Goal: Transaction & Acquisition: Book appointment/travel/reservation

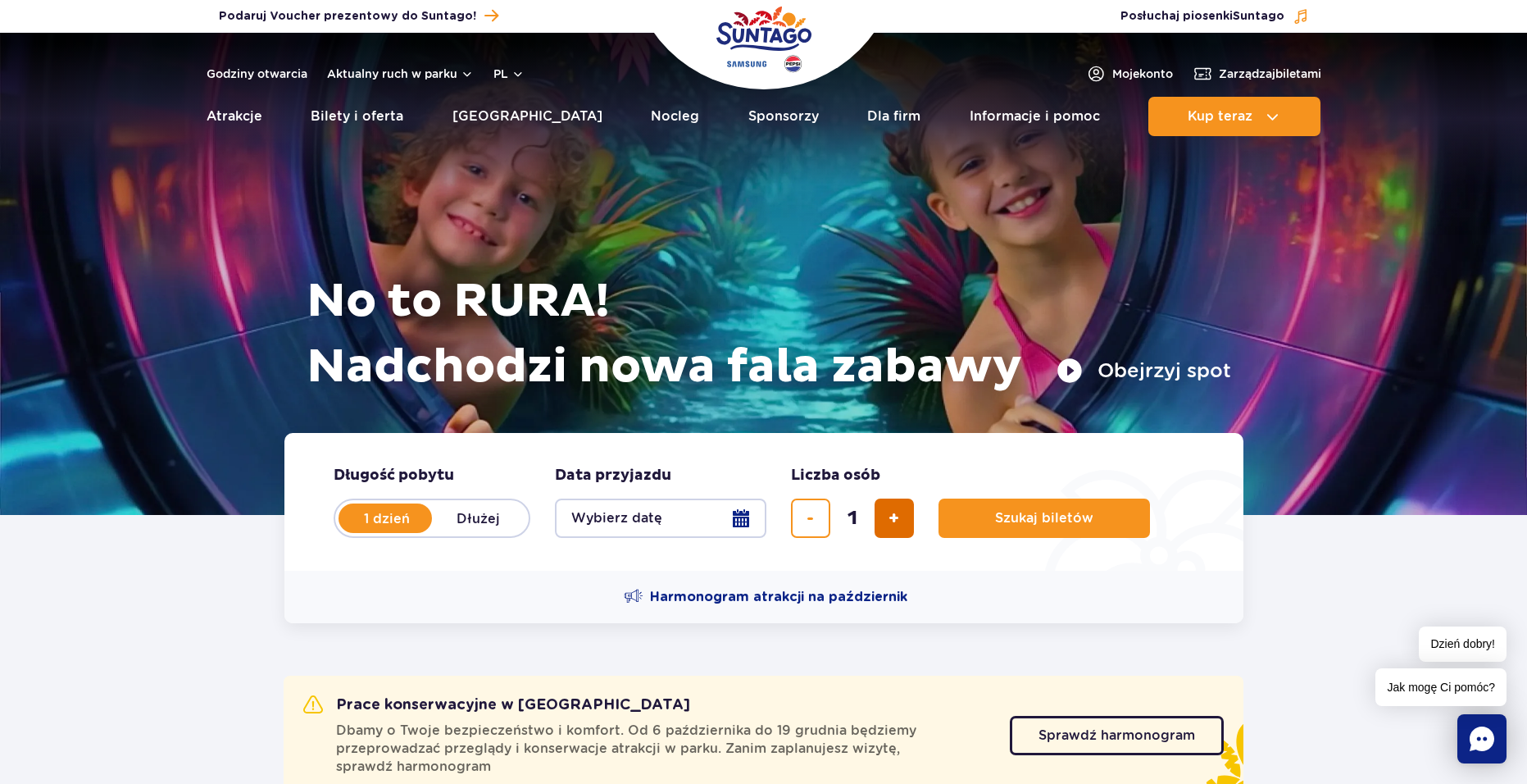
click at [887, 516] on button "dodaj bilet" at bounding box center [894, 518] width 39 height 39
type input "2"
click at [752, 522] on button "Wybierz datę" at bounding box center [661, 518] width 212 height 39
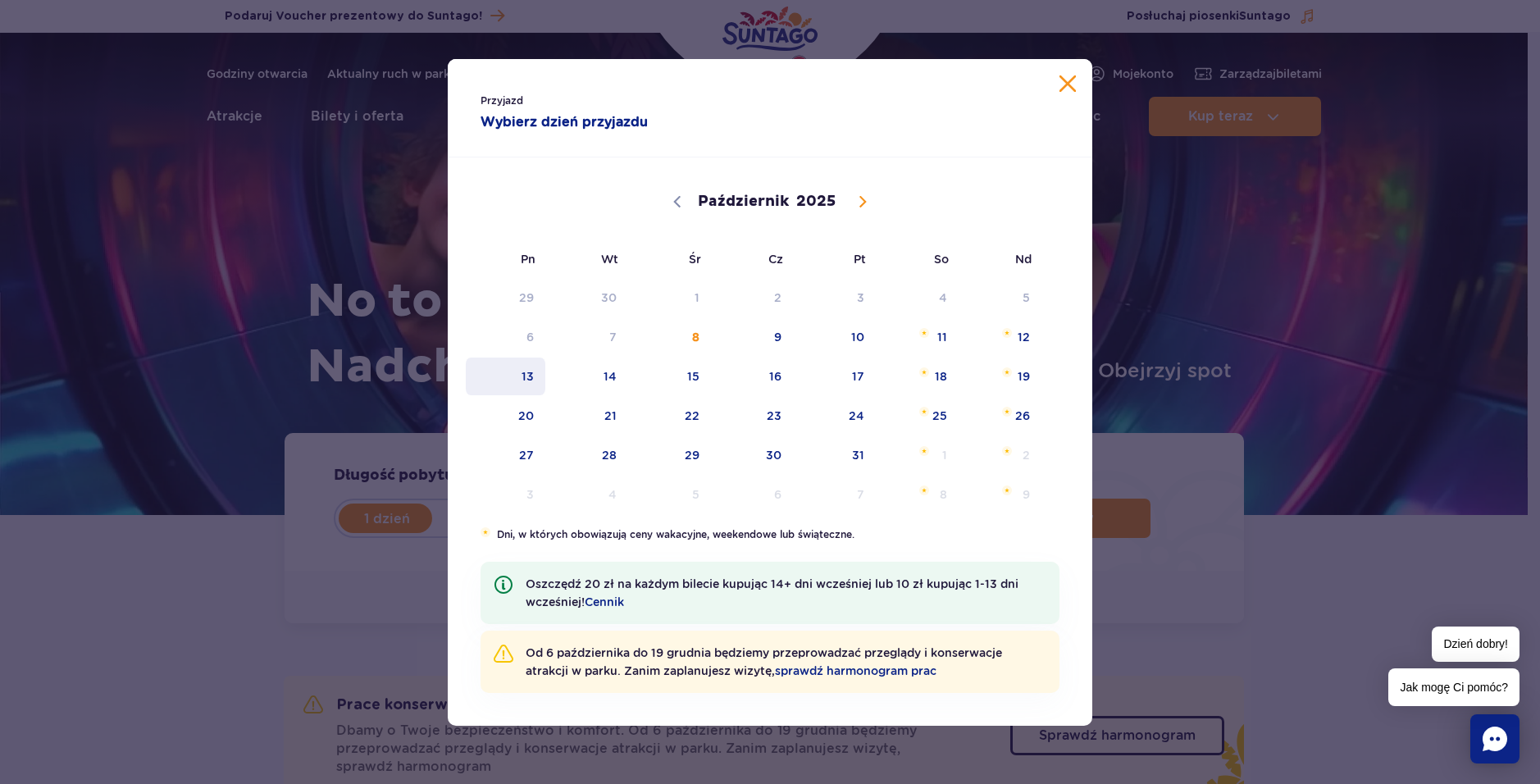
click at [528, 377] on span "13" at bounding box center [505, 377] width 83 height 38
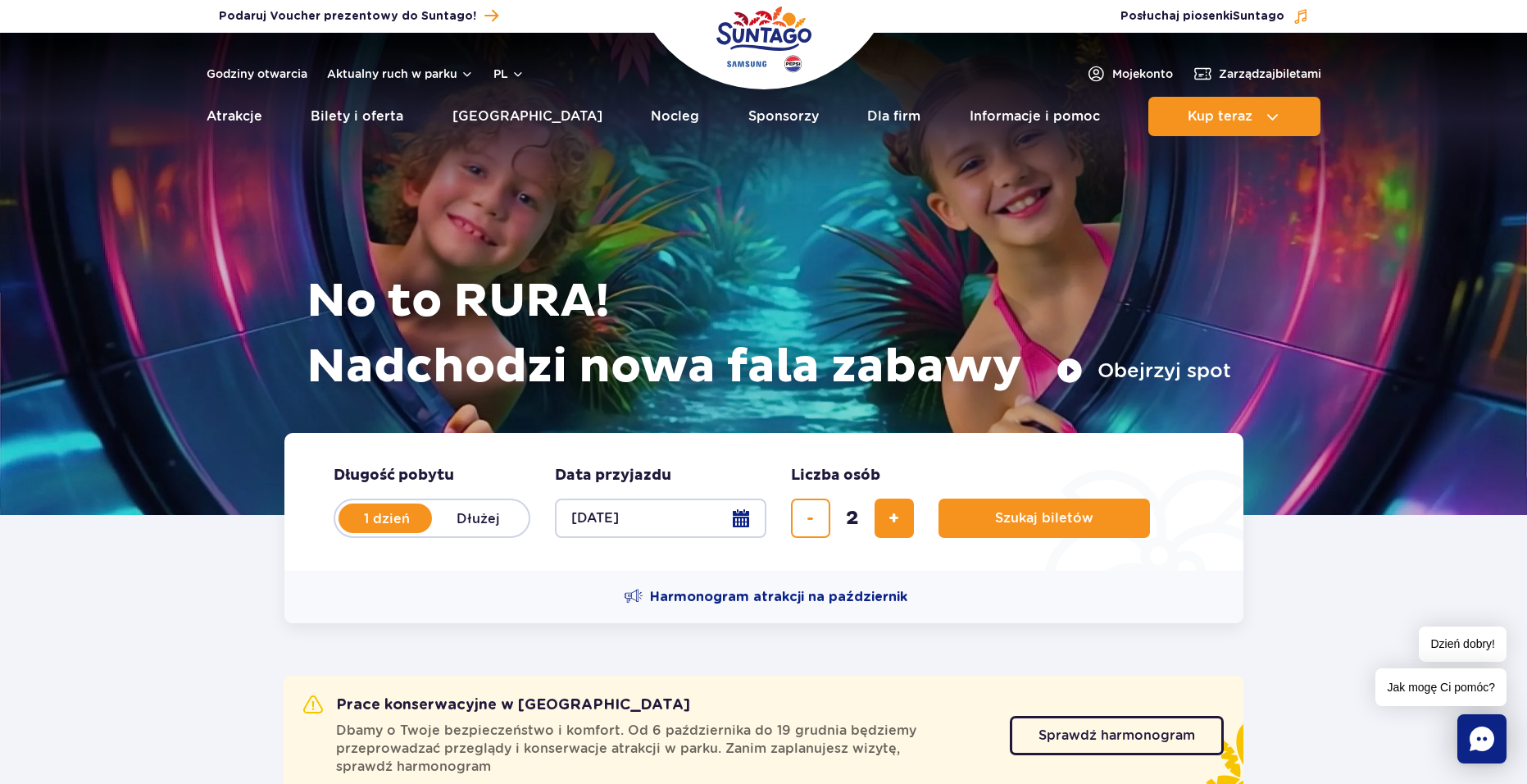
click at [459, 519] on label "Dłużej" at bounding box center [479, 518] width 93 height 34
click at [450, 532] on input "Dłużej" at bounding box center [441, 533] width 18 height 3
radio input "false"
radio input "true"
click at [386, 513] on label "1 dzień" at bounding box center [387, 518] width 93 height 34
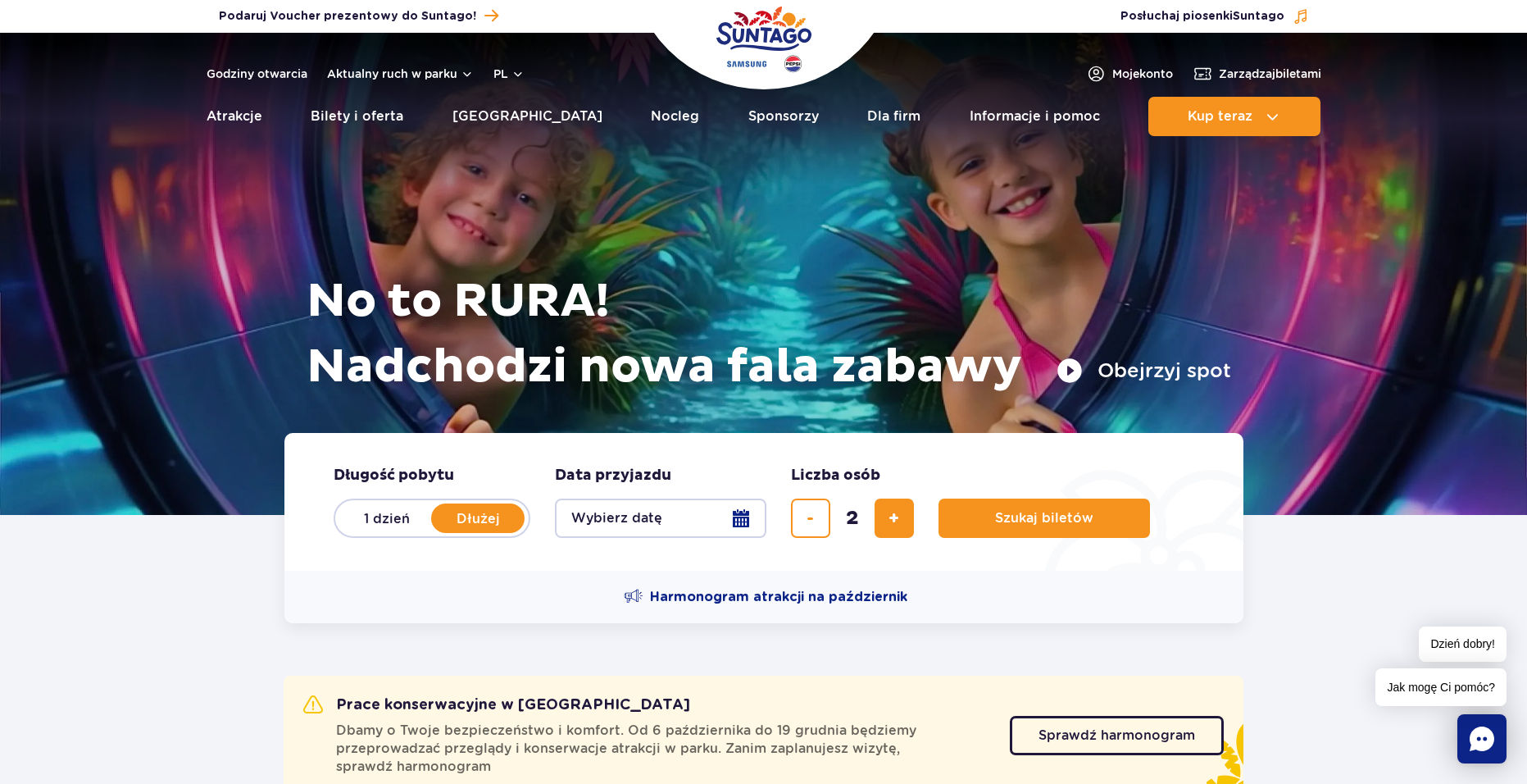
click at [359, 532] on input "1 dzień" at bounding box center [349, 533] width 18 height 3
radio input "true"
click at [587, 517] on button "Wybierz datę" at bounding box center [661, 518] width 212 height 39
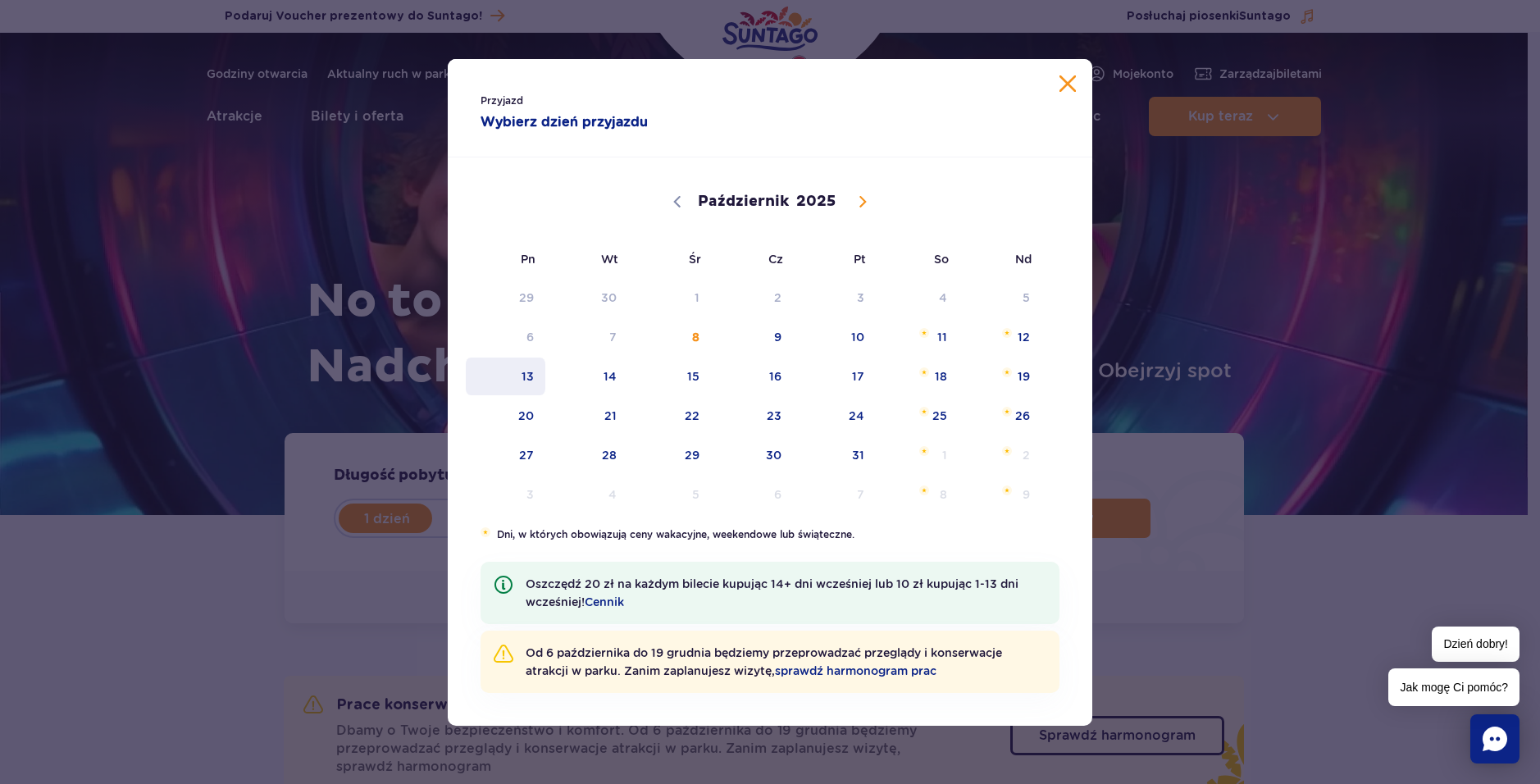
click at [534, 371] on span "13" at bounding box center [505, 377] width 83 height 38
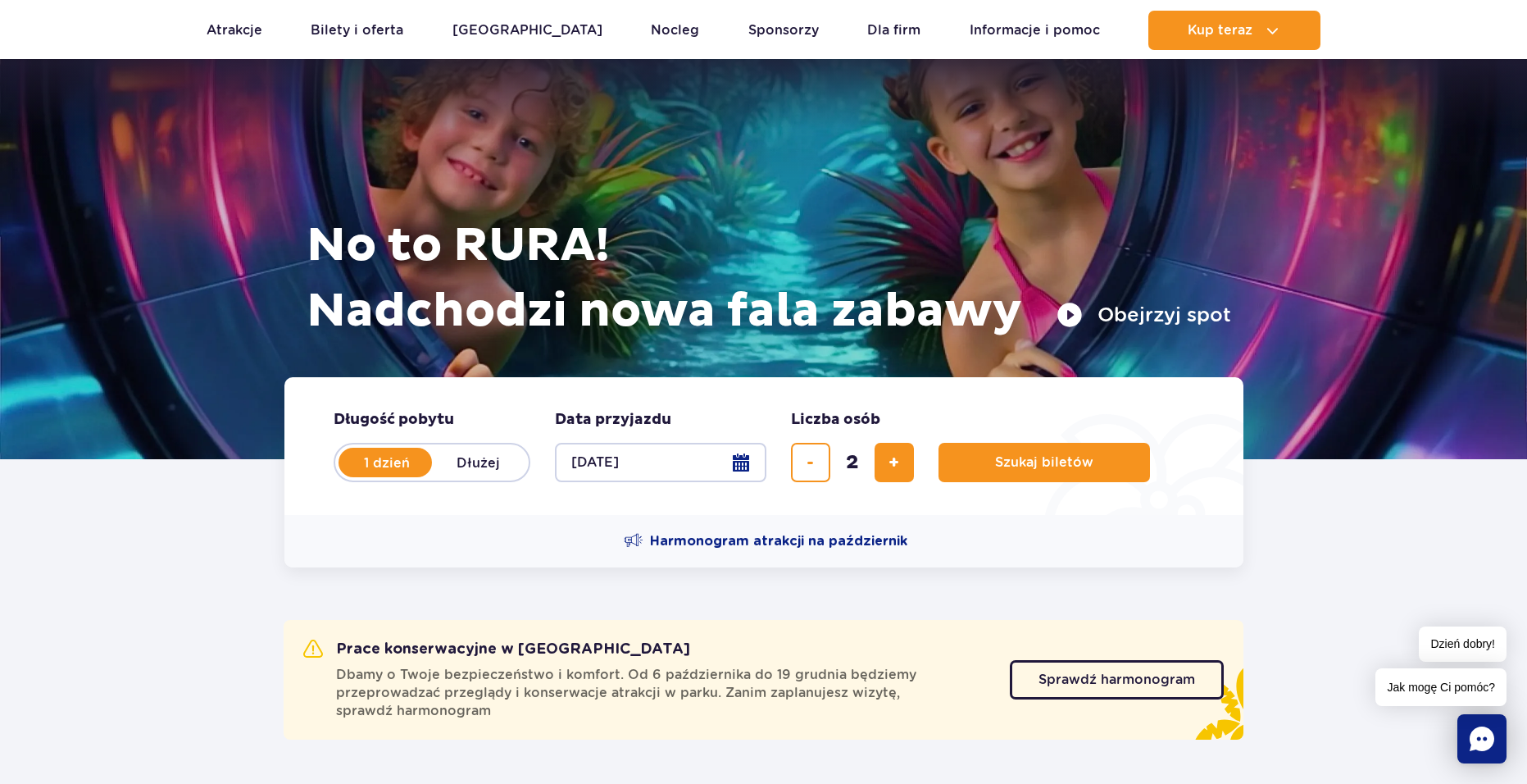
scroll to position [328, 0]
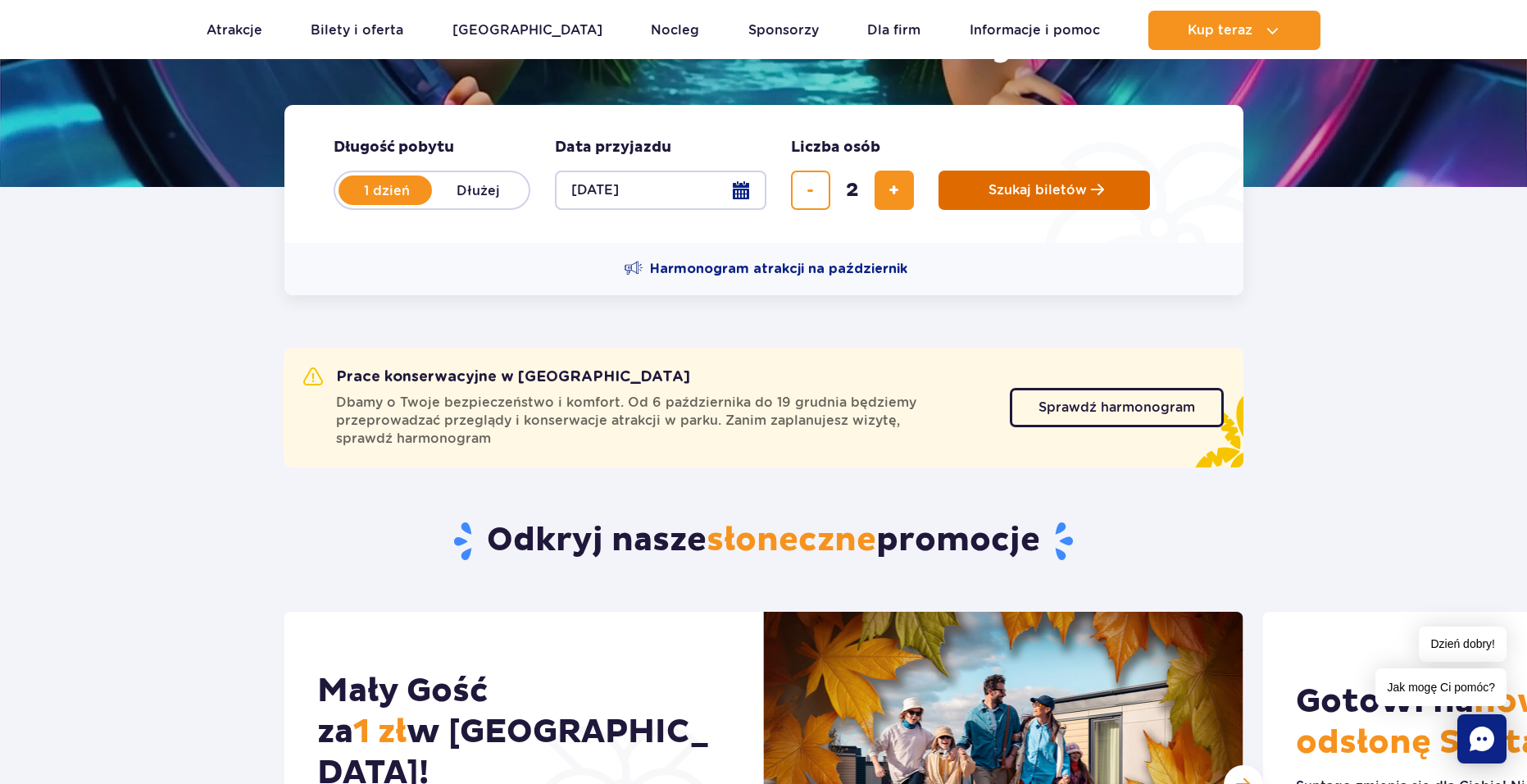
click at [1073, 190] on span "Szukaj biletów" at bounding box center [1038, 190] width 98 height 14
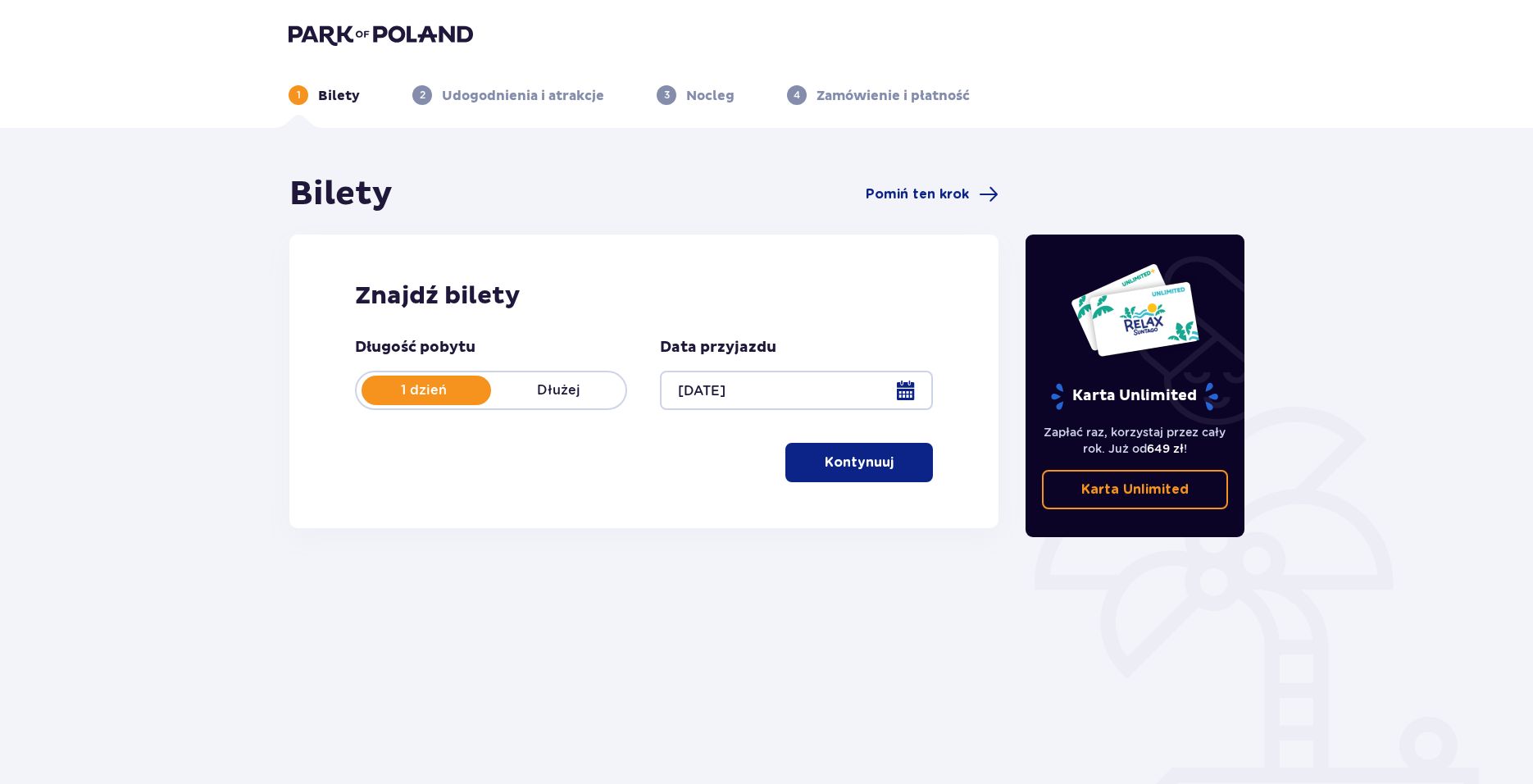
click at [874, 468] on p "Kontynuuj" at bounding box center [860, 462] width 69 height 18
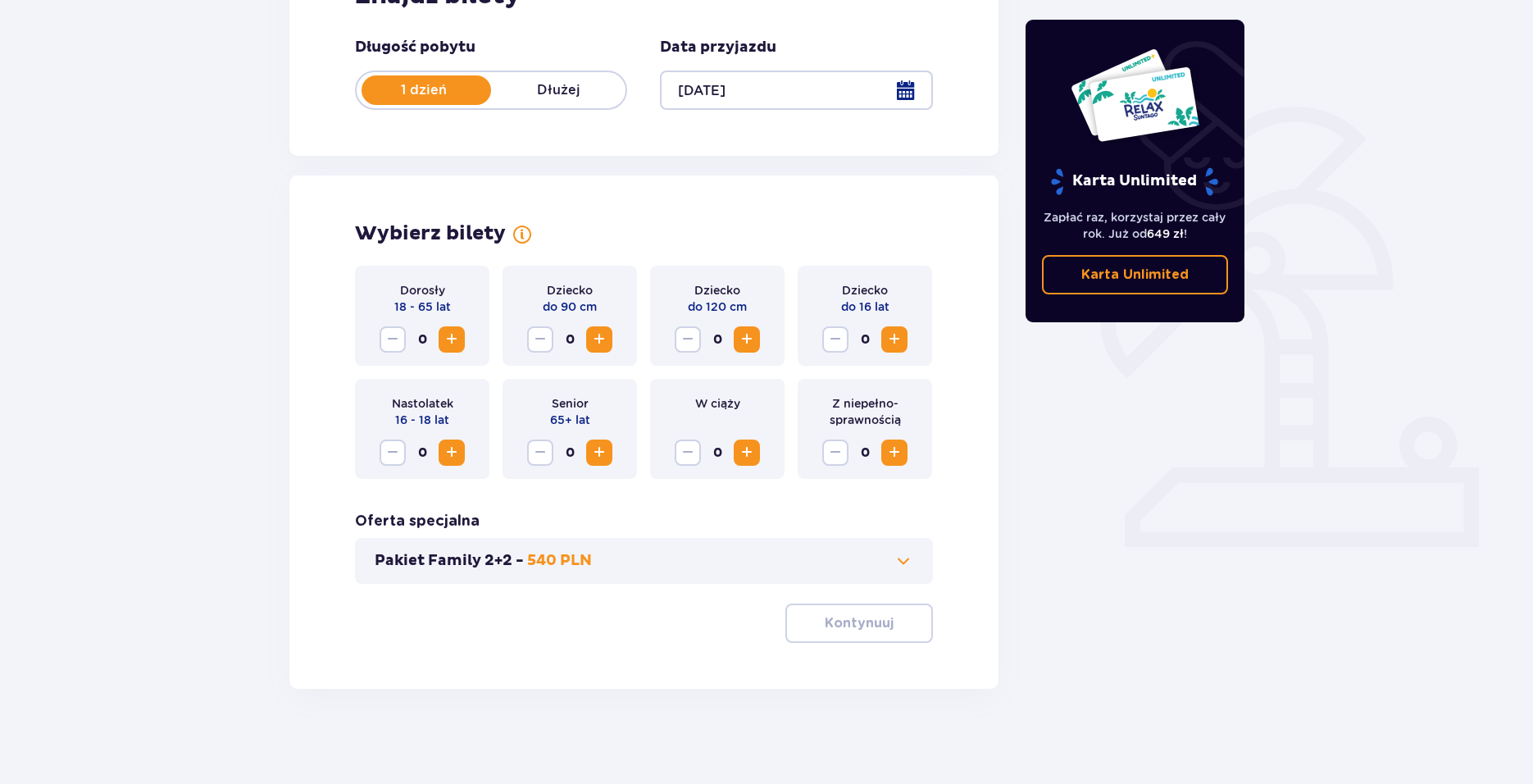
scroll to position [303, 0]
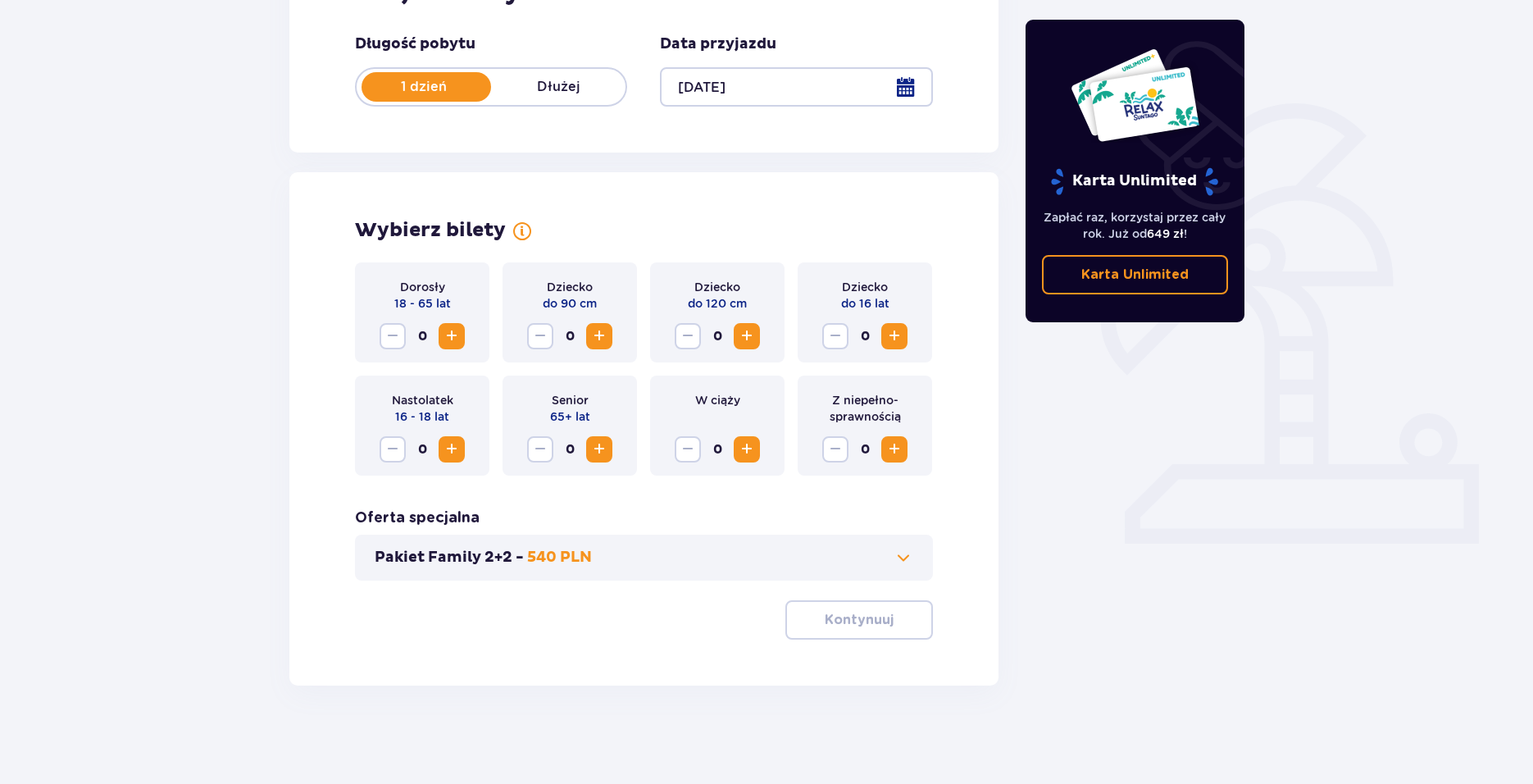
click at [458, 341] on span "Zwiększ" at bounding box center [451, 336] width 20 height 20
click at [402, 342] on span "Zmniejsz" at bounding box center [392, 336] width 20 height 20
click at [401, 341] on span "Zmniejsz" at bounding box center [392, 336] width 20 height 20
click at [456, 451] on span "Zwiększ" at bounding box center [451, 449] width 20 height 20
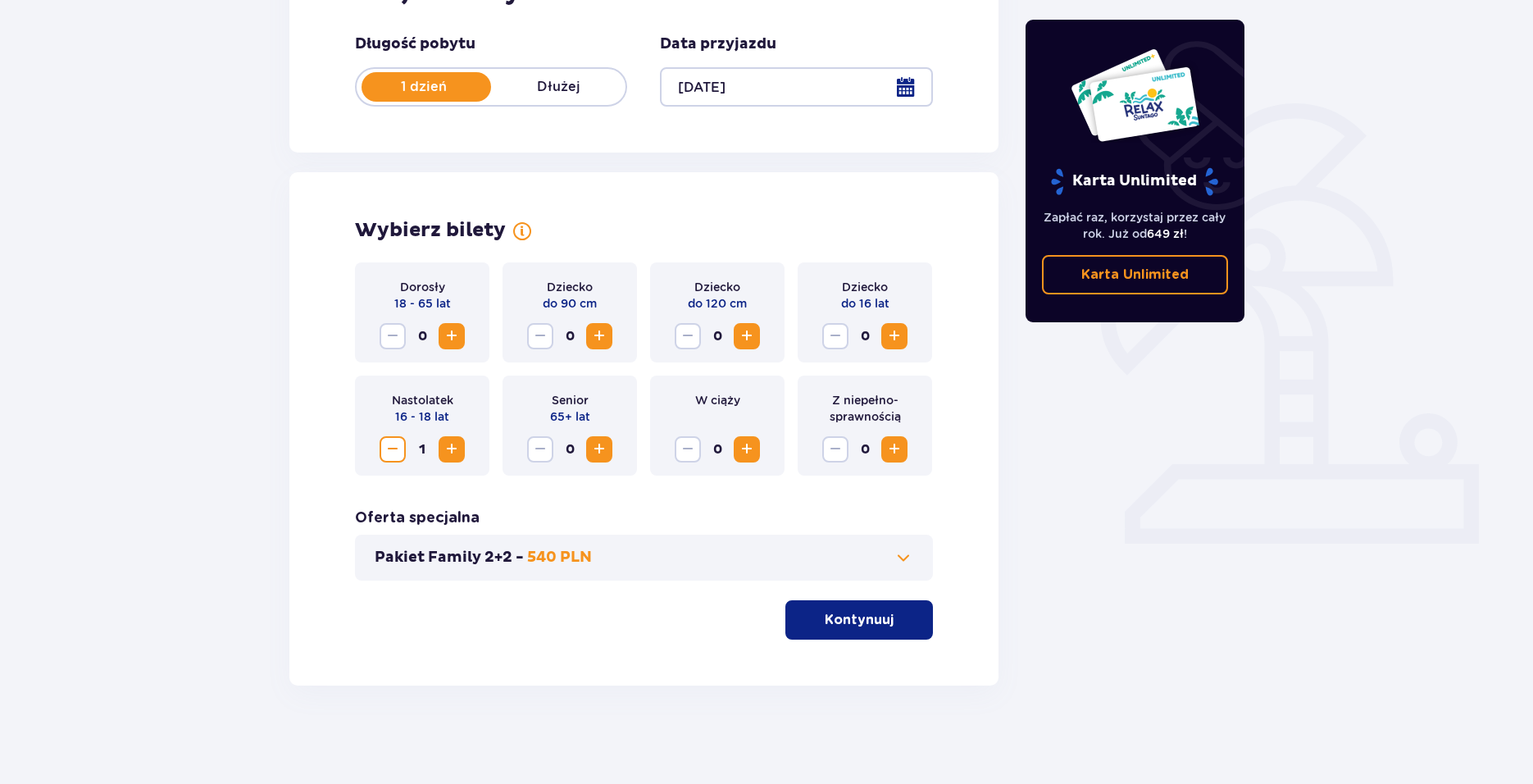
click at [451, 326] on span "Zwiększ" at bounding box center [451, 336] width 20 height 20
click at [692, 547] on div "Pakiet Family 2+2 - 540 PLN" at bounding box center [644, 557] width 578 height 46
click at [783, 566] on button "Pakiet Family 2+2 - 540 PLN" at bounding box center [644, 557] width 539 height 20
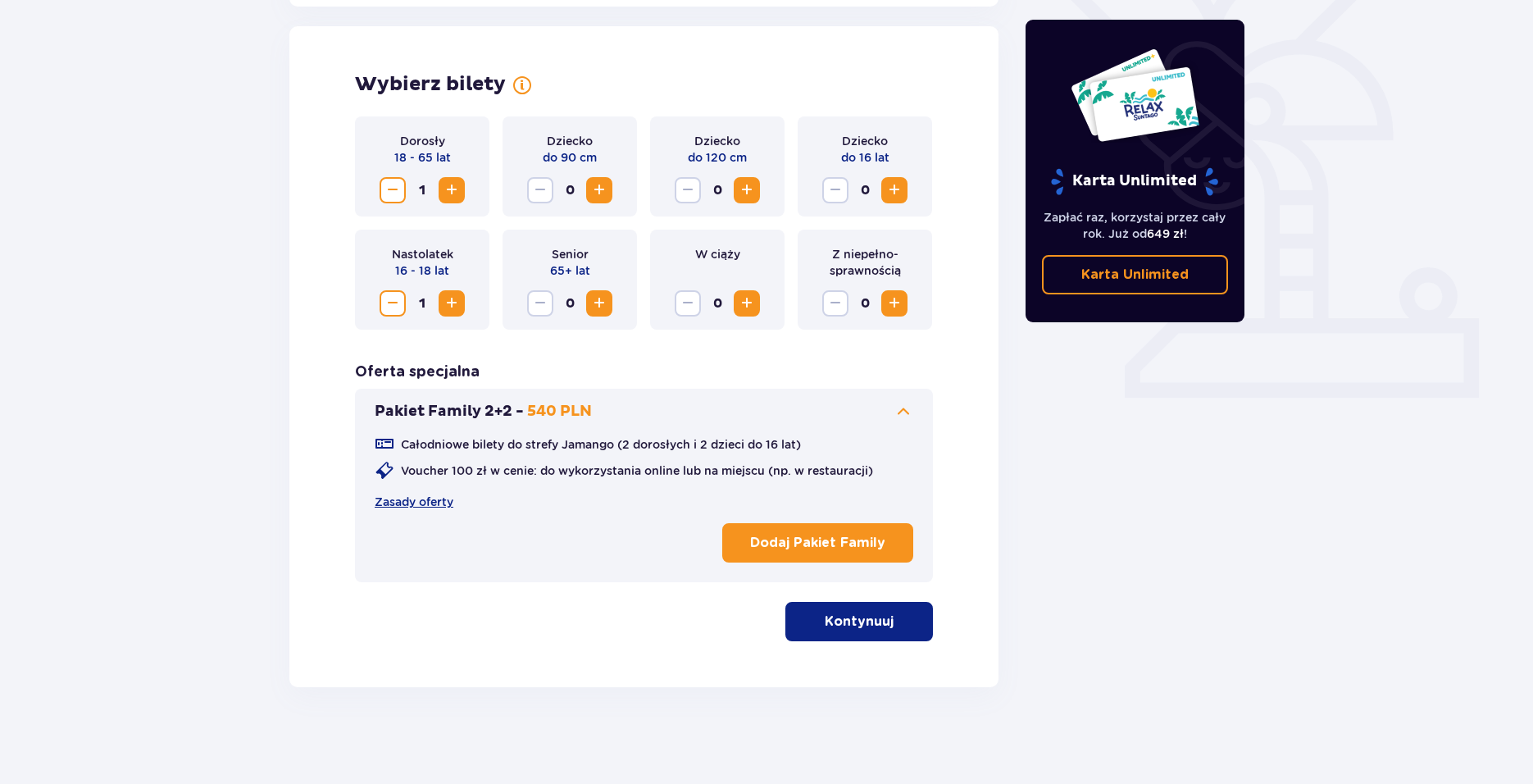
scroll to position [451, 0]
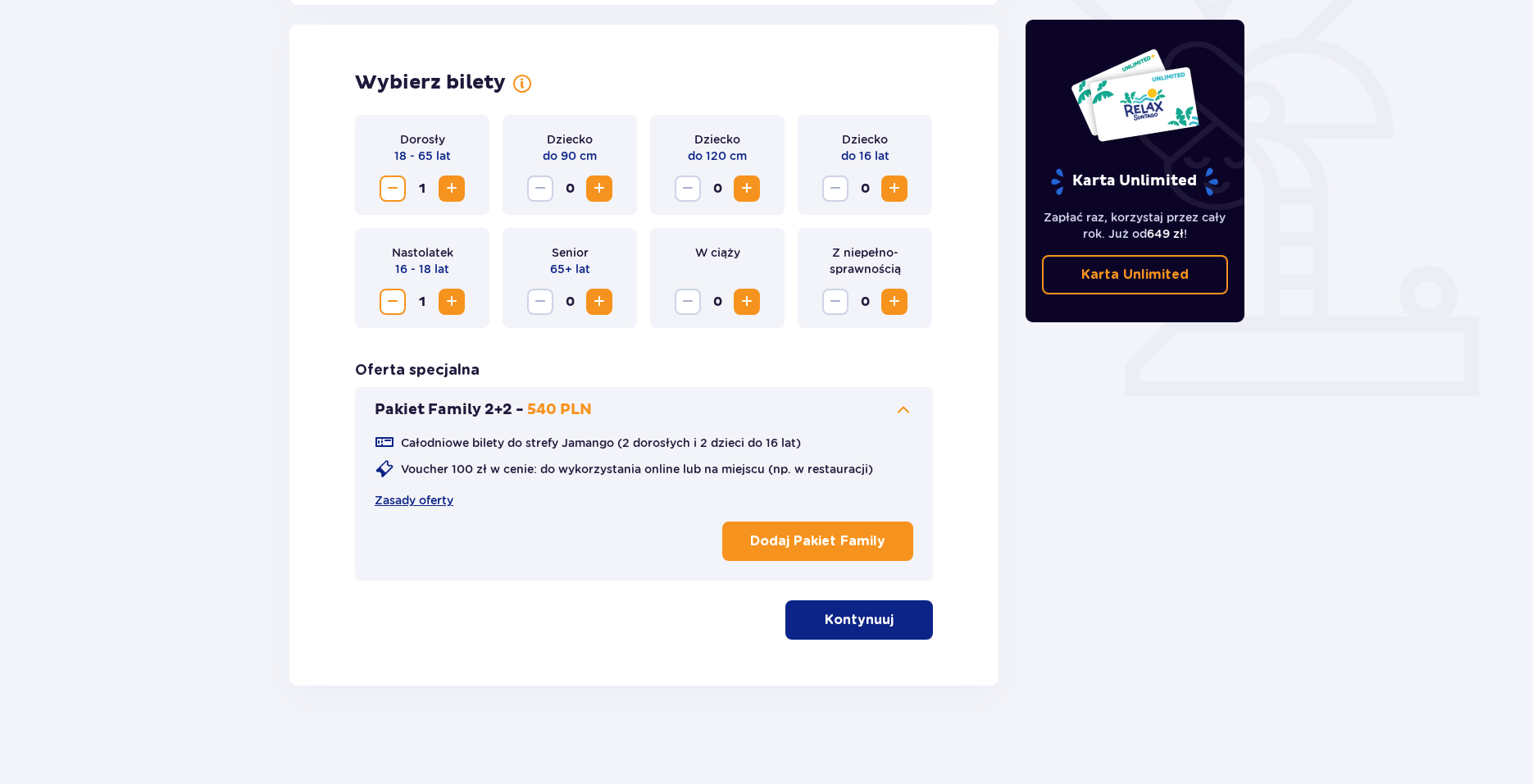
click at [874, 411] on button "Pakiet Family 2+2 - 540 PLN" at bounding box center [644, 409] width 539 height 20
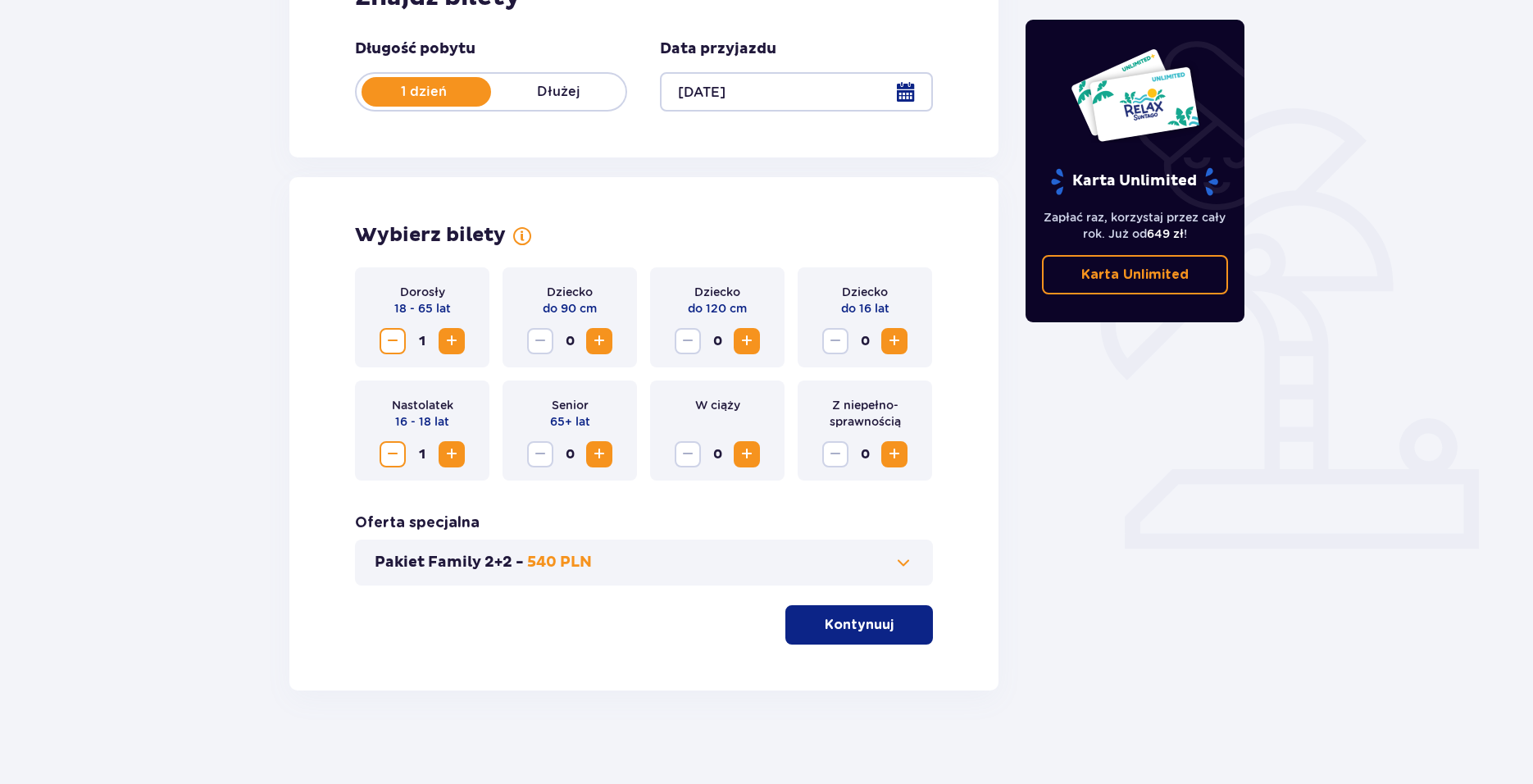
scroll to position [303, 0]
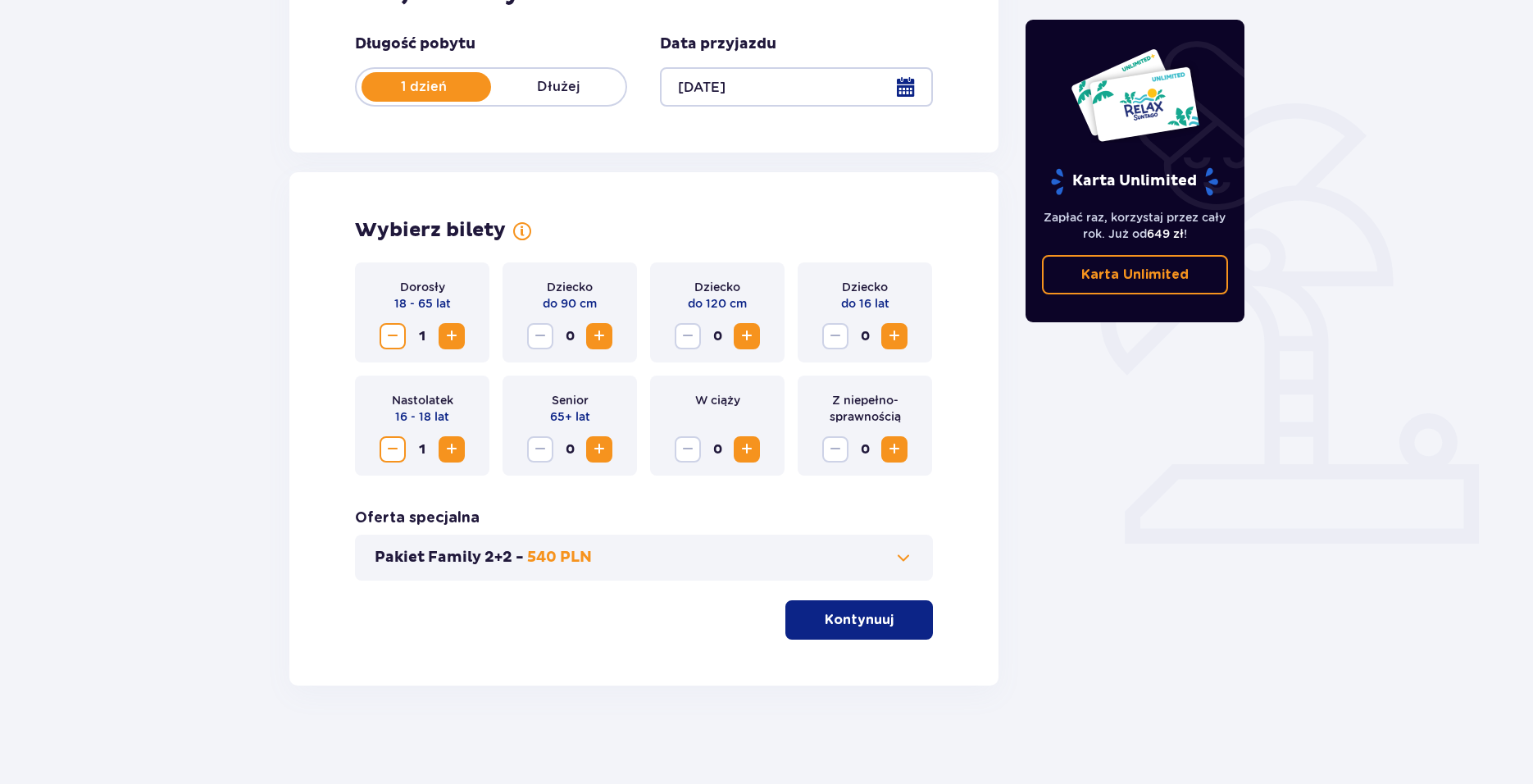
click at [872, 611] on p "Kontynuuj" at bounding box center [860, 619] width 69 height 18
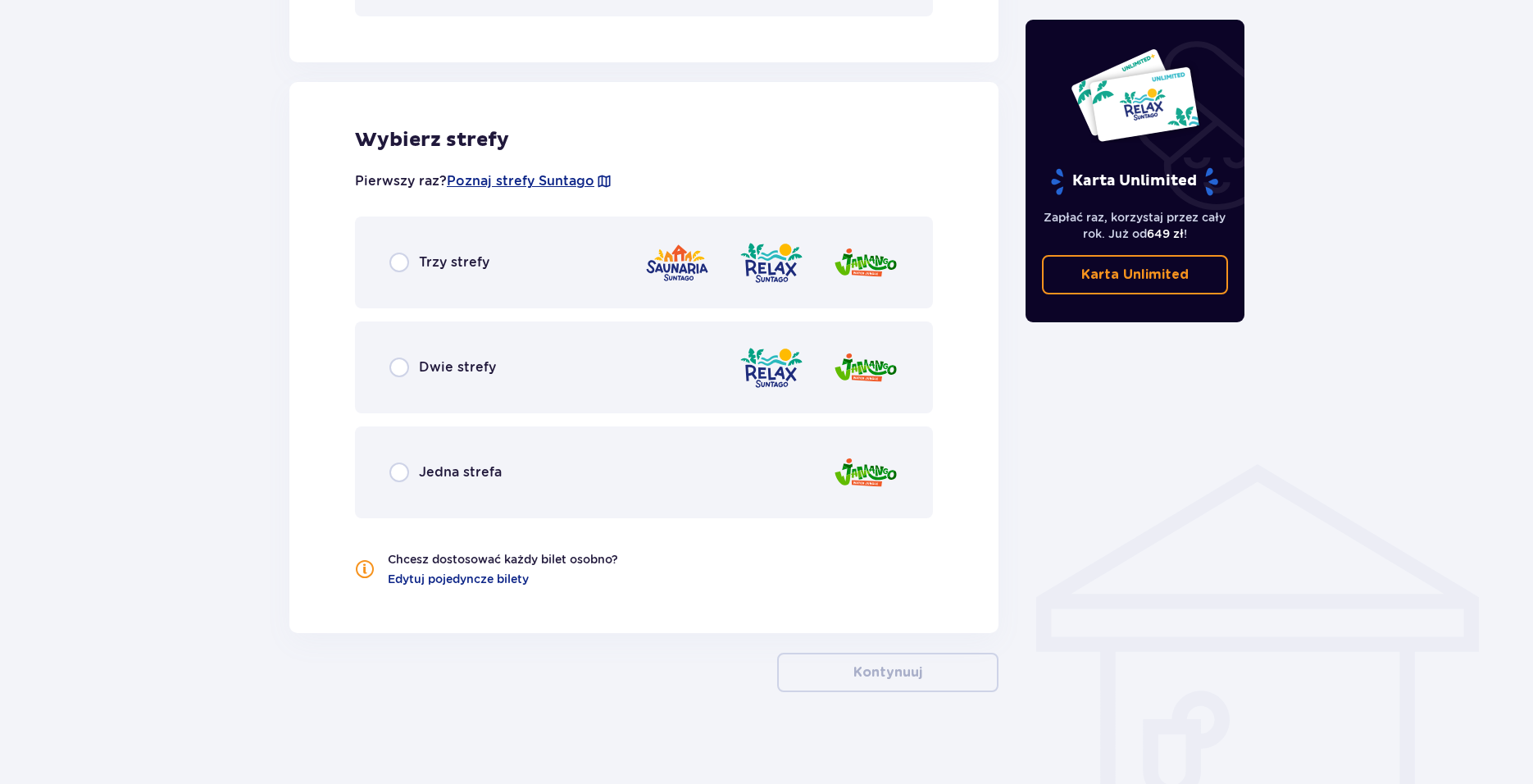
scroll to position [874, 0]
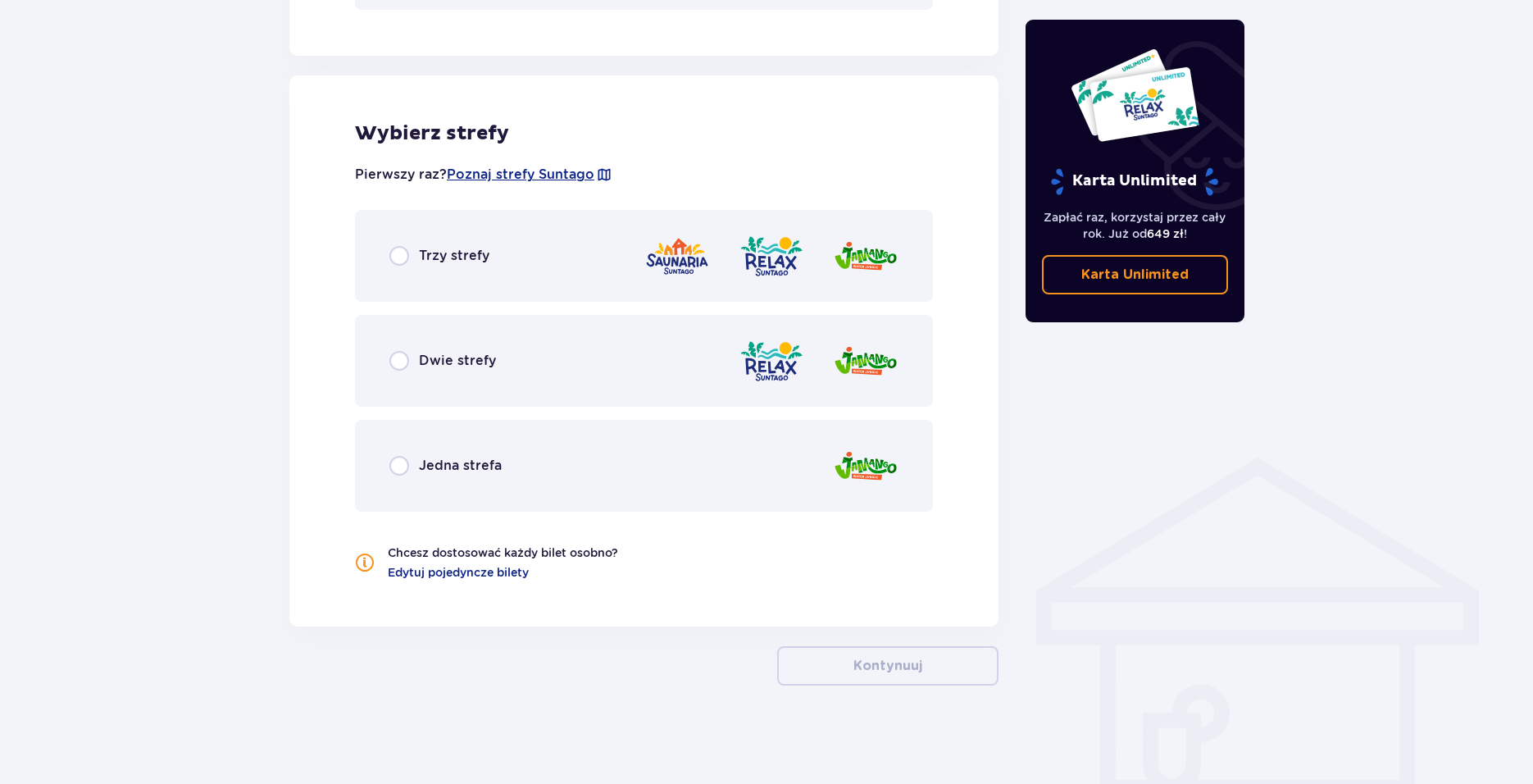
click at [413, 278] on div "Trzy strefy" at bounding box center [644, 256] width 578 height 92
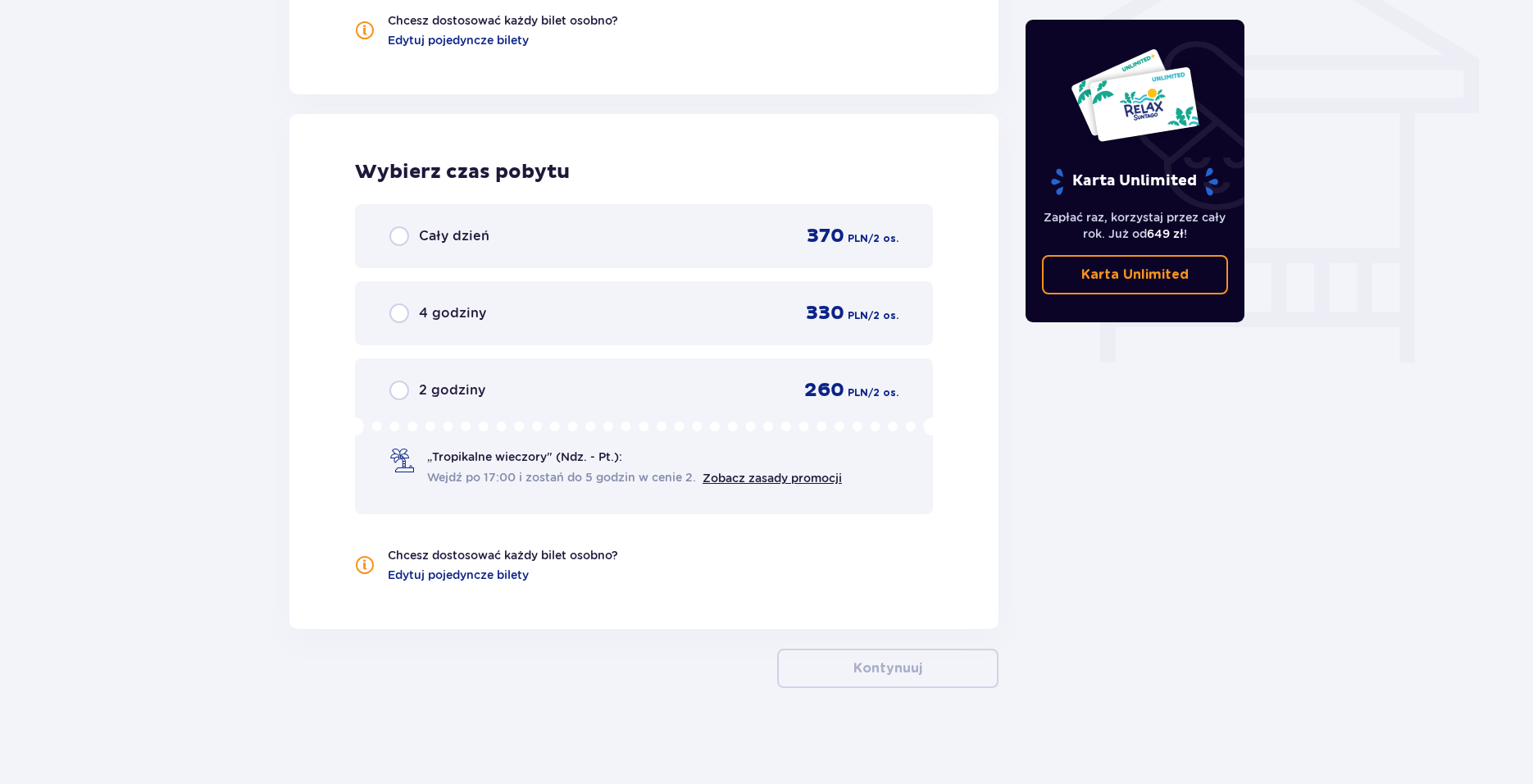
scroll to position [1409, 0]
click at [405, 239] on input "radio" at bounding box center [399, 234] width 20 height 20
radio input "true"
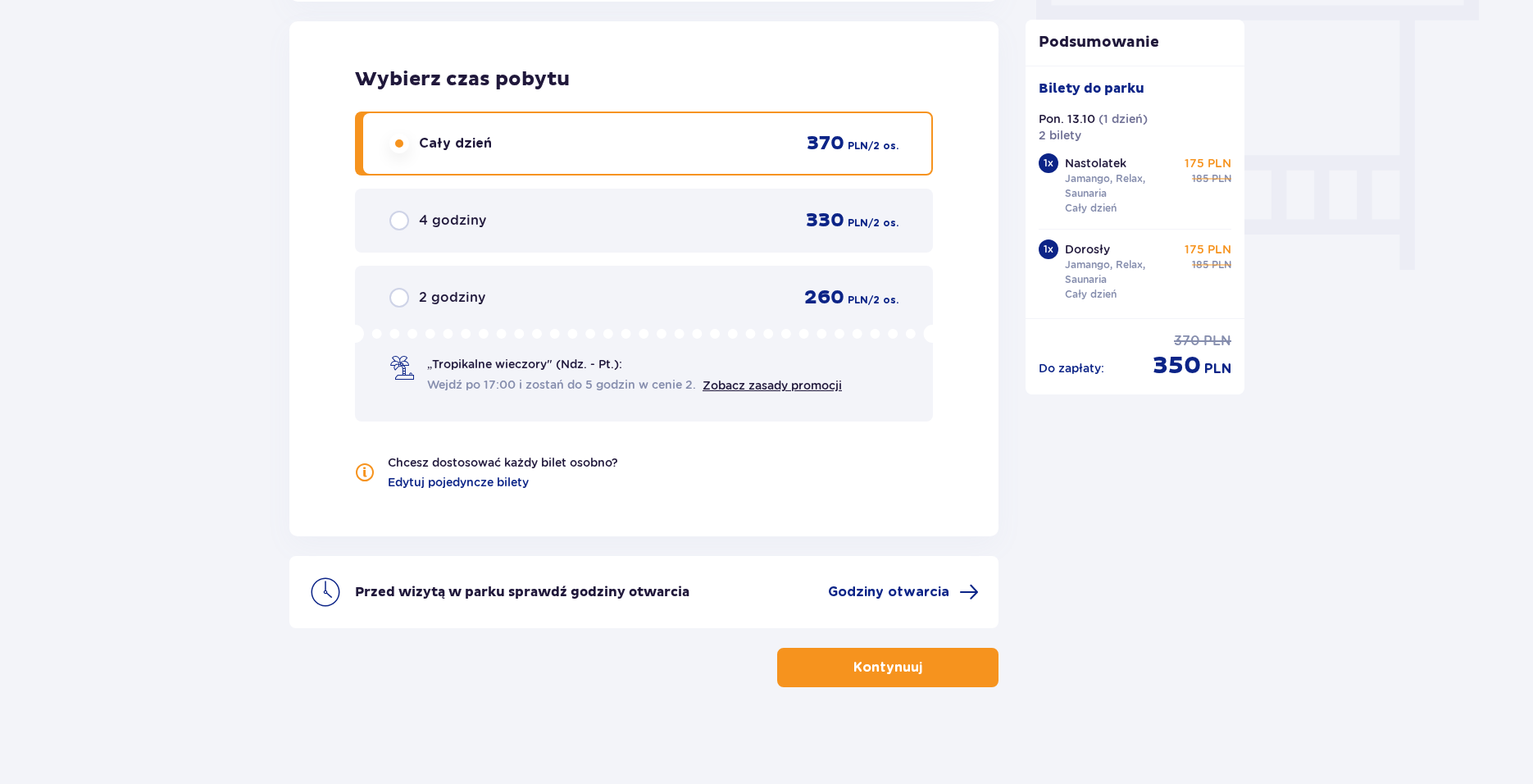
scroll to position [1500, 0]
click at [929, 669] on span "button" at bounding box center [925, 666] width 20 height 20
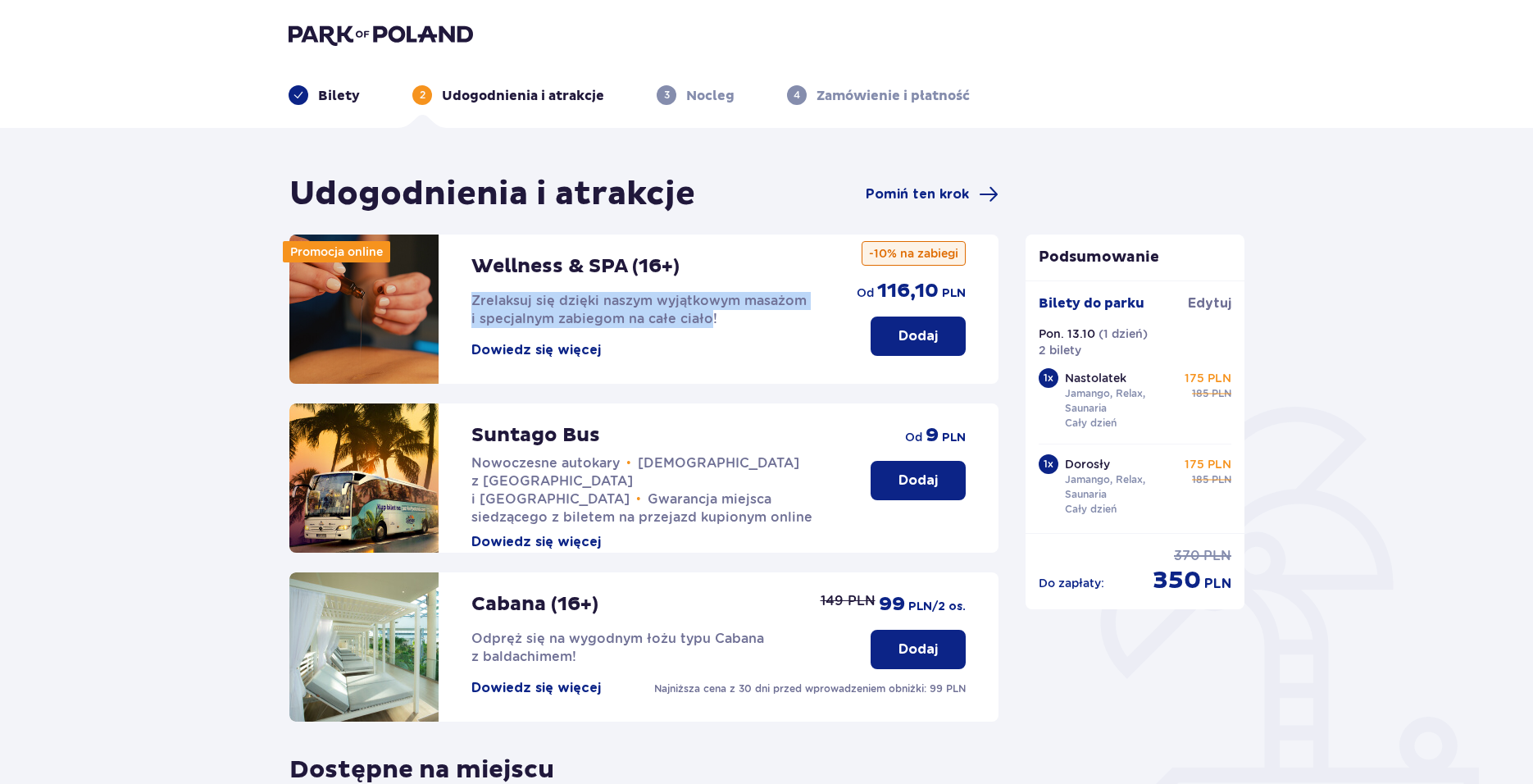
drag, startPoint x: 458, startPoint y: 300, endPoint x: 710, endPoint y: 328, distance: 253.6
click at [710, 328] on div "Wellness & SPA (16+) Zrelaksuj się dzięki naszym wyjątkowym masażom i specjalny…" at bounding box center [556, 309] width 534 height 149
click at [774, 343] on div "Wellness & SPA (16+) Zrelaksuj się dzięki naszym wyjątkowym masażom i specjalny…" at bounding box center [648, 297] width 353 height 125
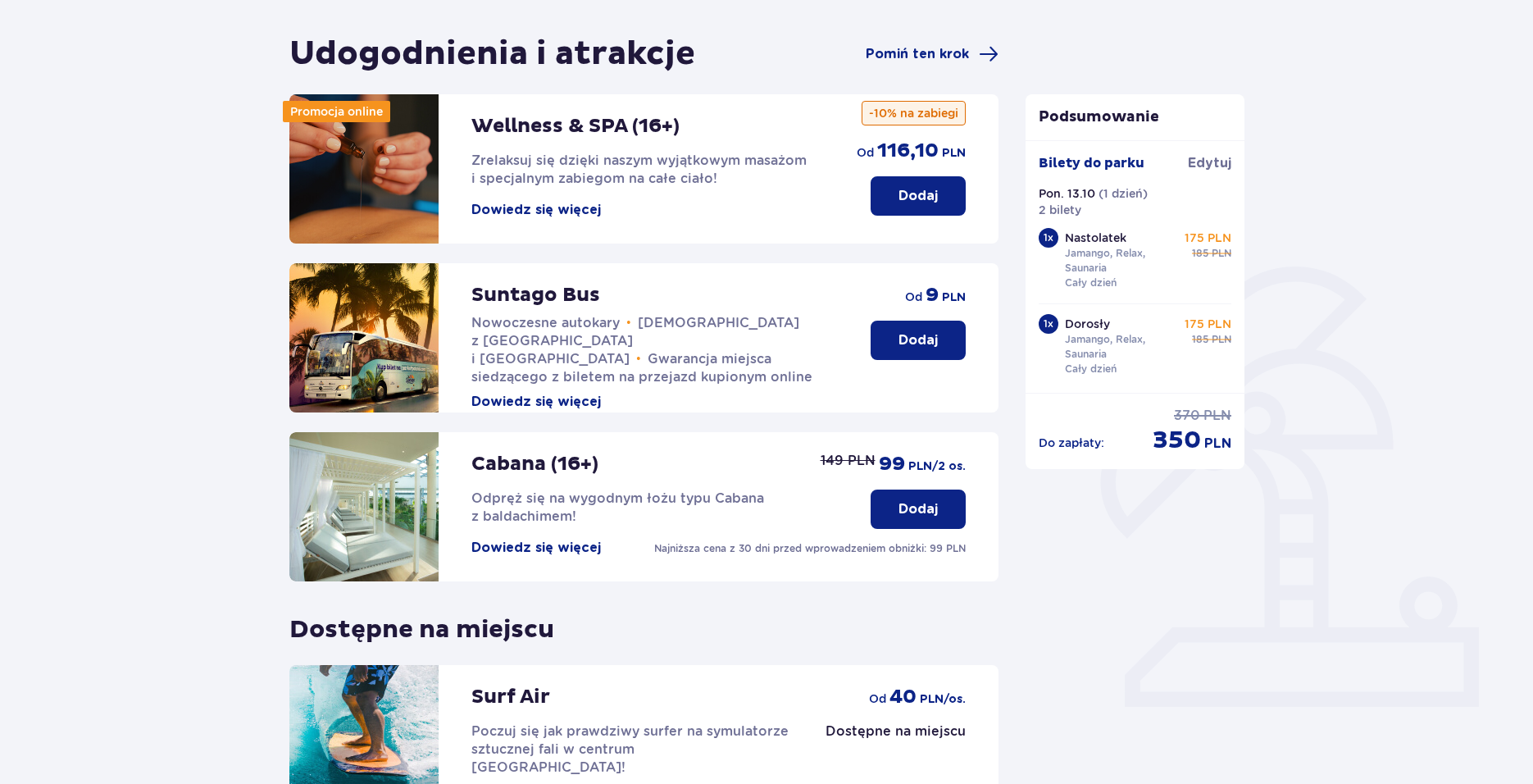
scroll to position [164, 0]
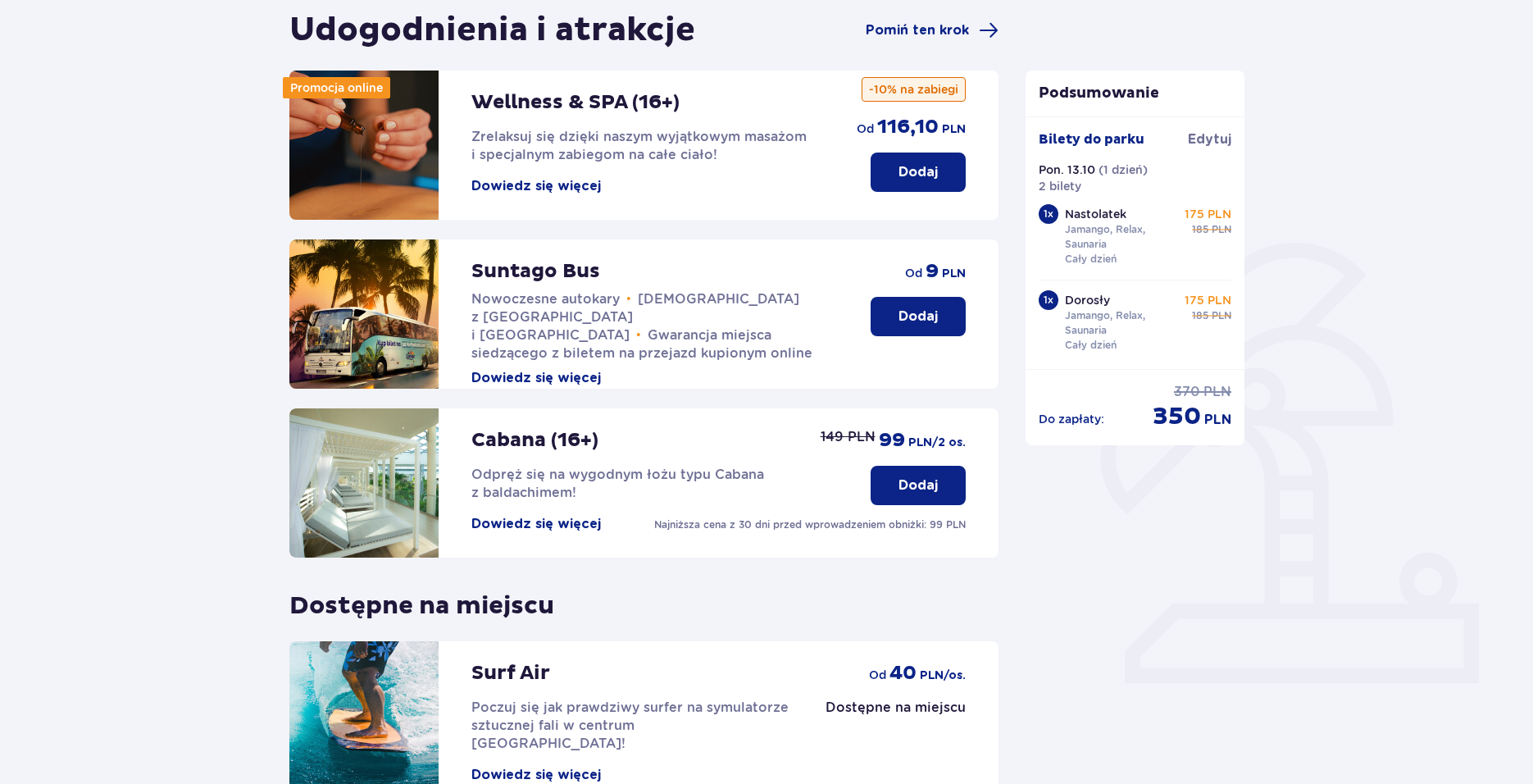
click at [555, 369] on button "Dowiedz się więcej" at bounding box center [536, 378] width 130 height 18
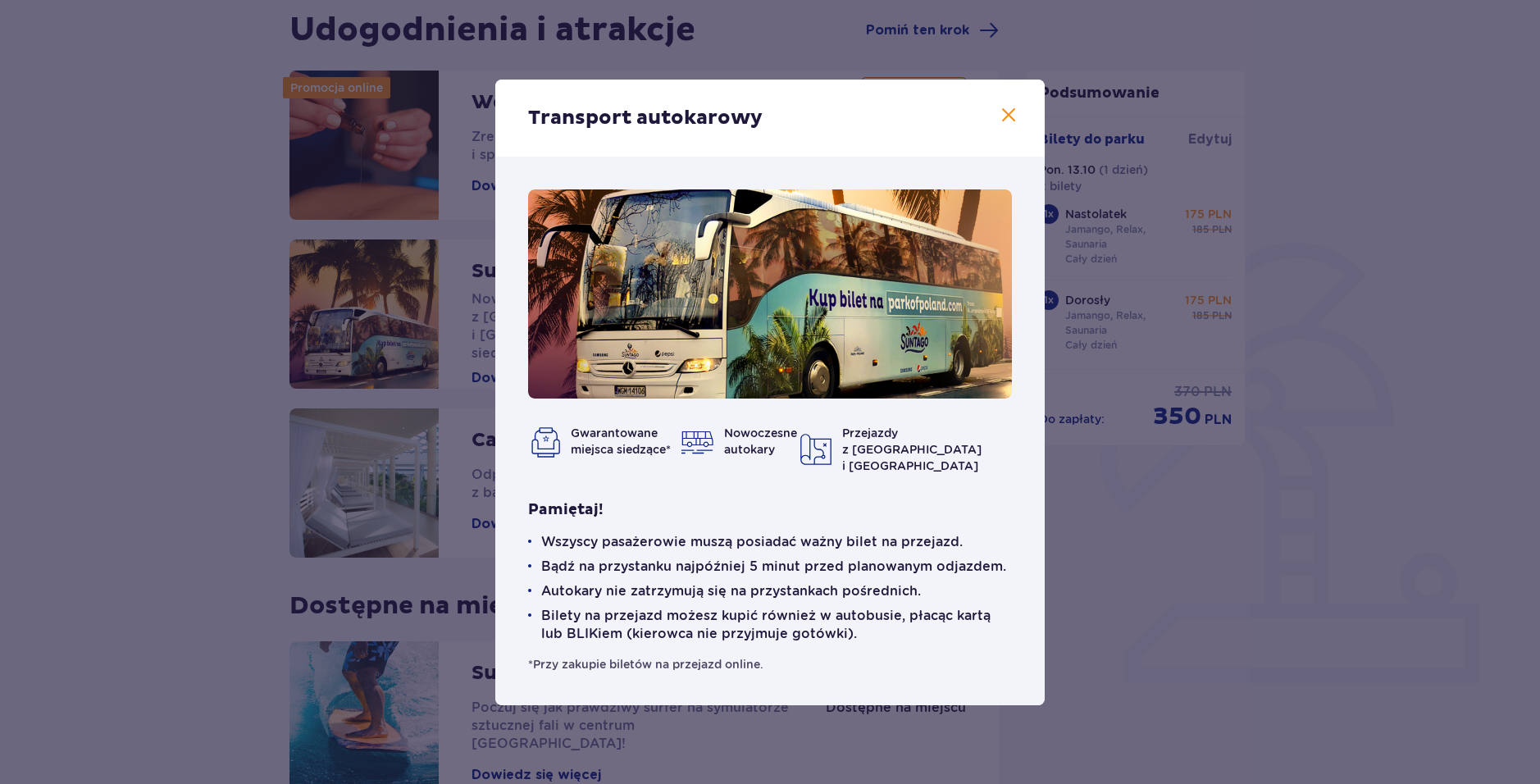
click at [996, 119] on div "Transport autokarowy" at bounding box center [770, 117] width 550 height 77
click at [1007, 119] on span at bounding box center [1009, 115] width 20 height 20
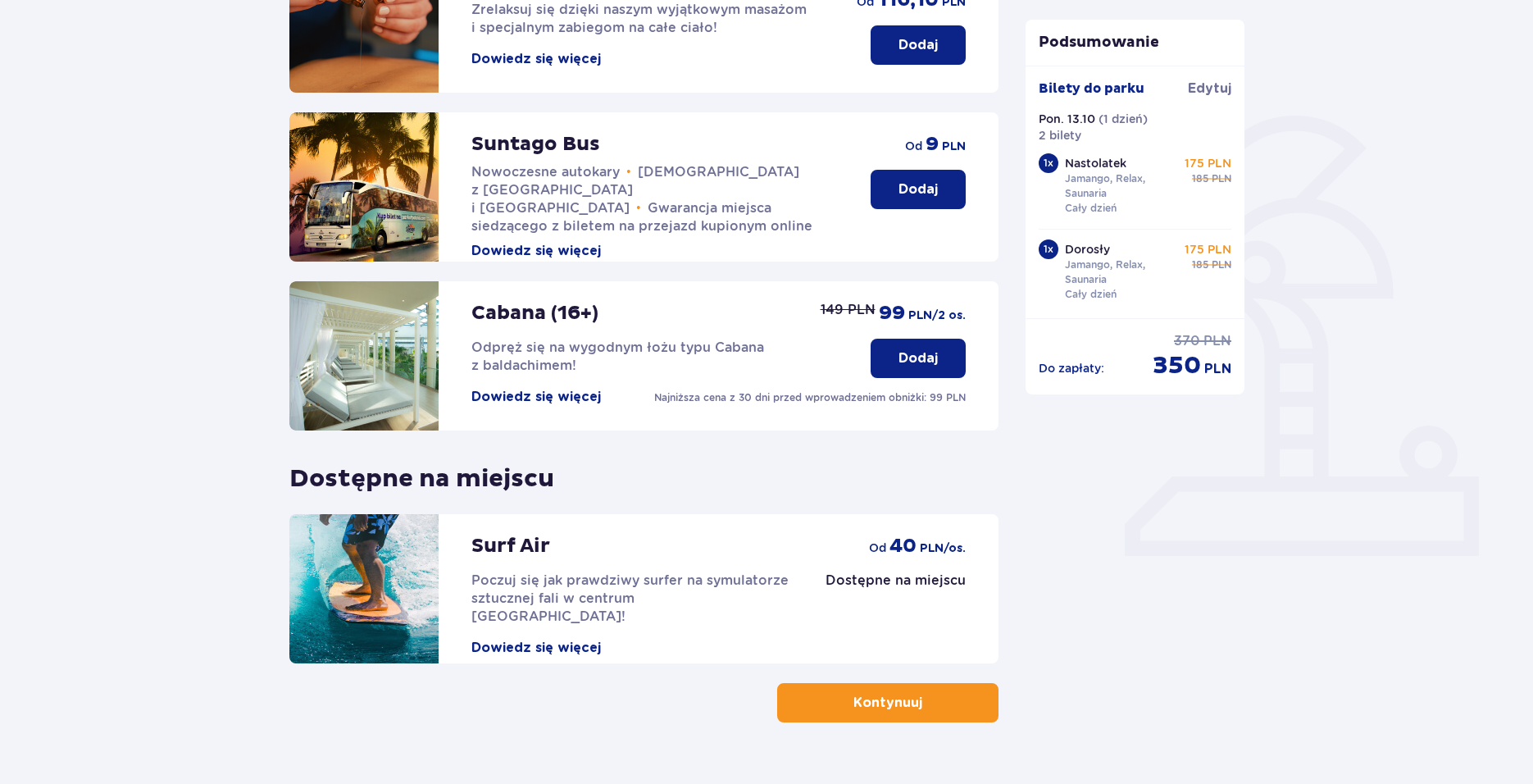
scroll to position [328, 0]
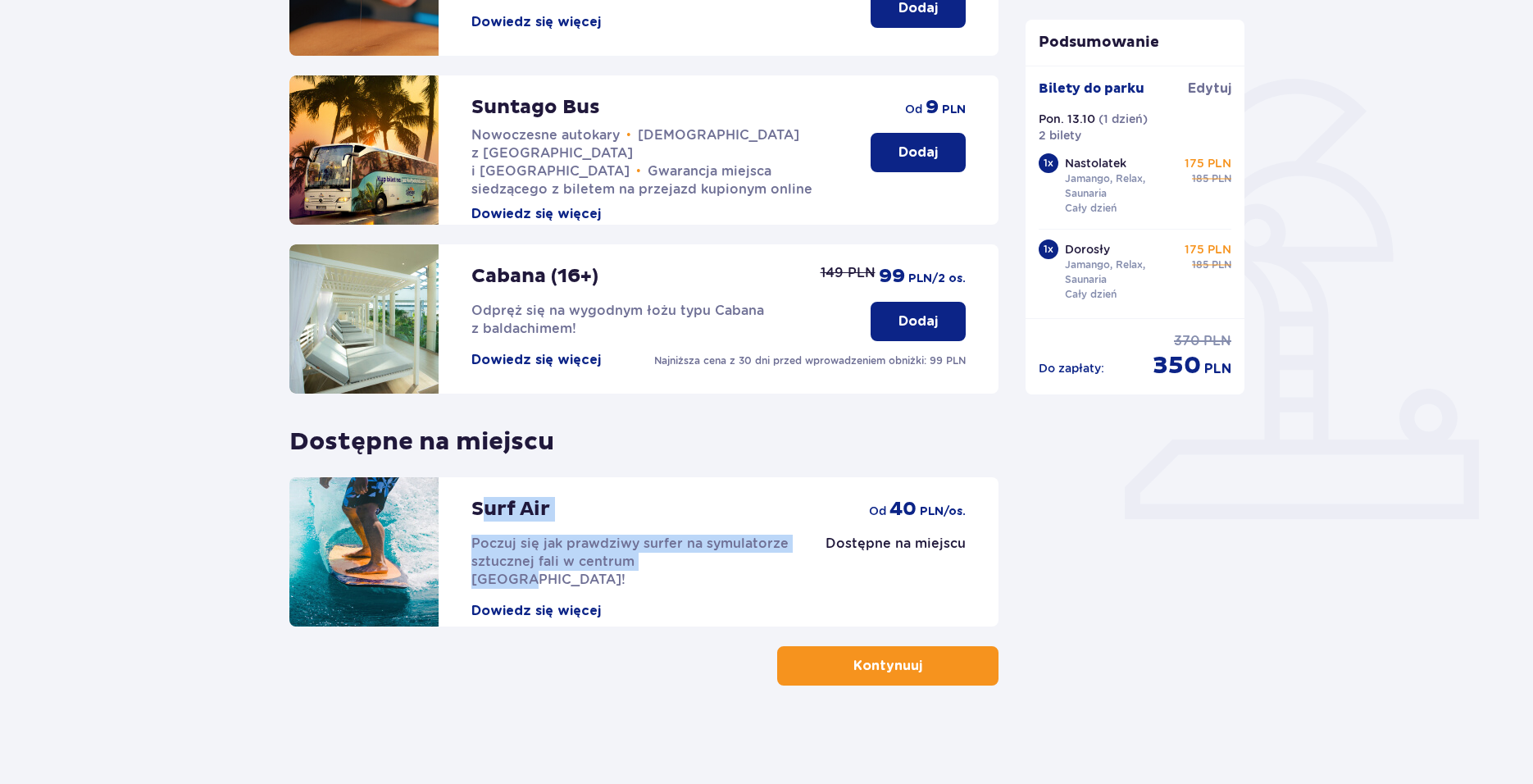
drag, startPoint x: 478, startPoint y: 516, endPoint x: 747, endPoint y: 568, distance: 274.0
click at [747, 568] on div "Surf Air Poczuj się jak prawdziwy surfer na symulatorze sztucznej fali w centru…" at bounding box center [632, 548] width 321 height 143
click at [749, 569] on p "Poczuj się jak prawdziwy surfer na symulatorze sztucznej fali w centrum [GEOGRA…" at bounding box center [632, 561] width 321 height 54
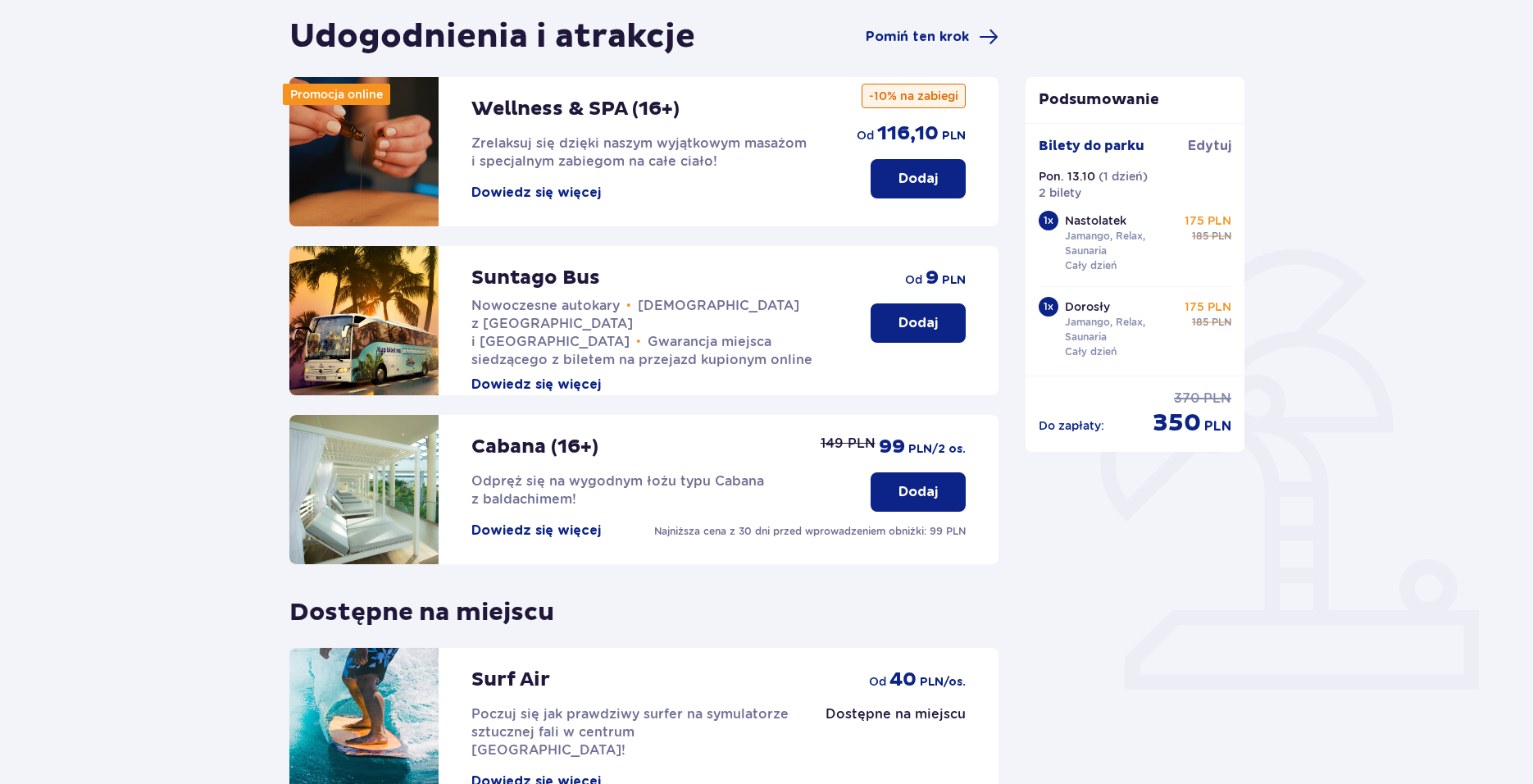
scroll to position [164, 0]
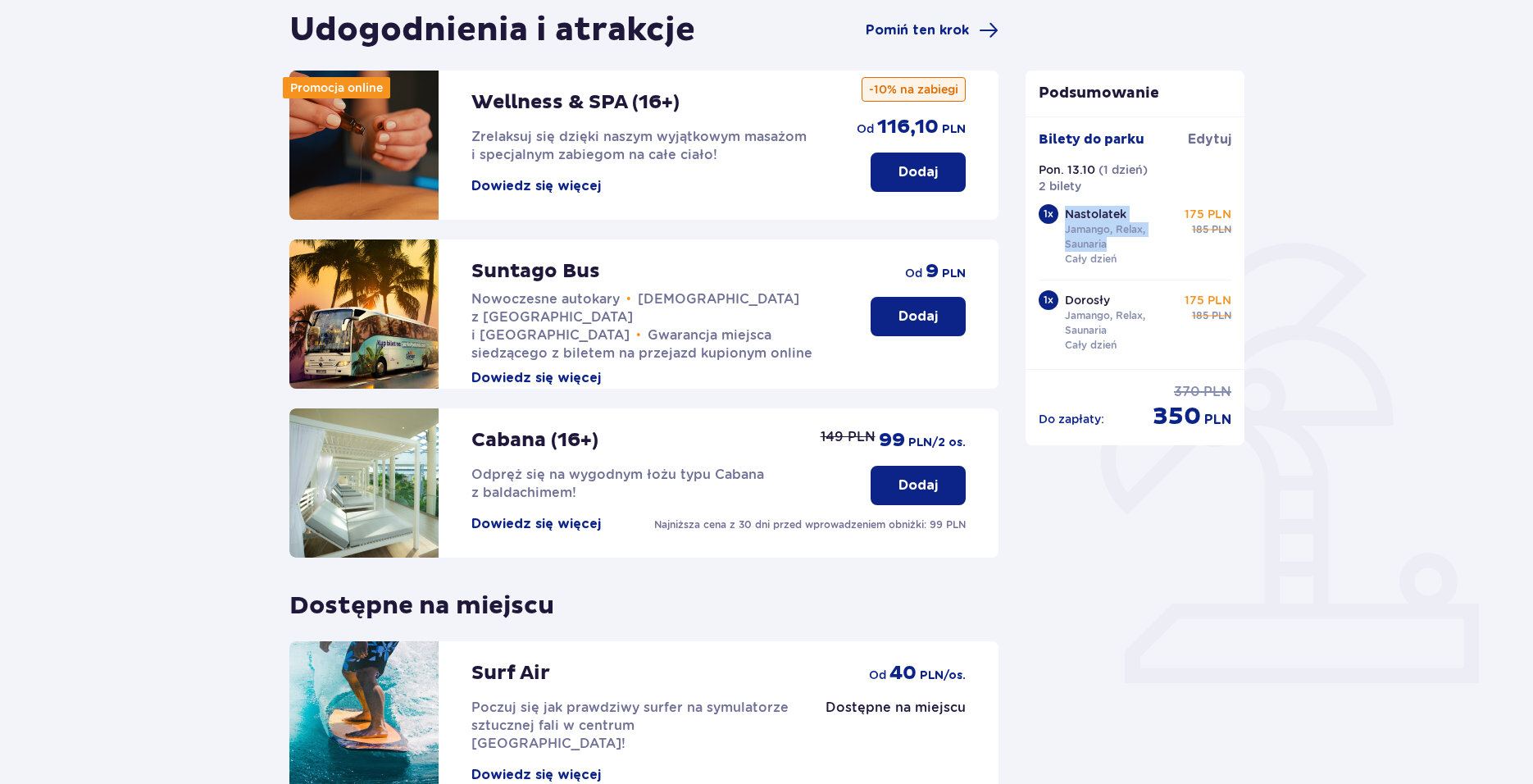
drag, startPoint x: 1065, startPoint y: 217, endPoint x: 1174, endPoint y: 265, distance: 119.1
click at [1174, 265] on div "Nastolatek Jamango, Relax, Saunaria Cały dzień" at bounding box center [1122, 237] width 114 height 61
click at [1175, 302] on div "Dorosły Jamango, Relax, Saunaria Cały dzień" at bounding box center [1122, 322] width 114 height 61
click at [1219, 136] on span "Edytuj" at bounding box center [1210, 139] width 44 height 18
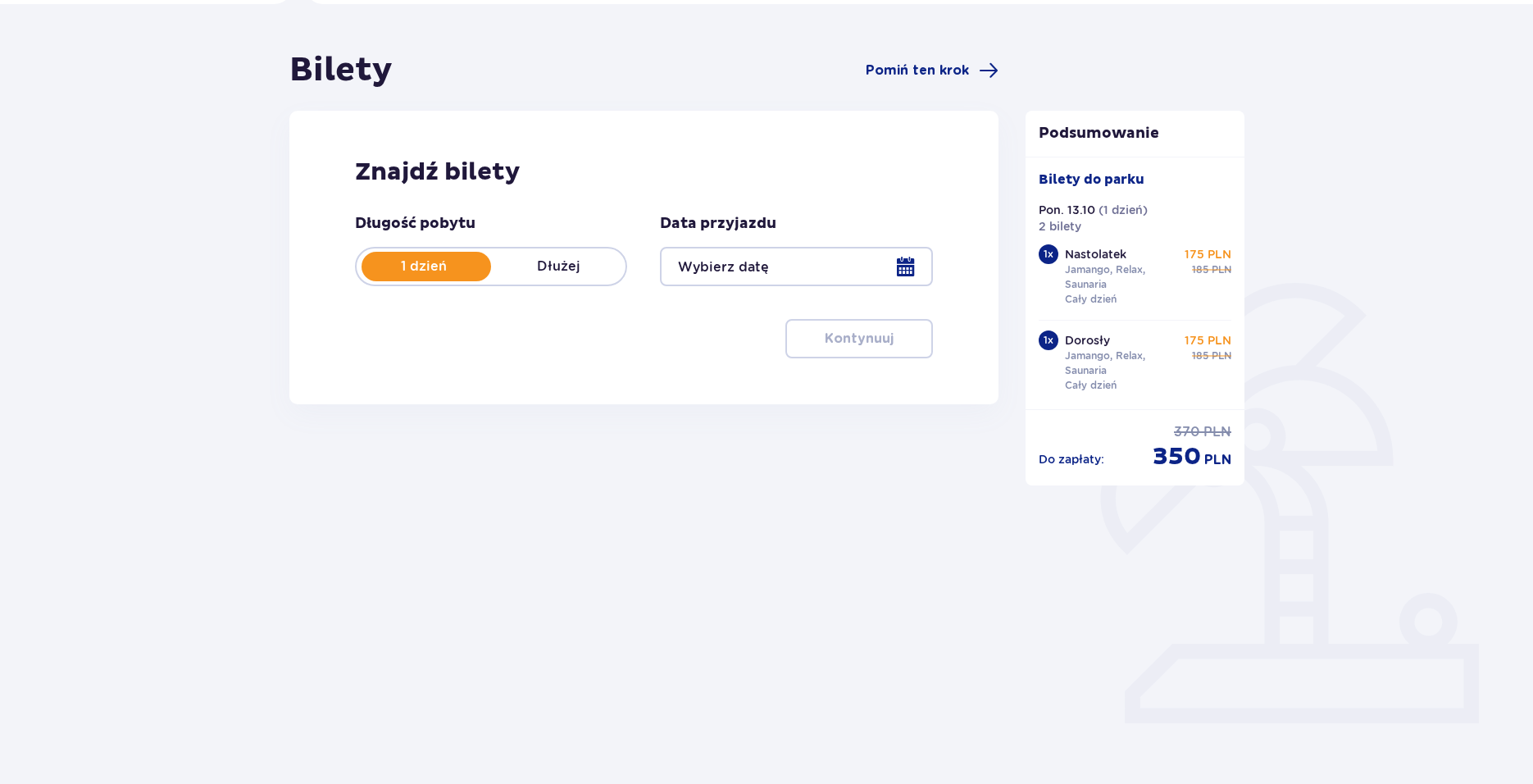
type input "[DATE]"
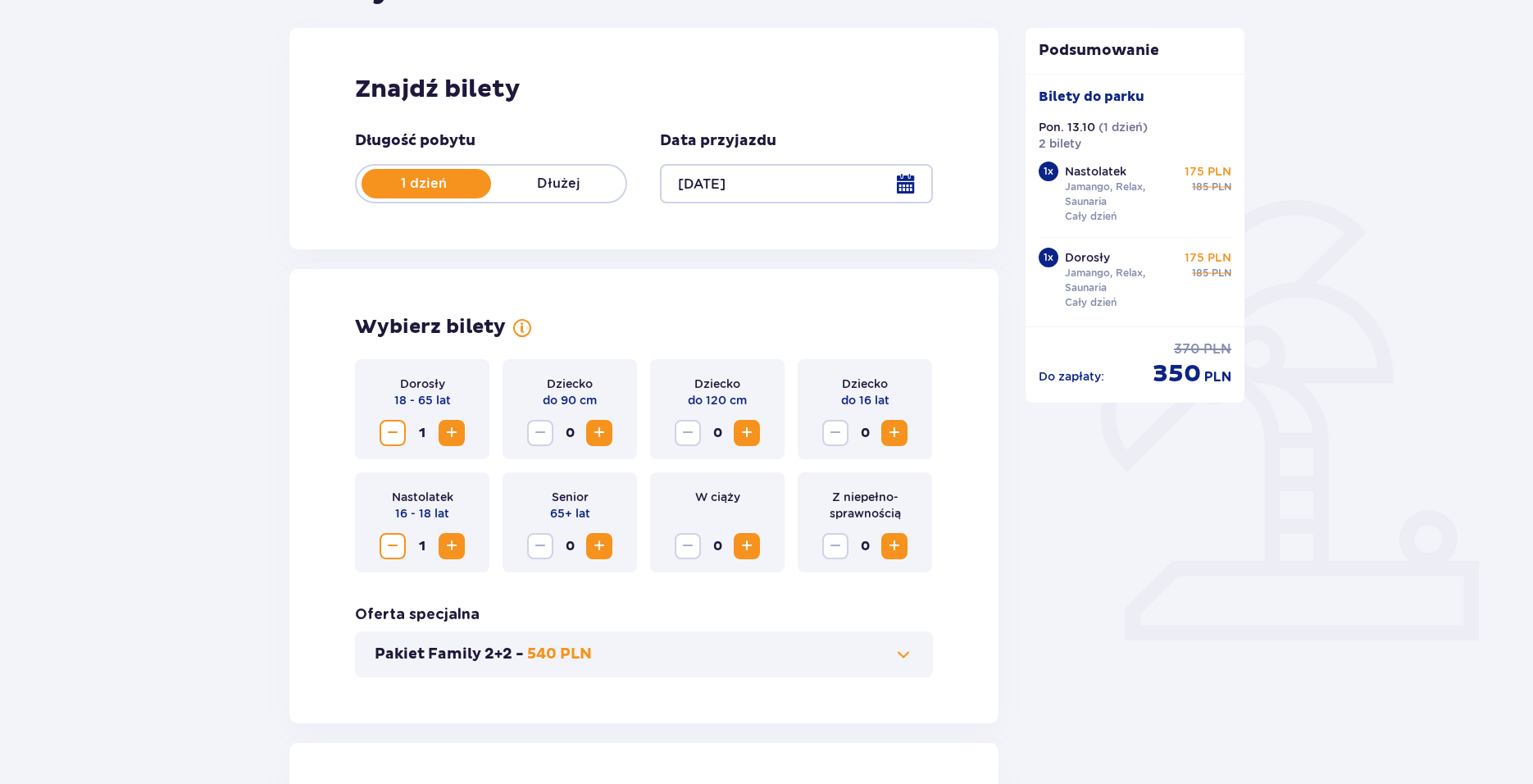
scroll to position [246, 0]
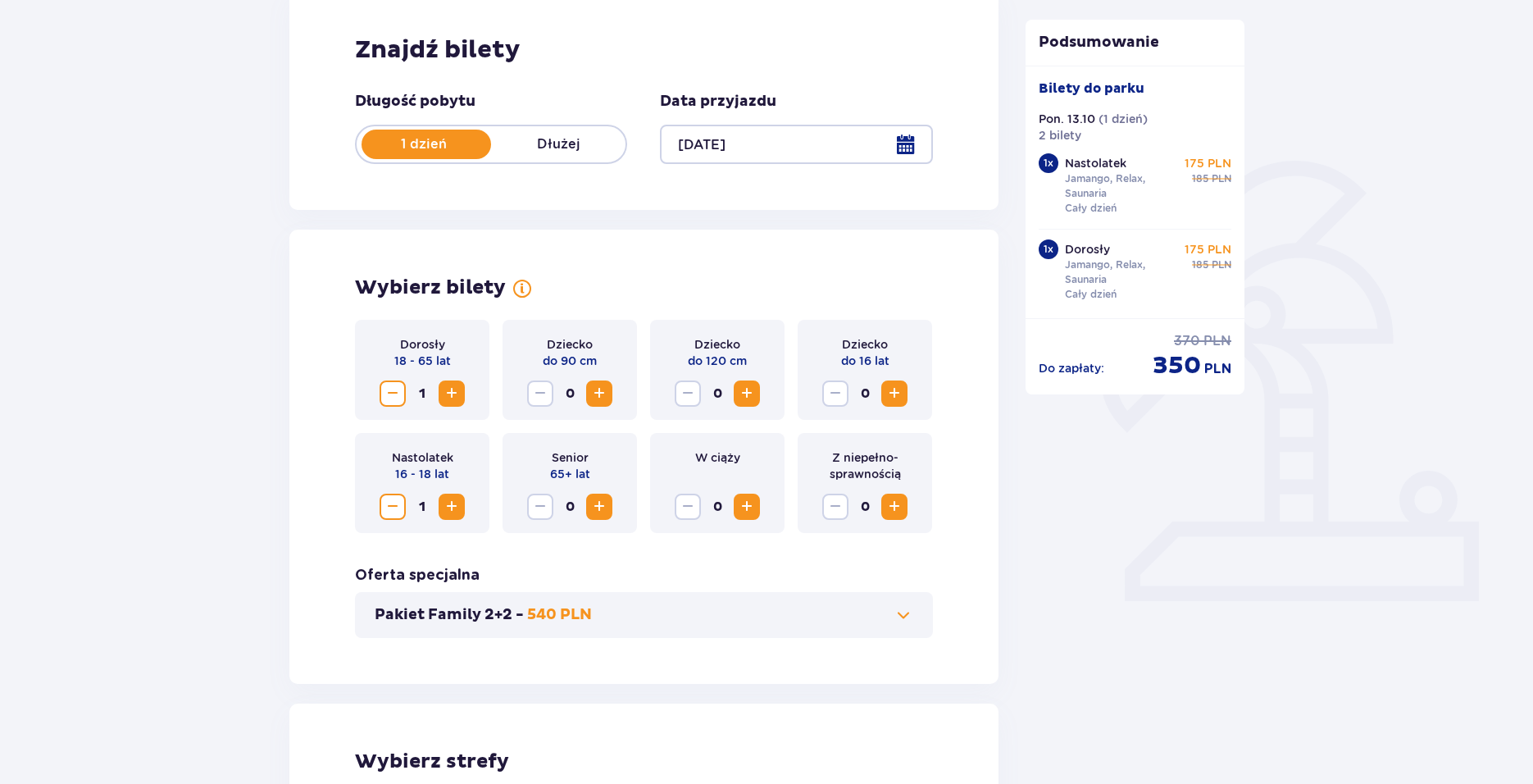
click at [404, 499] on button "Zmniejsz" at bounding box center [393, 506] width 27 height 27
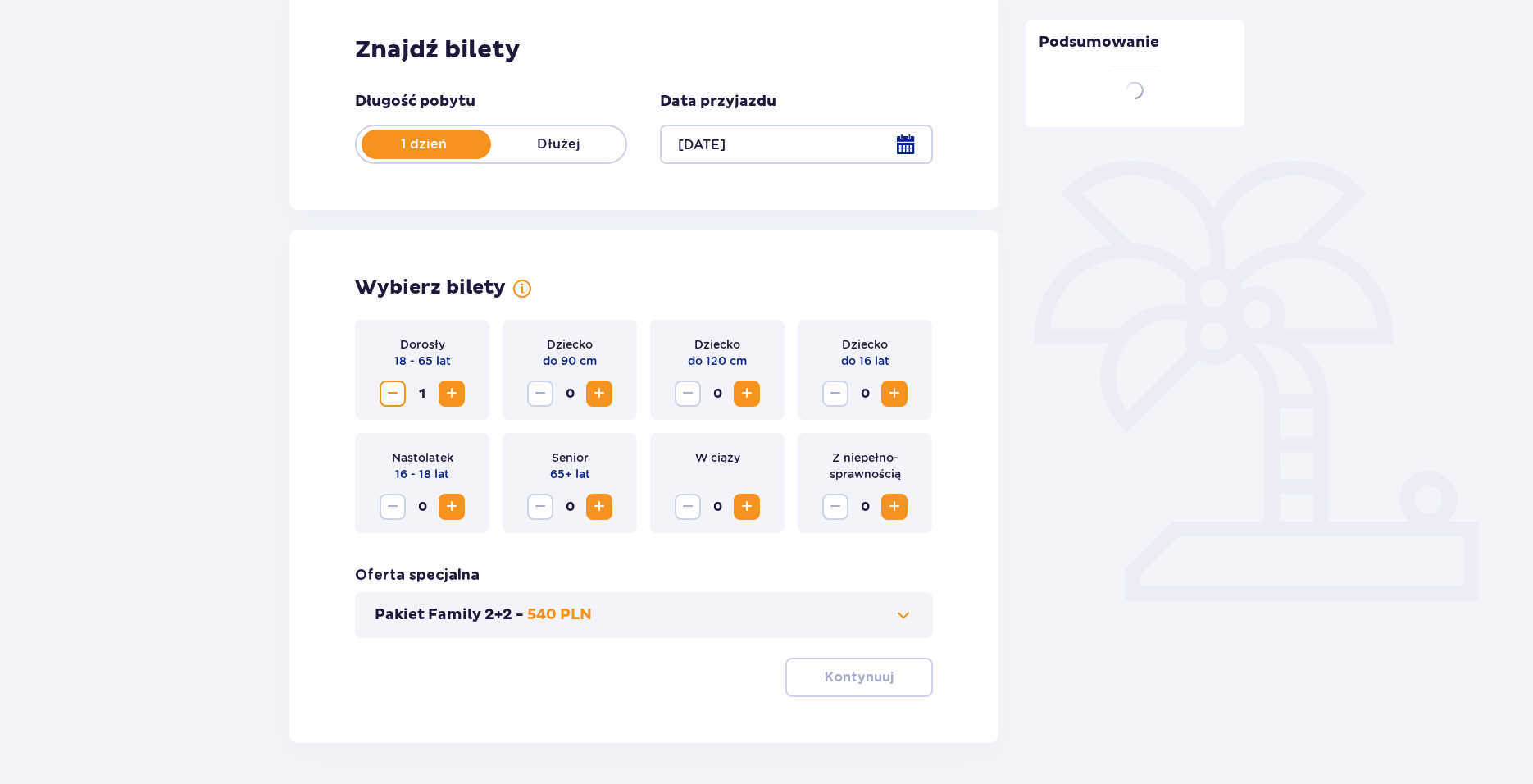
click at [458, 388] on span "Zwiększ" at bounding box center [451, 393] width 20 height 20
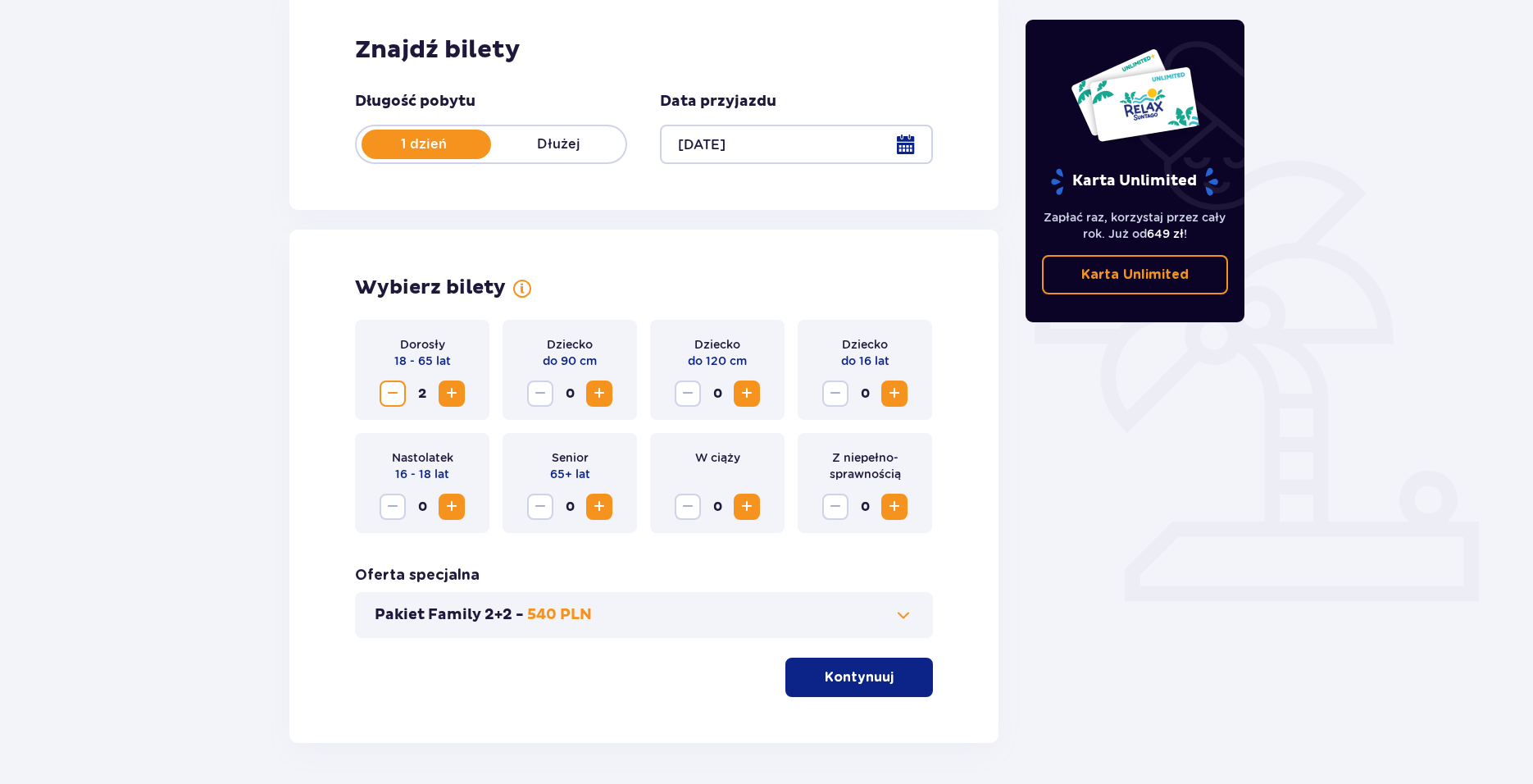
click at [928, 650] on div "Dorosły 18 - 65 lat 2 Dziecko do 90 cm 0 Dziecko do 120 cm 0 Dziecko do 16 lat …" at bounding box center [644, 507] width 578 height 377
click at [904, 672] on span "button" at bounding box center [897, 677] width 20 height 20
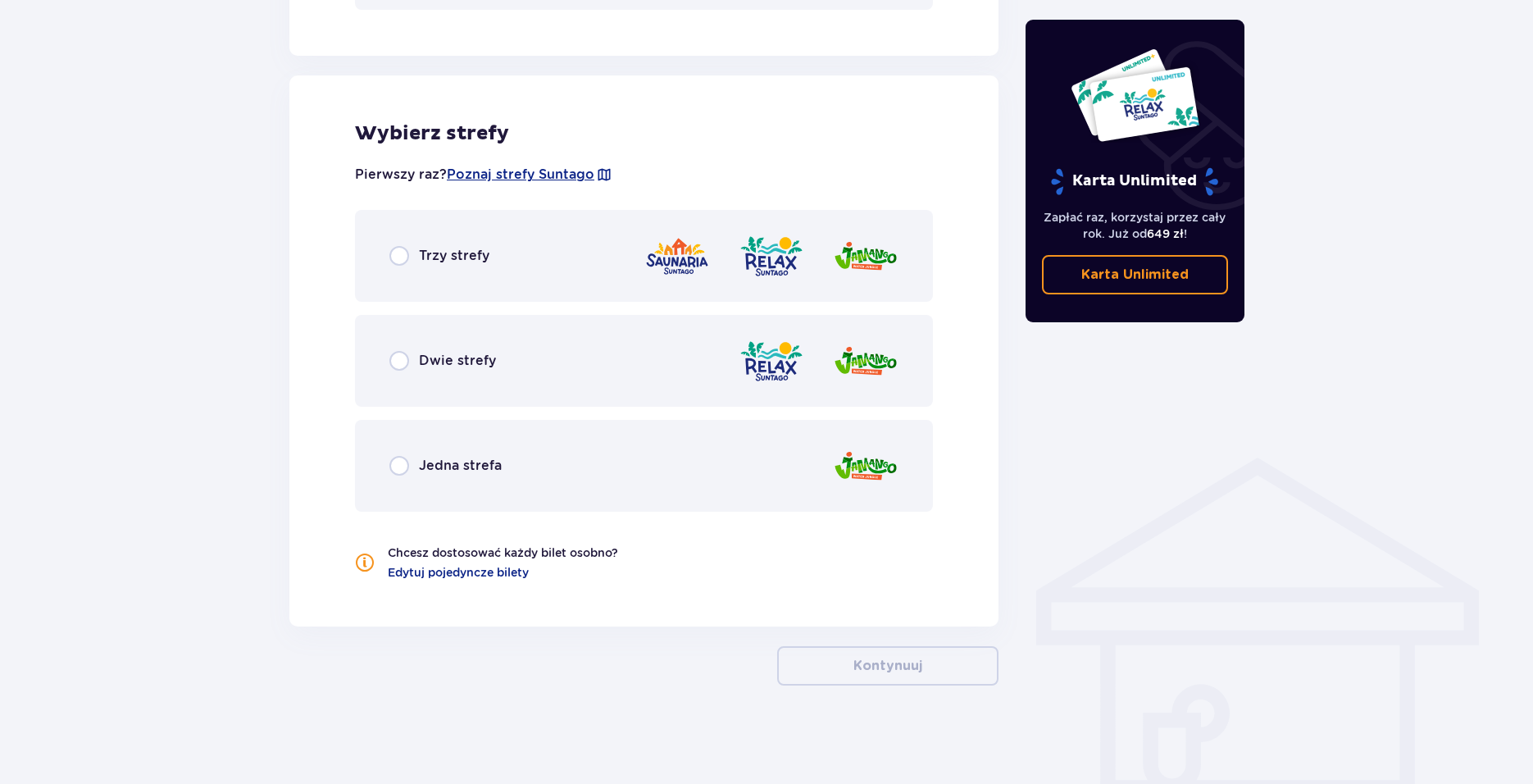
click at [404, 256] on input "radio" at bounding box center [399, 256] width 20 height 20
radio input "true"
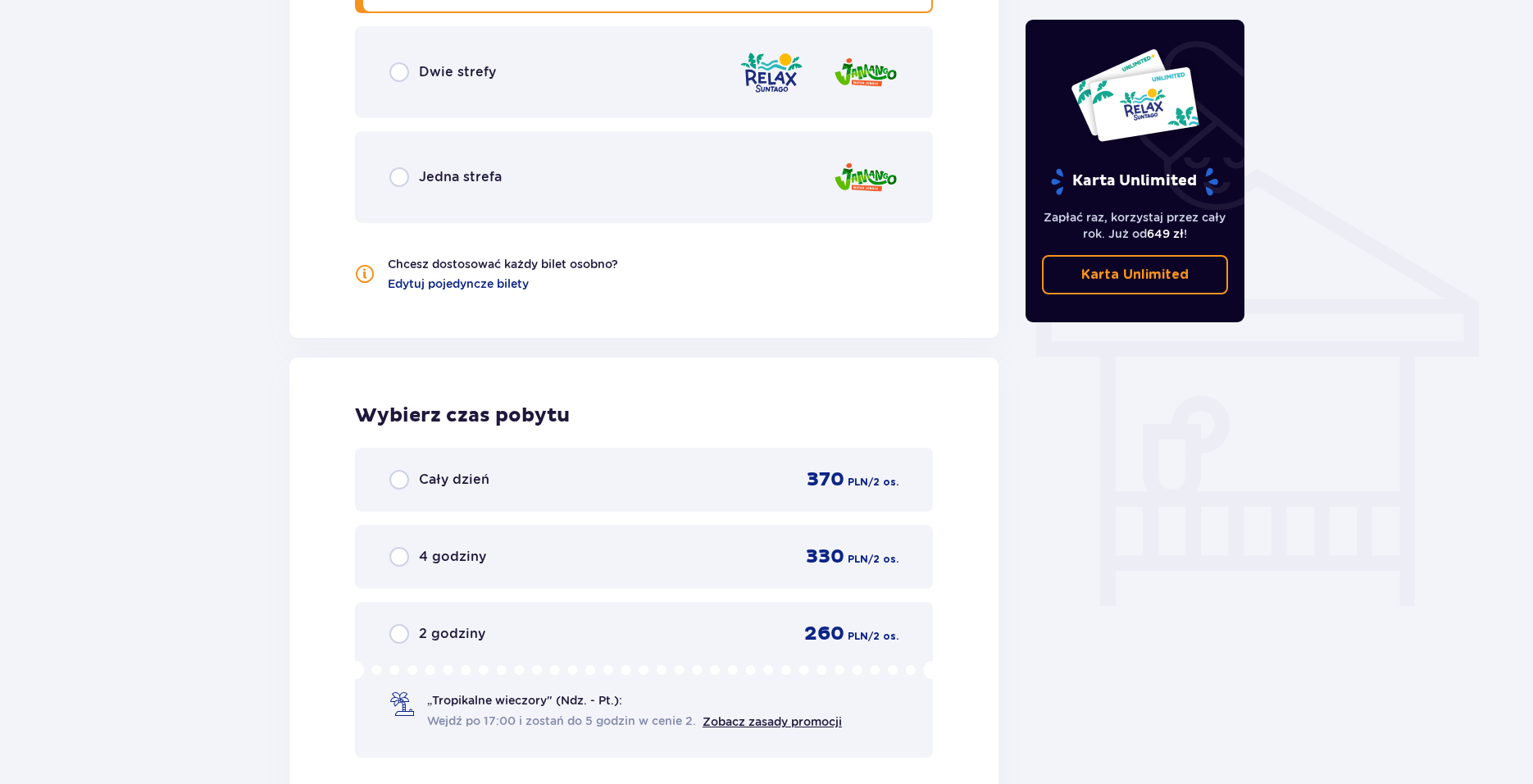
click at [458, 95] on div "Dwie strefy" at bounding box center [644, 72] width 578 height 92
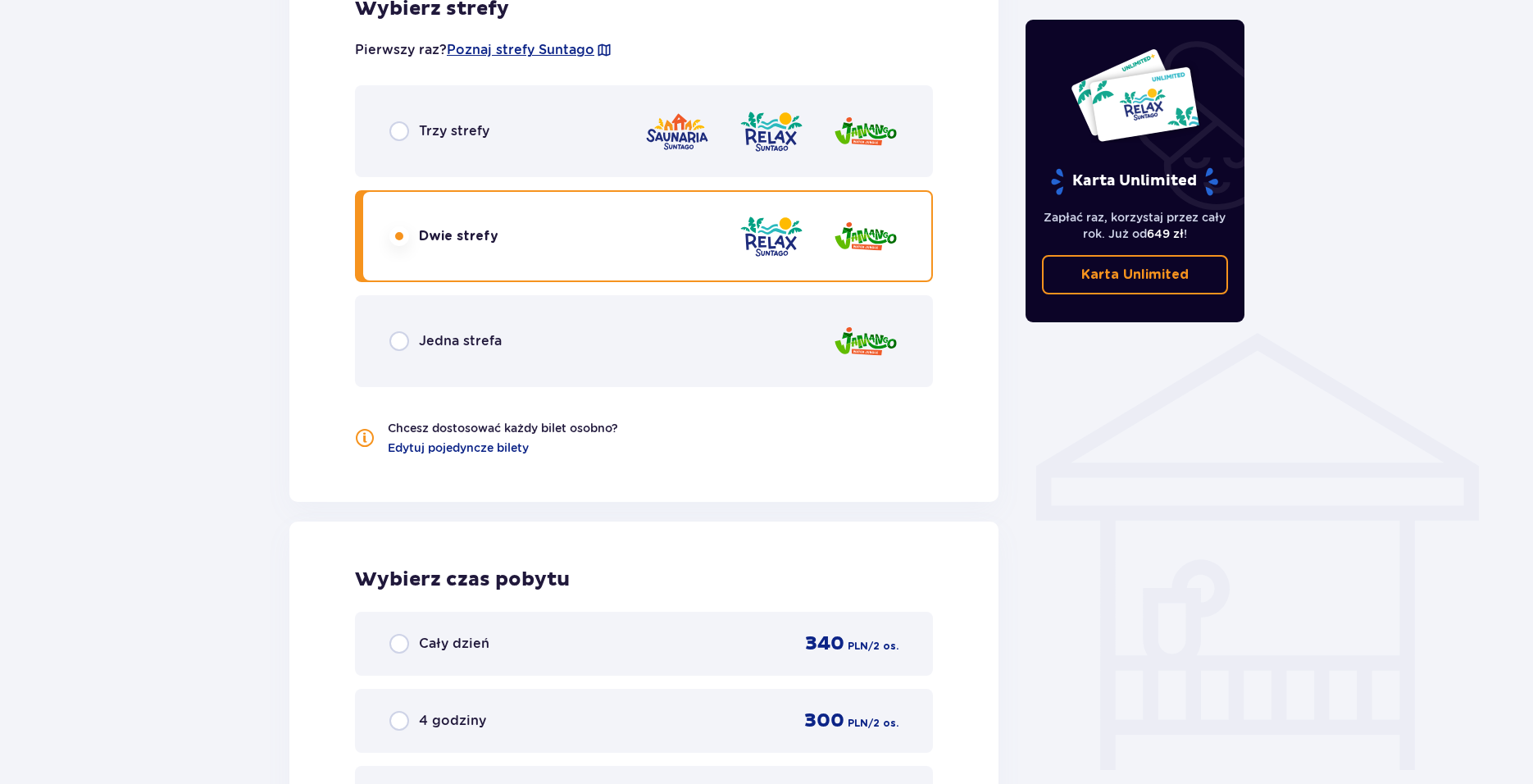
click at [487, 143] on div "Trzy strefy" at bounding box center [644, 131] width 578 height 92
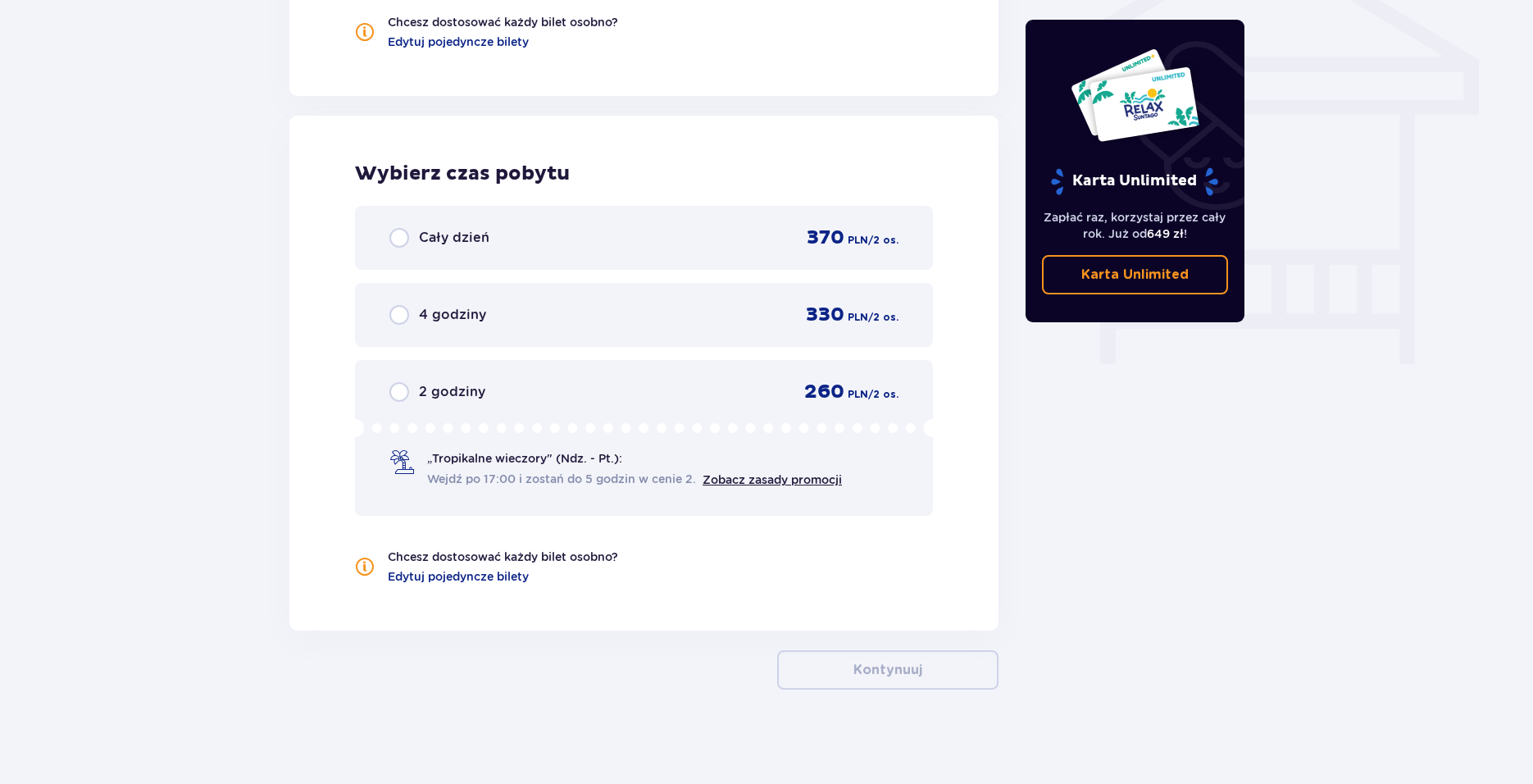
scroll to position [1409, 0]
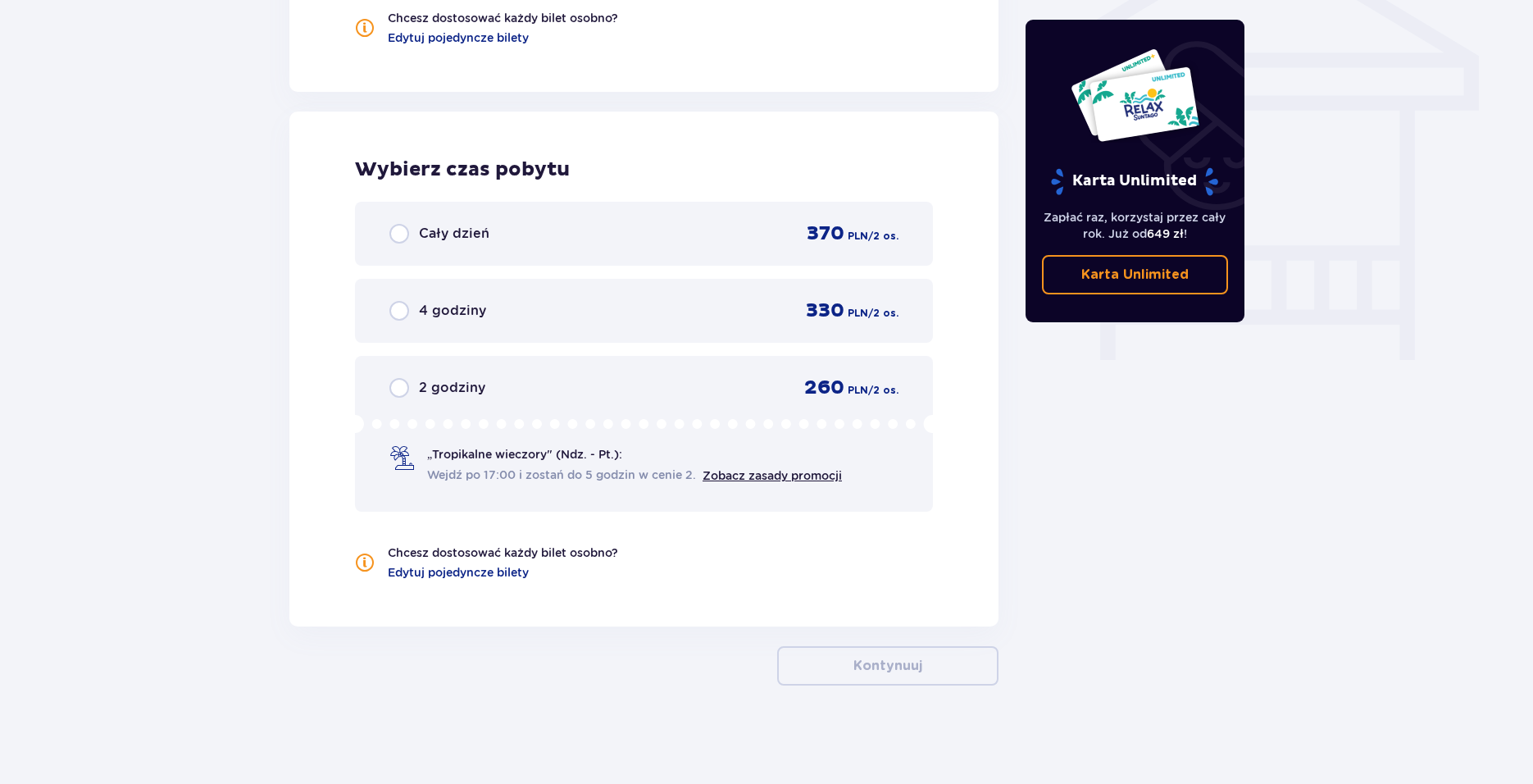
click at [424, 230] on span "Cały dzień" at bounding box center [454, 234] width 71 height 18
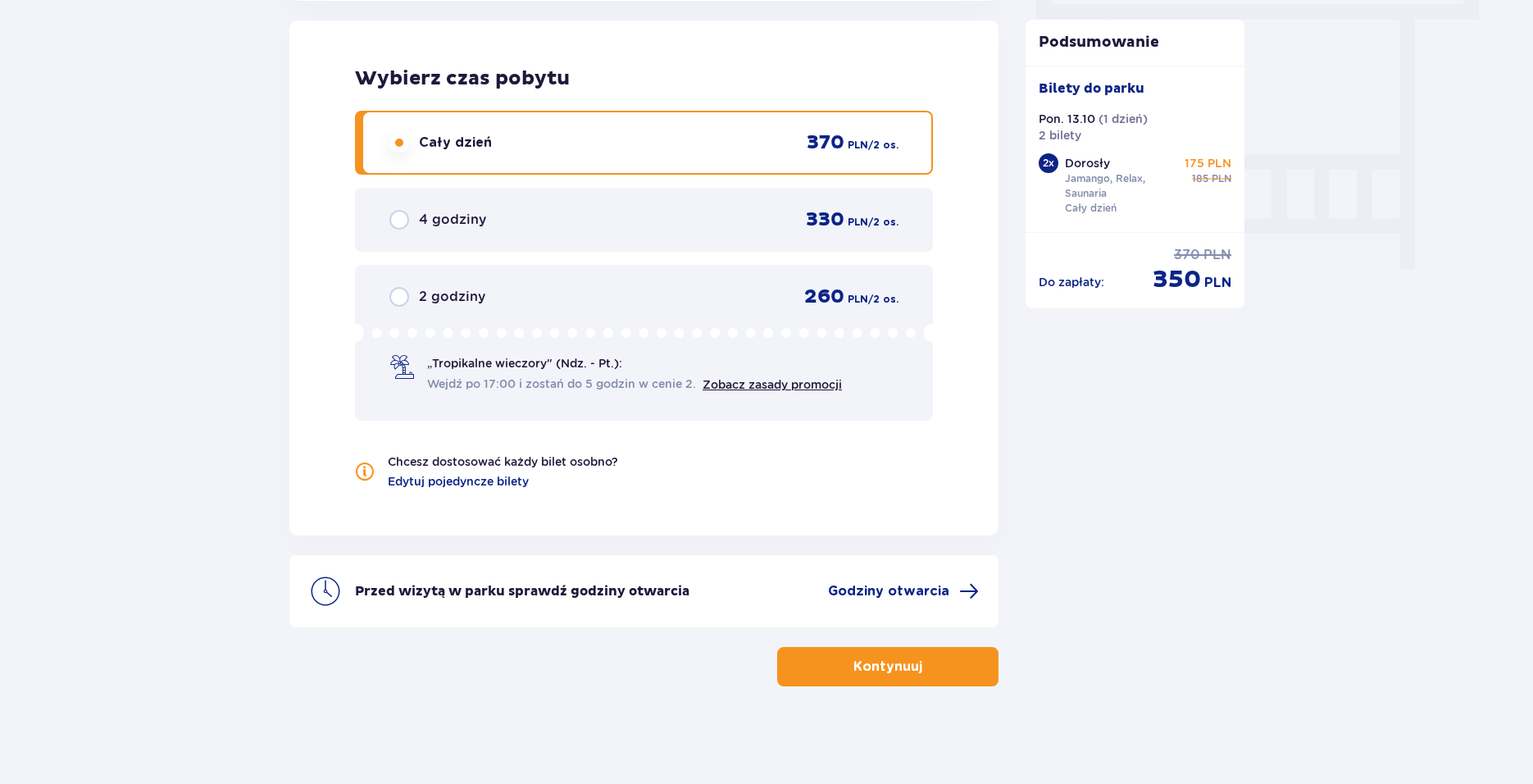
scroll to position [1500, 0]
click at [892, 672] on p "Kontynuuj" at bounding box center [888, 665] width 69 height 18
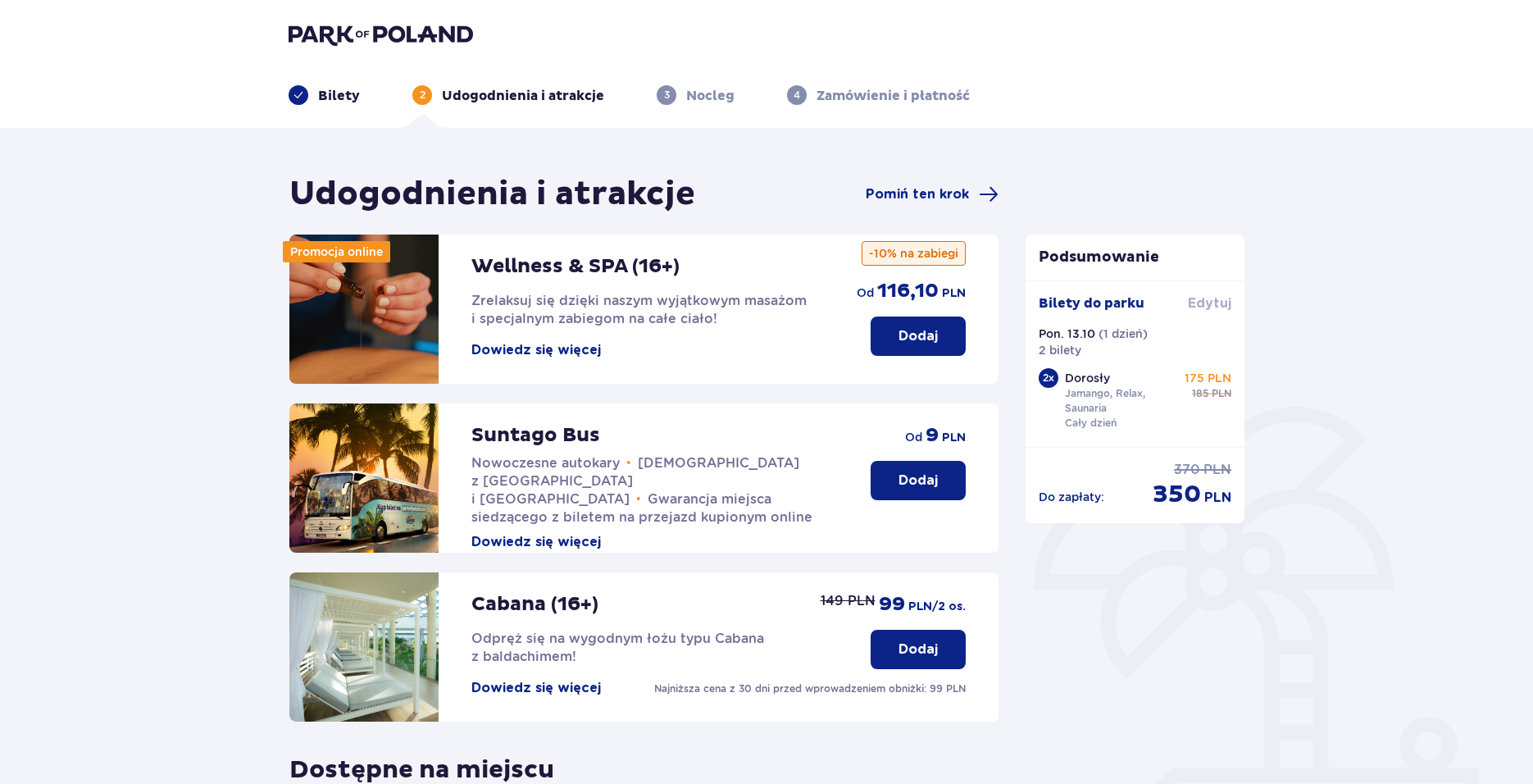
click at [1223, 301] on span "Edytuj" at bounding box center [1210, 303] width 44 height 18
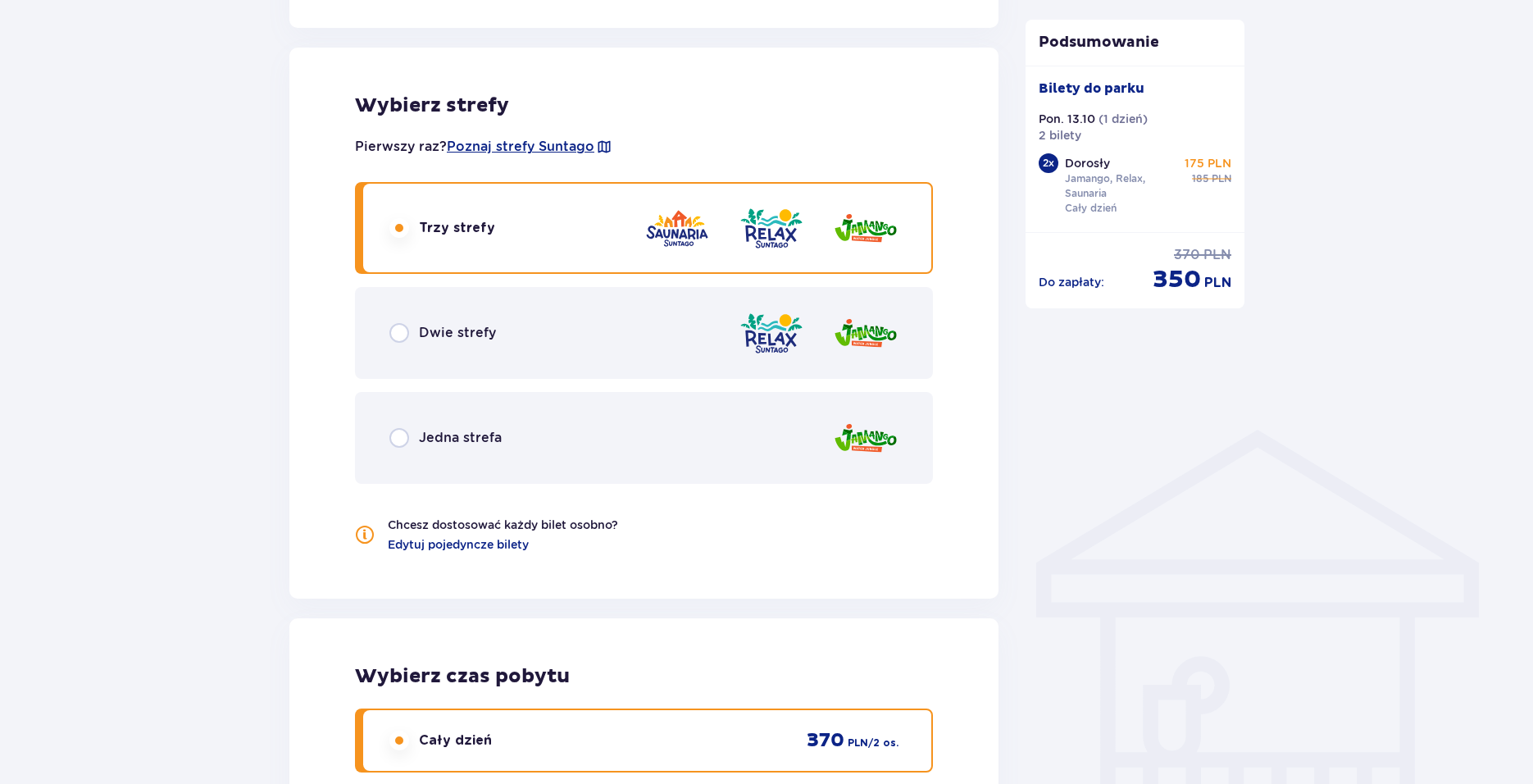
click at [472, 312] on div "Dwie strefy" at bounding box center [644, 333] width 578 height 92
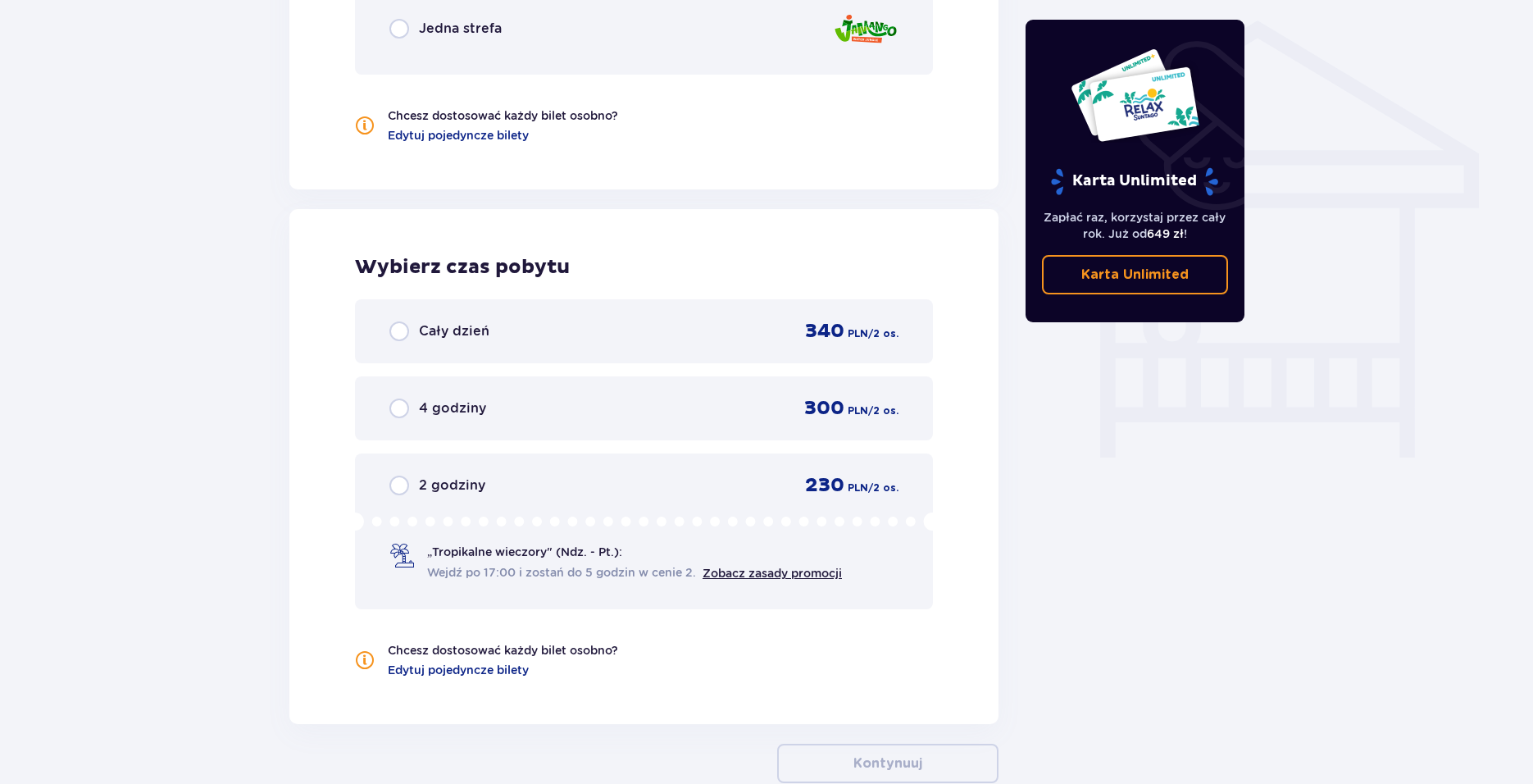
scroll to position [1327, 0]
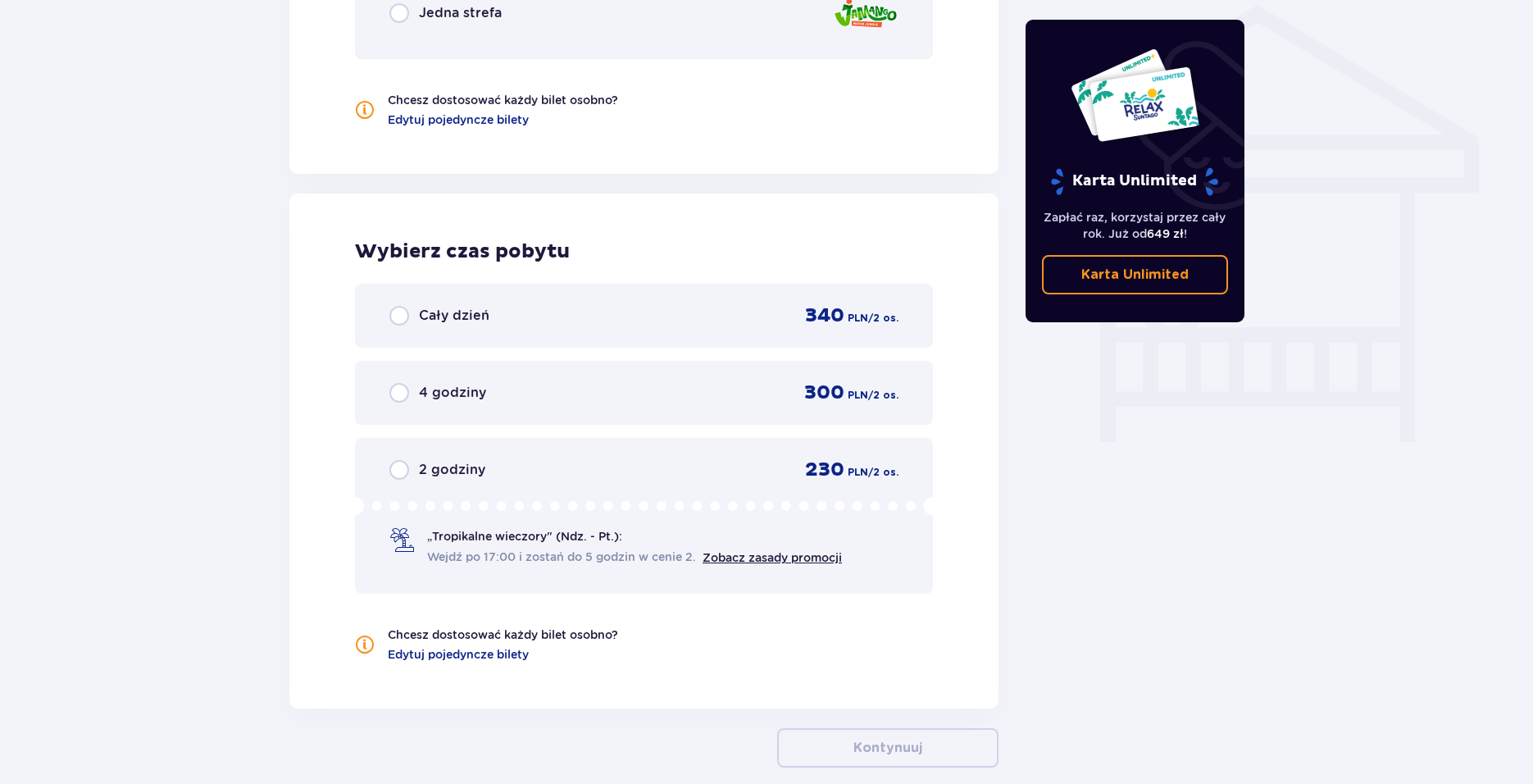
click at [409, 331] on div "Cały dzień 340 PLN / 2 os." at bounding box center [644, 315] width 578 height 64
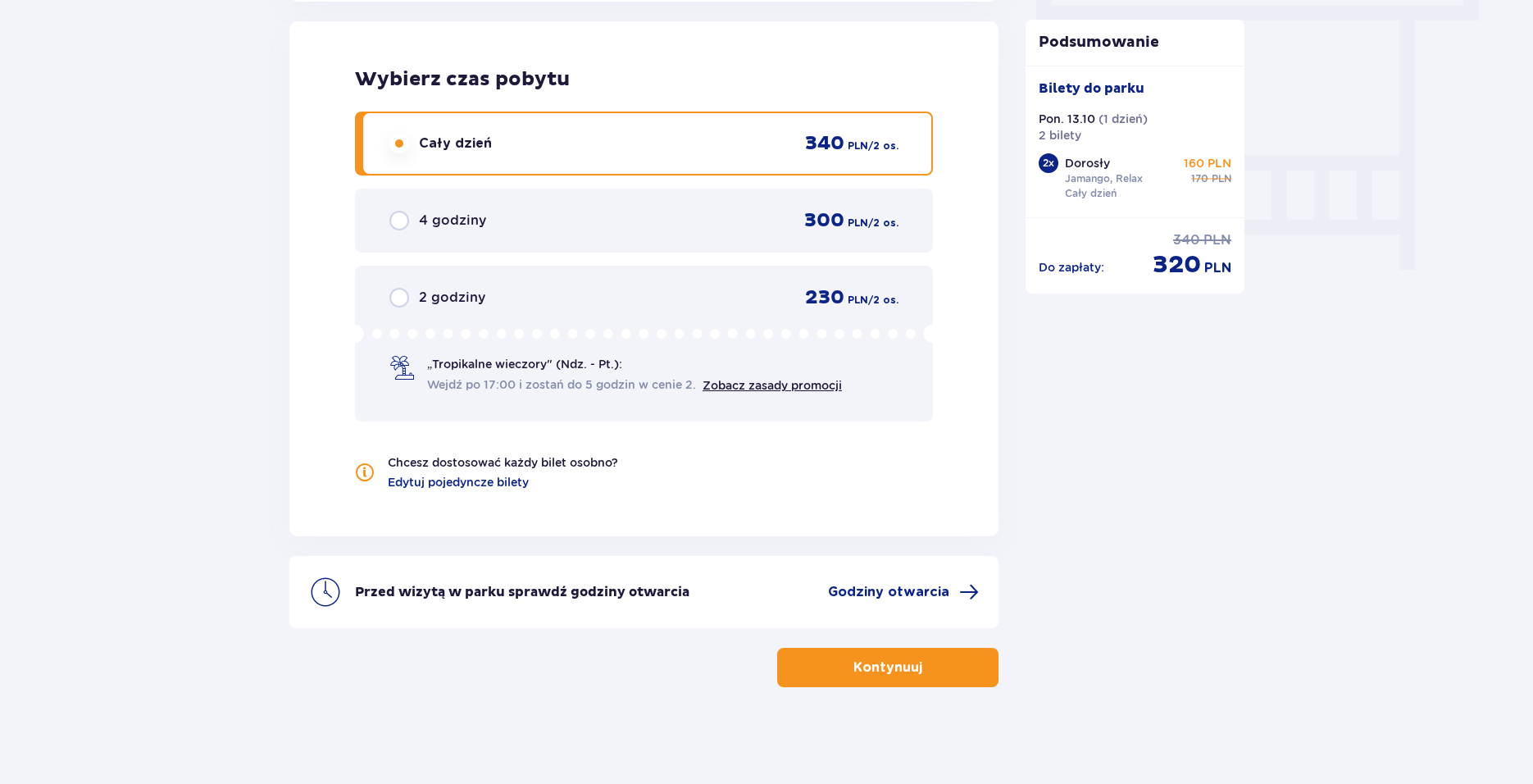
scroll to position [1500, 0]
click at [921, 650] on button "Kontynuuj" at bounding box center [888, 665] width 221 height 39
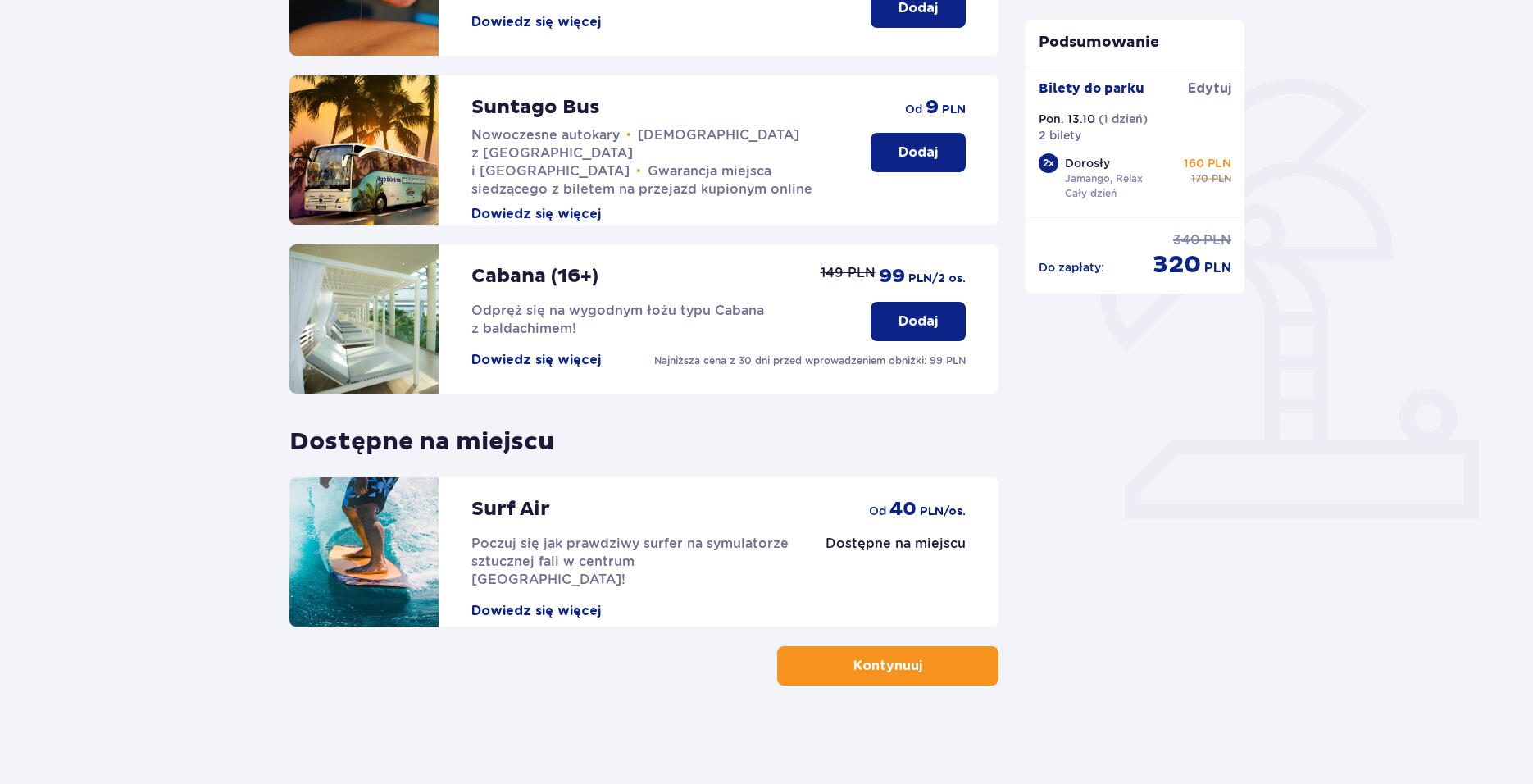
click at [927, 653] on button "Kontynuuj" at bounding box center [888, 665] width 221 height 39
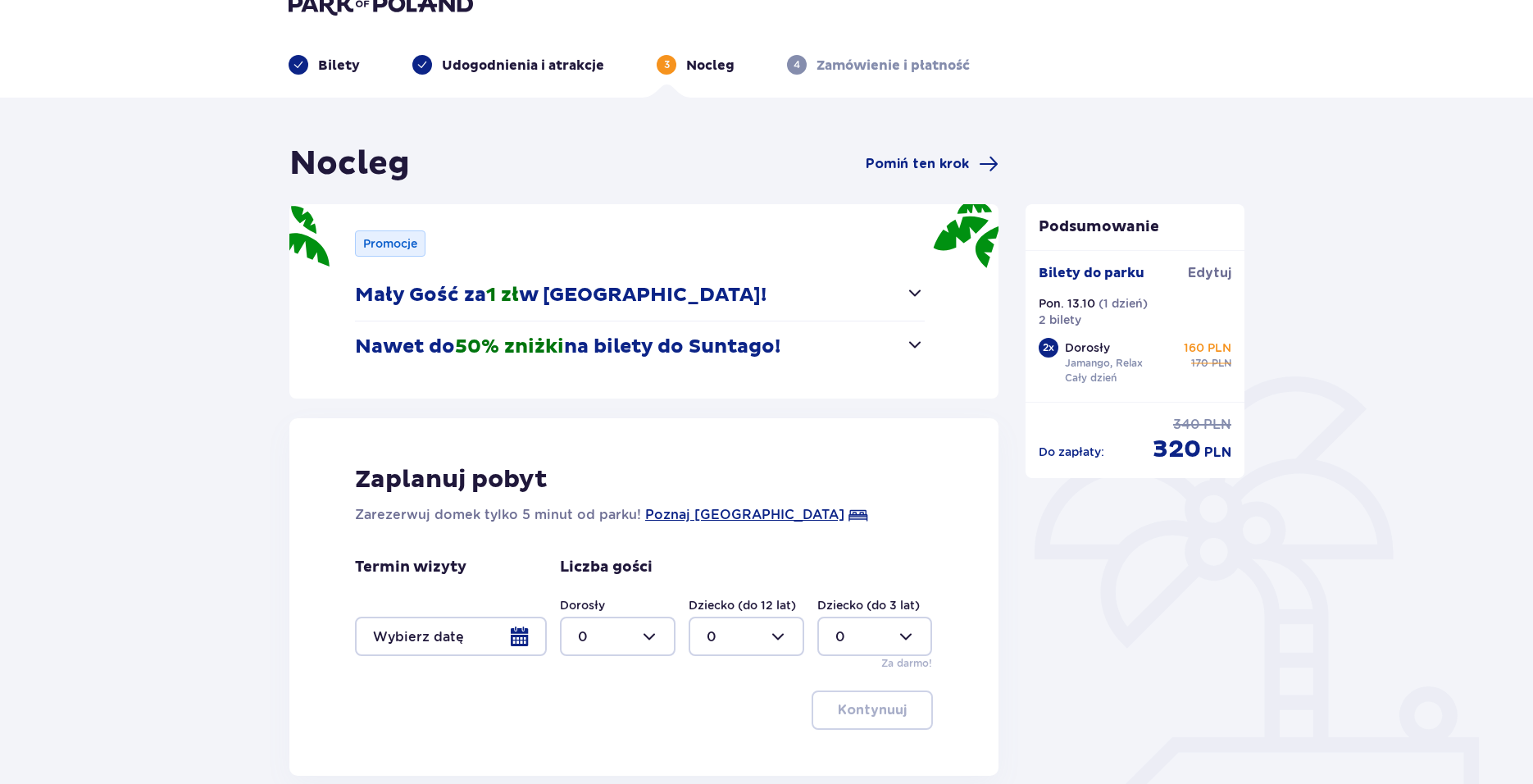
scroll to position [82, 0]
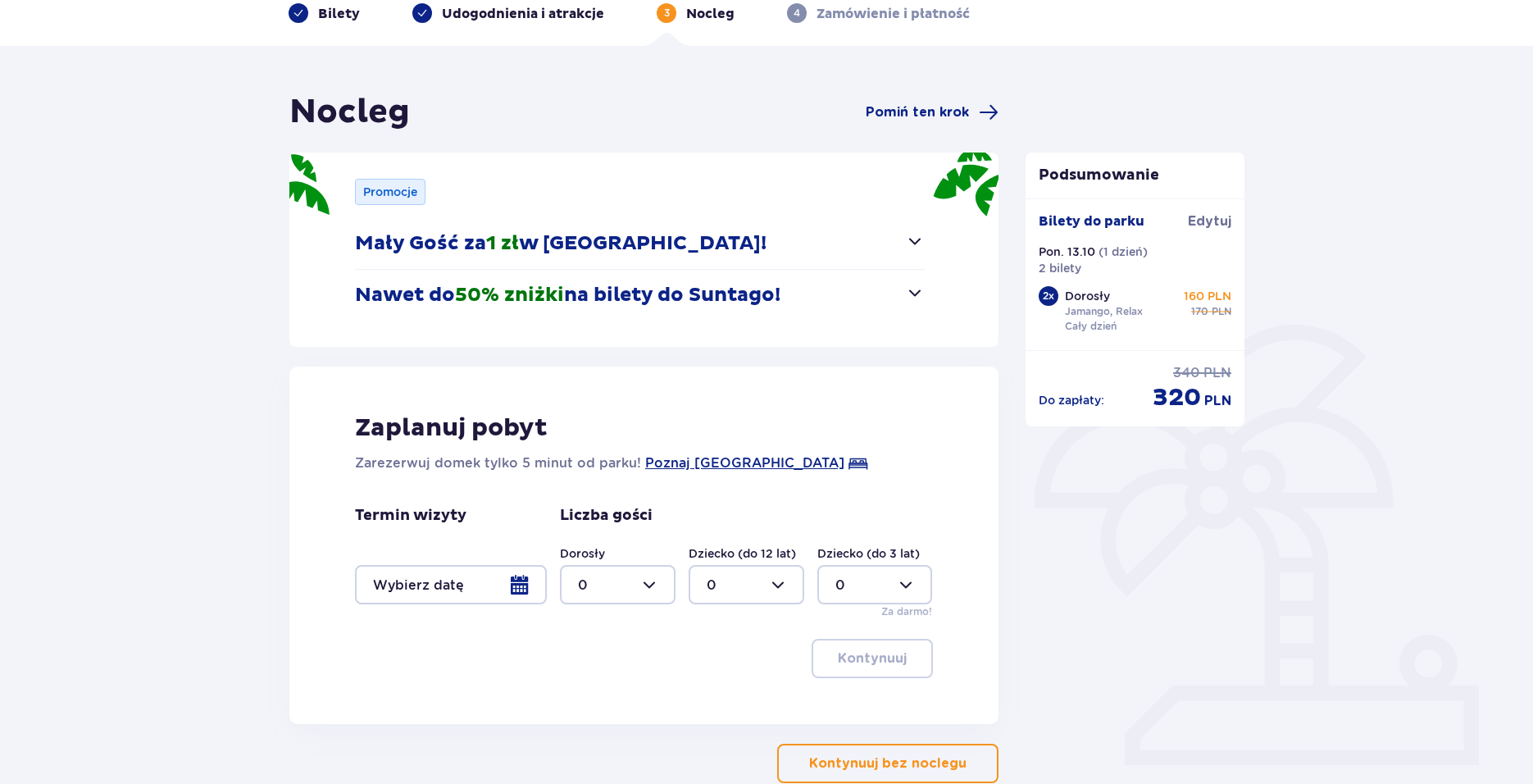
click at [498, 575] on div at bounding box center [450, 584] width 192 height 39
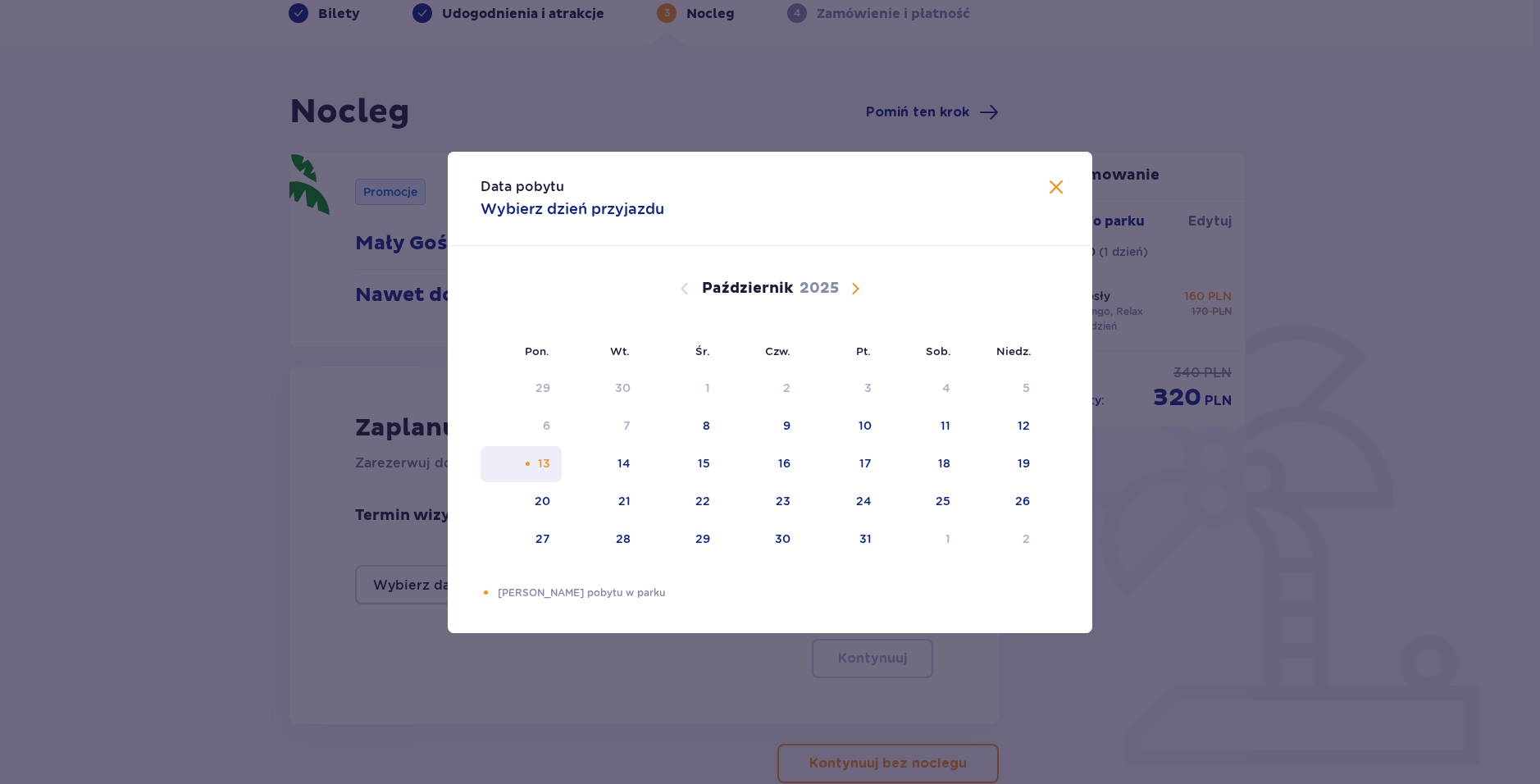
click at [548, 464] on div "13" at bounding box center [544, 463] width 12 height 16
click at [1057, 186] on span "Zamknij" at bounding box center [1056, 188] width 20 height 20
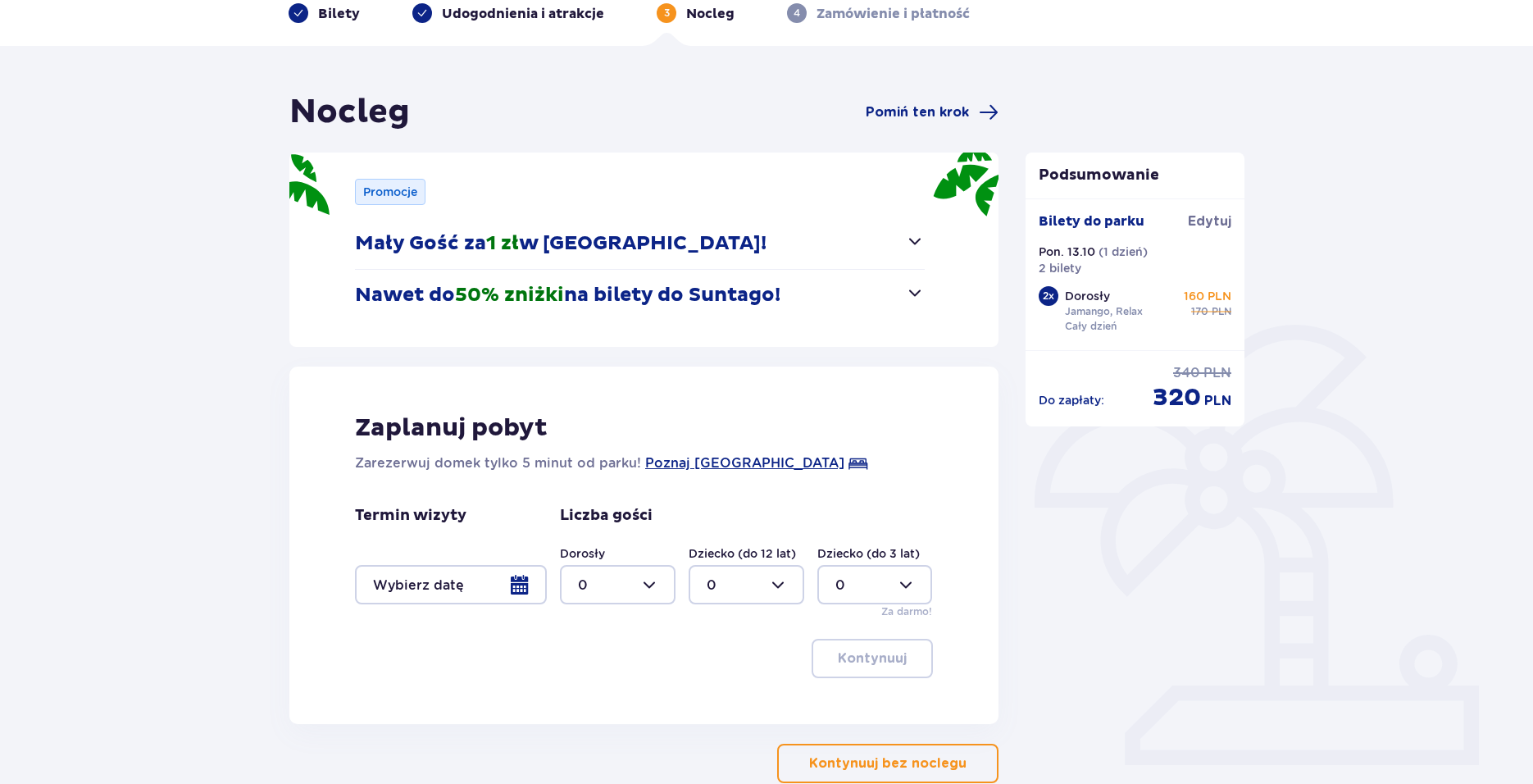
click at [516, 588] on div at bounding box center [450, 584] width 192 height 39
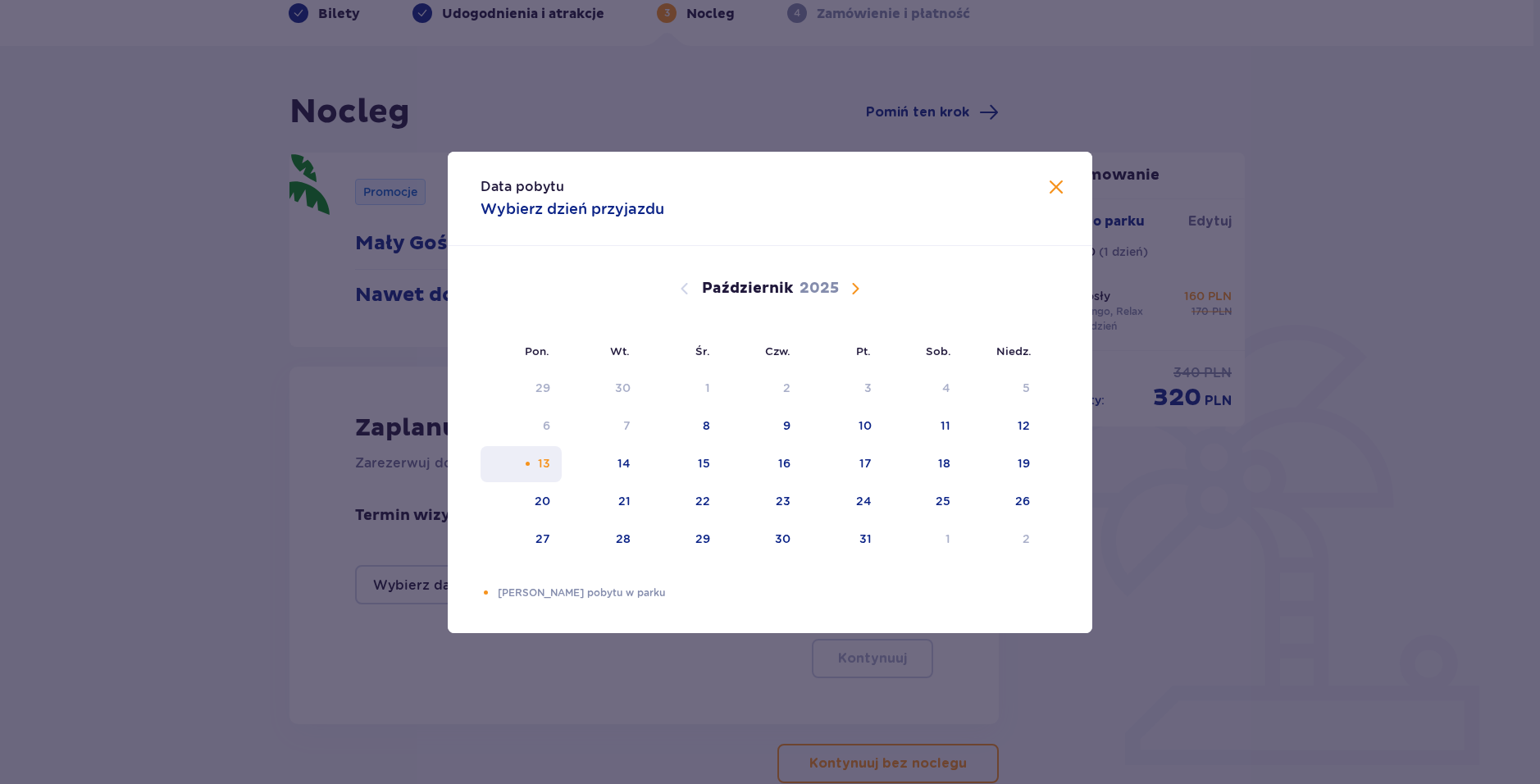
click at [557, 456] on div "13" at bounding box center [521, 464] width 81 height 36
drag, startPoint x: 620, startPoint y: 441, endPoint x: 619, endPoint y: 458, distance: 17.0
click at [619, 458] on tbody "29 30 1 2 3 4 5 6 7 8 9 10 11 12 13 14 15 16 17 18 19 20 21 22 23 24 25 26 27 2…" at bounding box center [761, 464] width 561 height 187
drag, startPoint x: 619, startPoint y: 458, endPoint x: 626, endPoint y: 465, distance: 9.9
click at [620, 458] on div "14" at bounding box center [624, 463] width 13 height 16
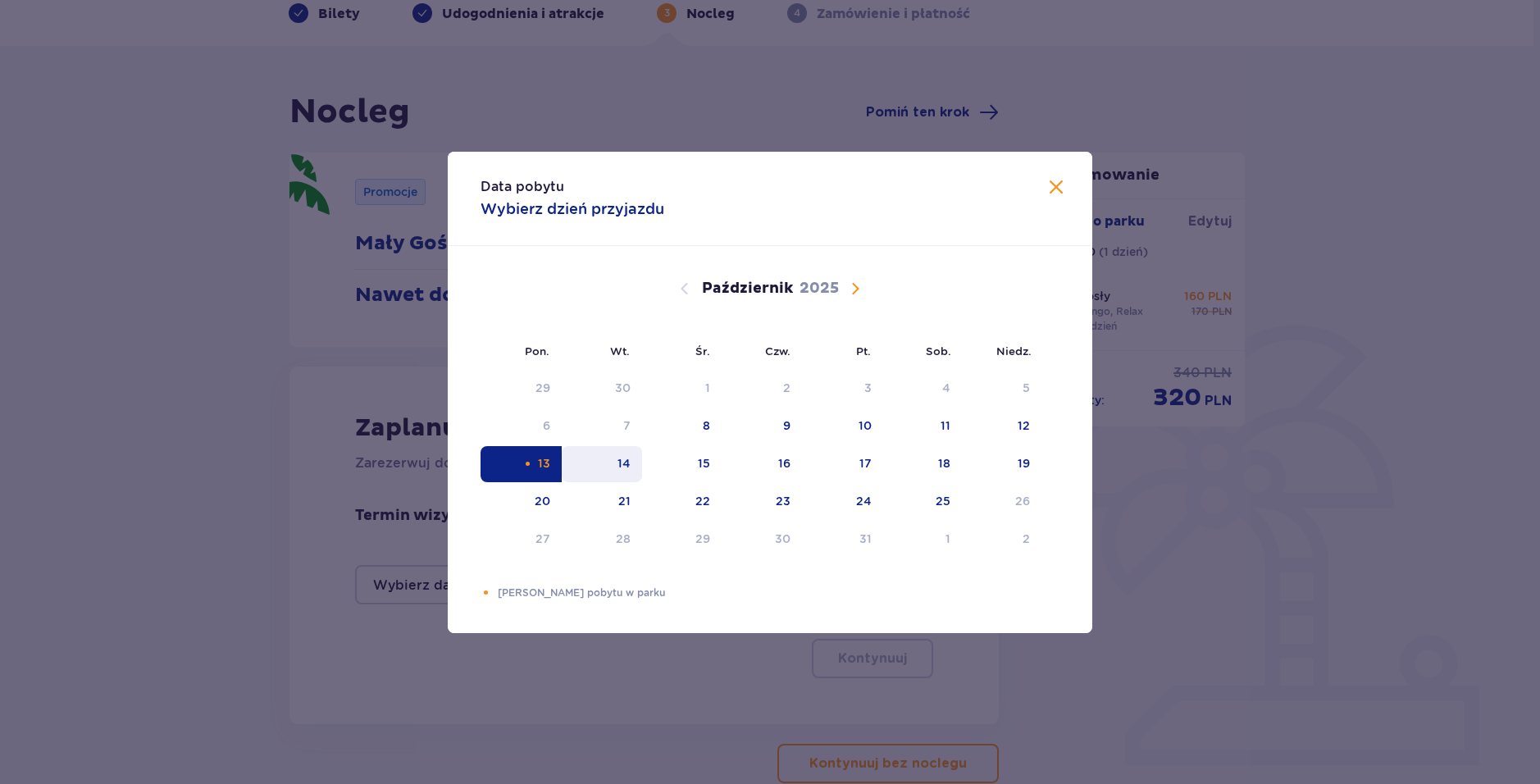
type input "[DATE] - [DATE]"
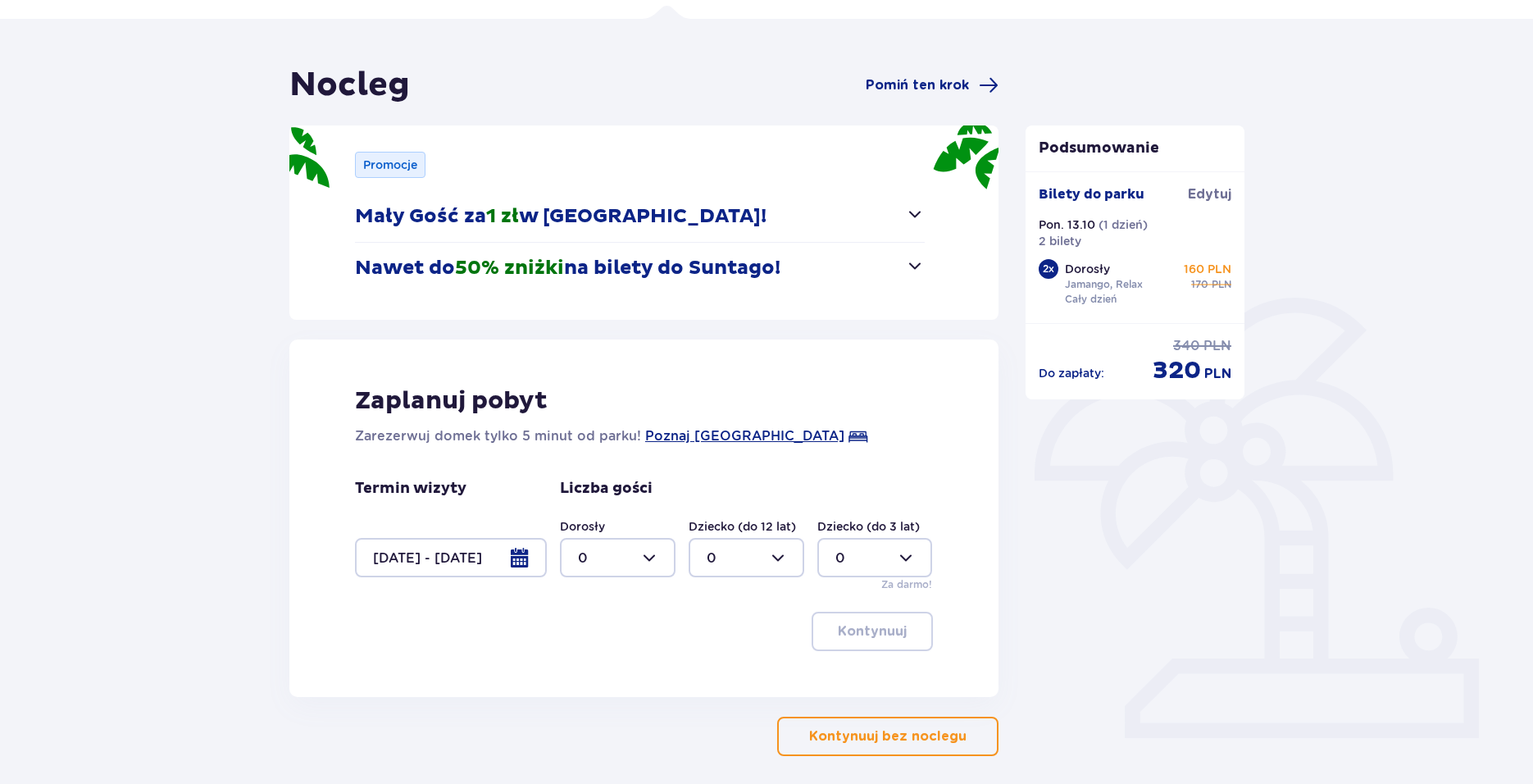
scroll to position [179, 0]
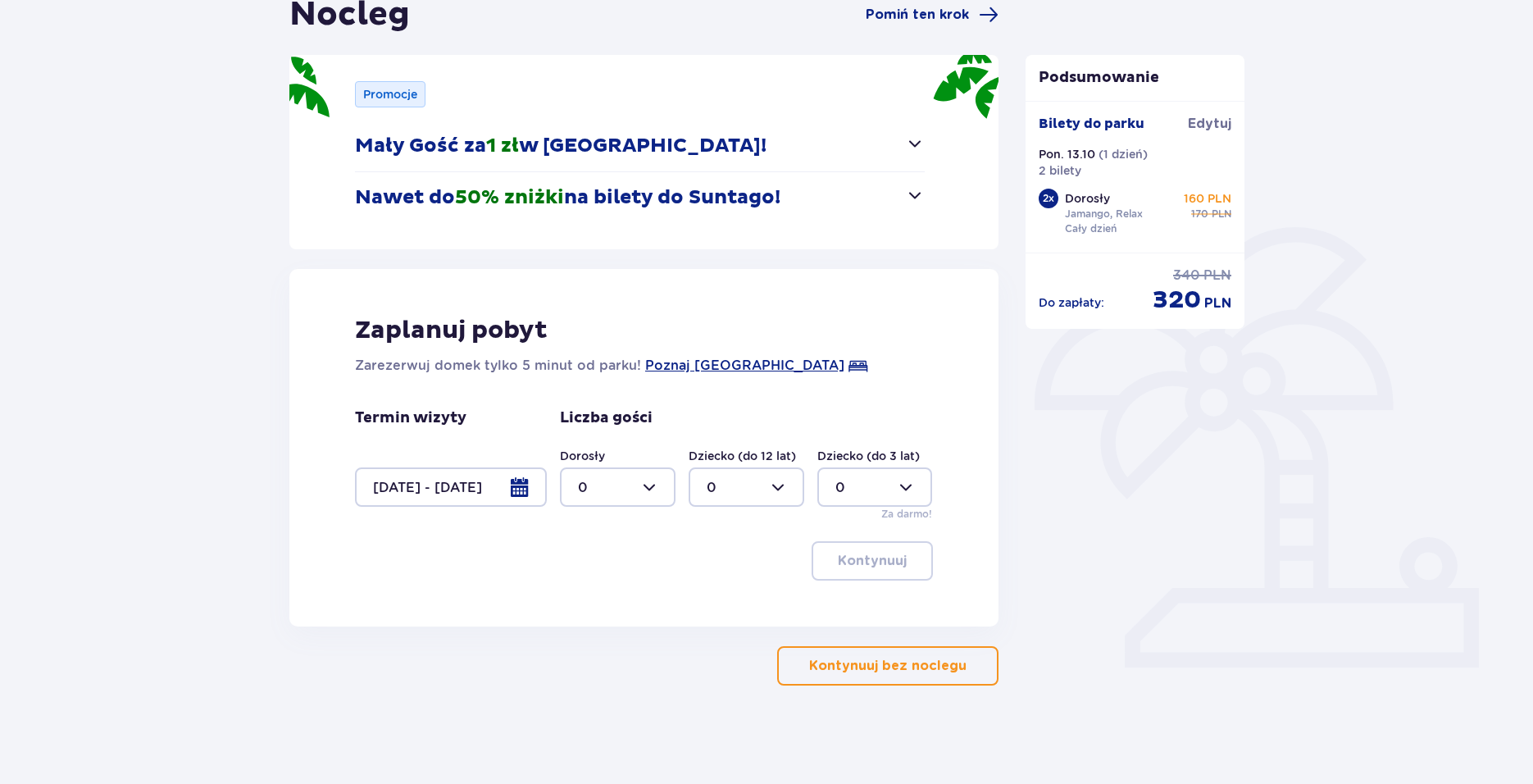
click at [645, 484] on div at bounding box center [617, 486] width 115 height 39
click at [593, 594] on span "2" at bounding box center [618, 606] width 113 height 34
type input "2"
click at [860, 575] on button "Kontynuuj" at bounding box center [872, 560] width 121 height 39
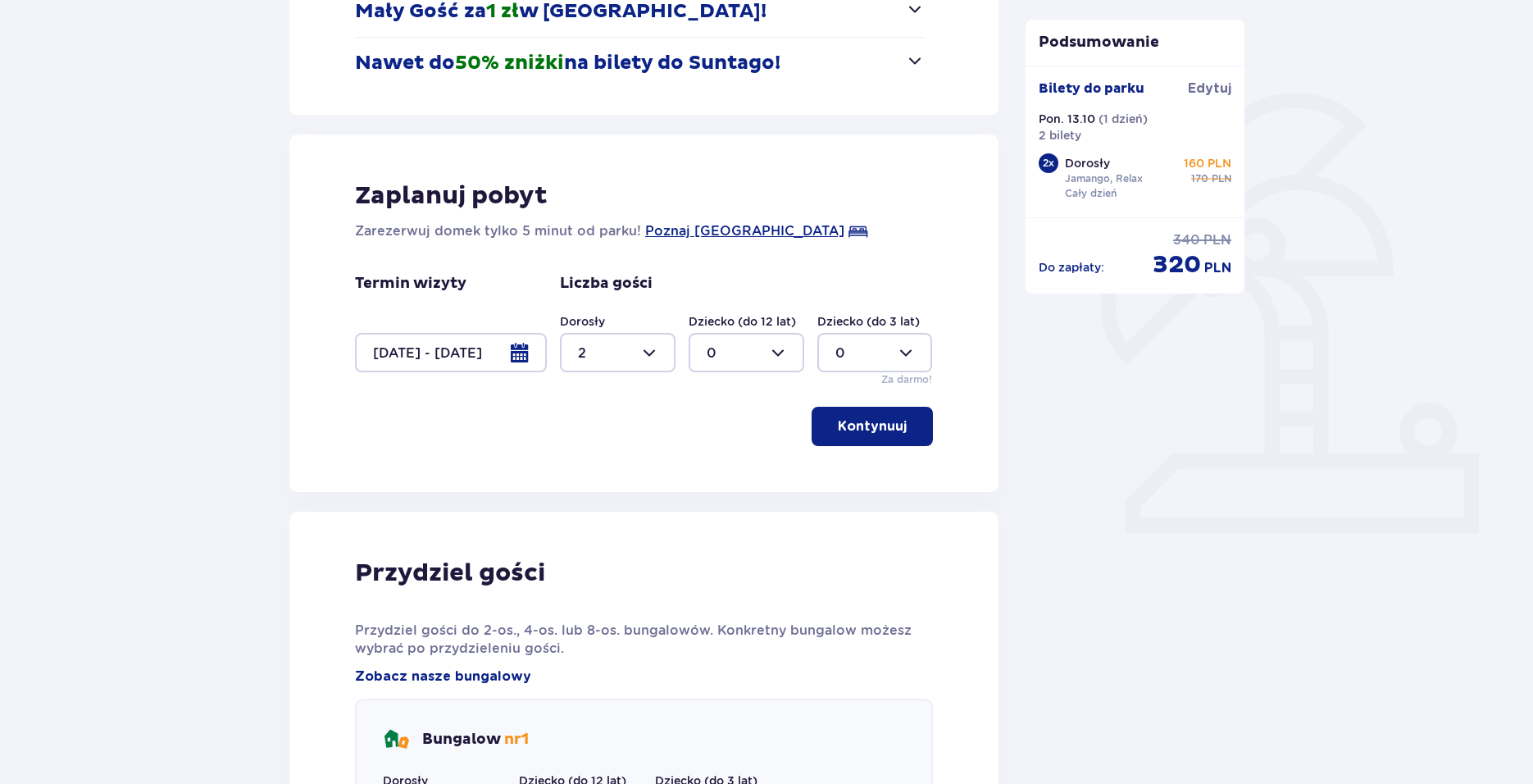
scroll to position [806, 0]
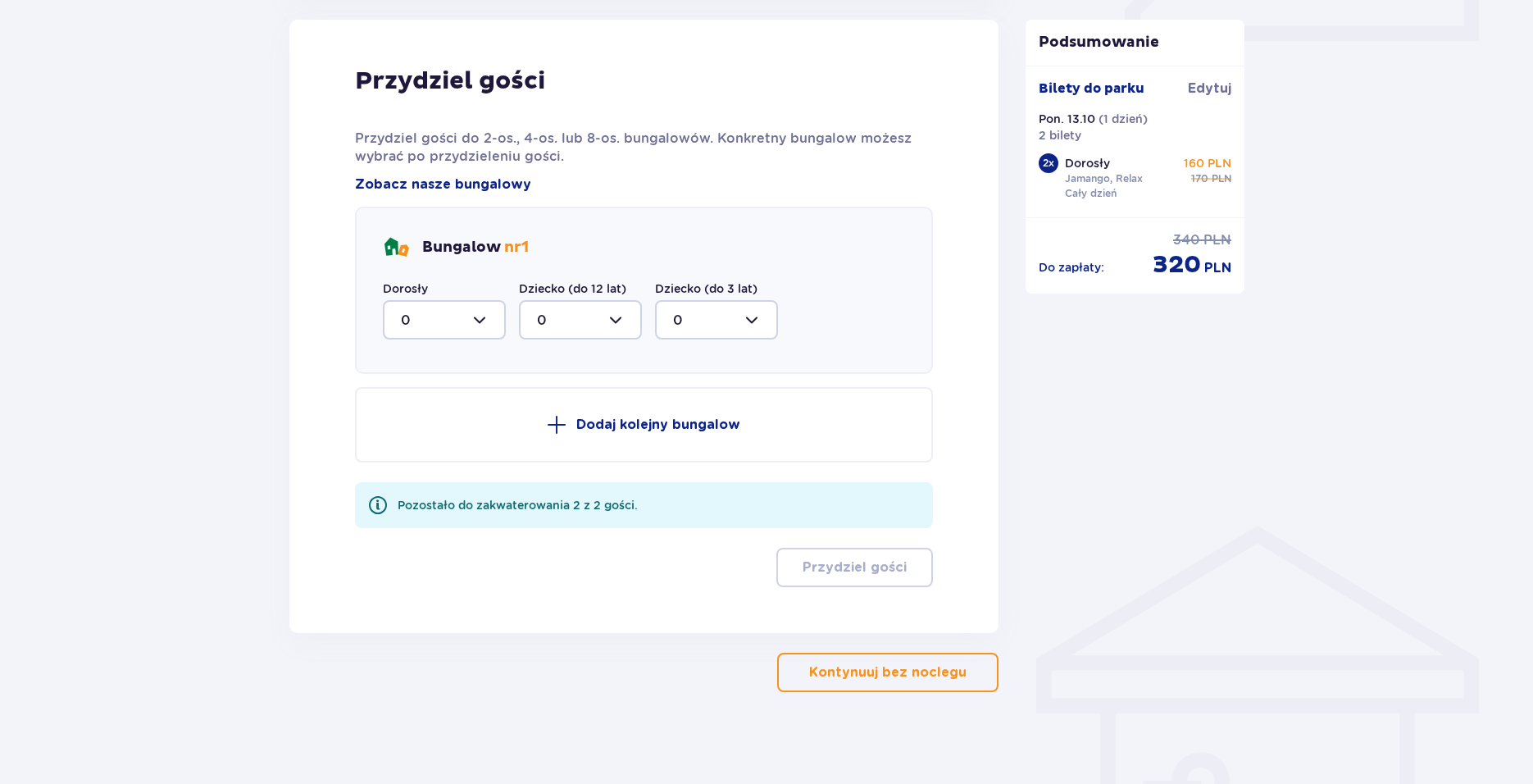
click at [458, 316] on div at bounding box center [444, 320] width 123 height 39
click at [425, 442] on div "2" at bounding box center [444, 438] width 87 height 18
type input "2"
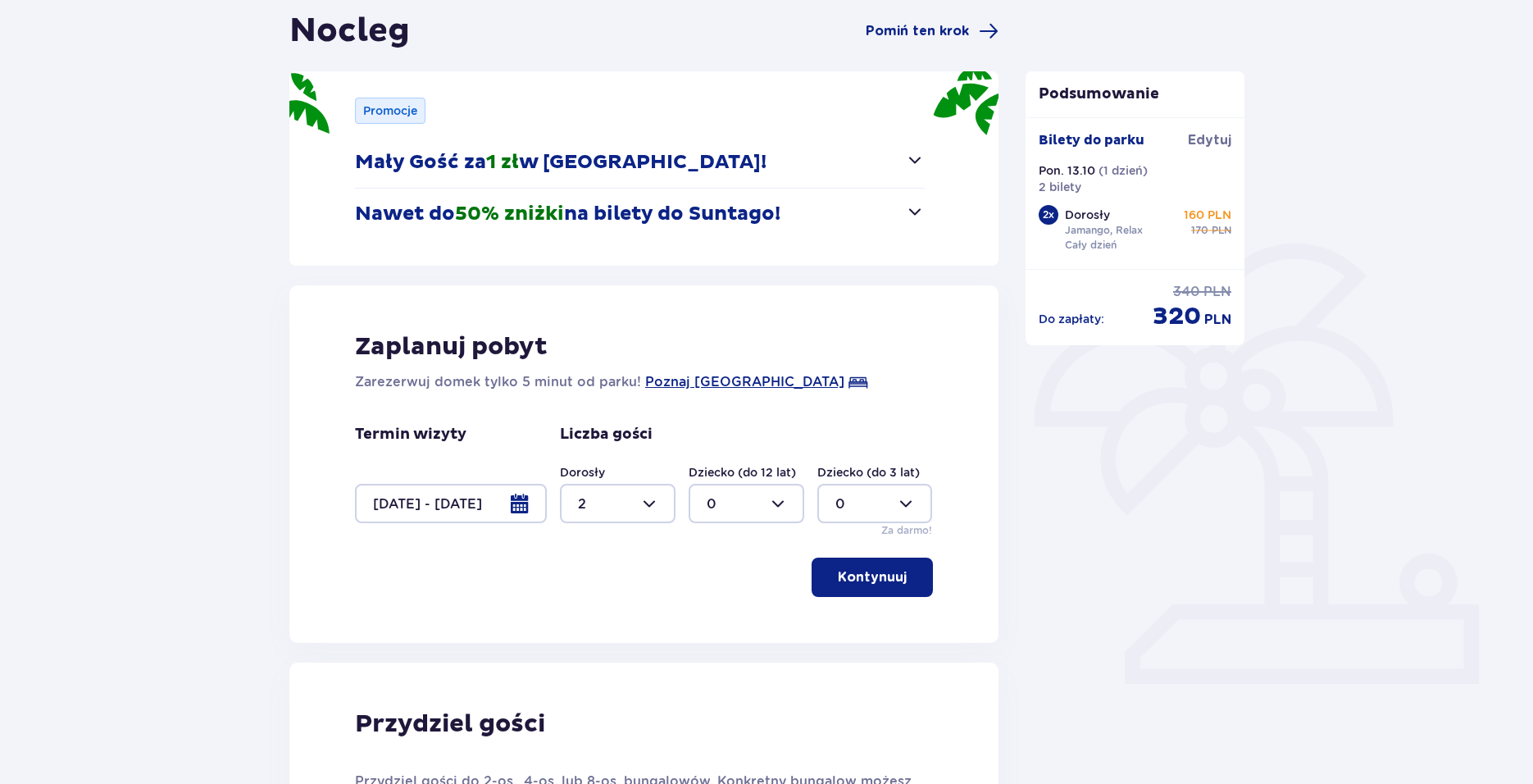
scroll to position [160, 0]
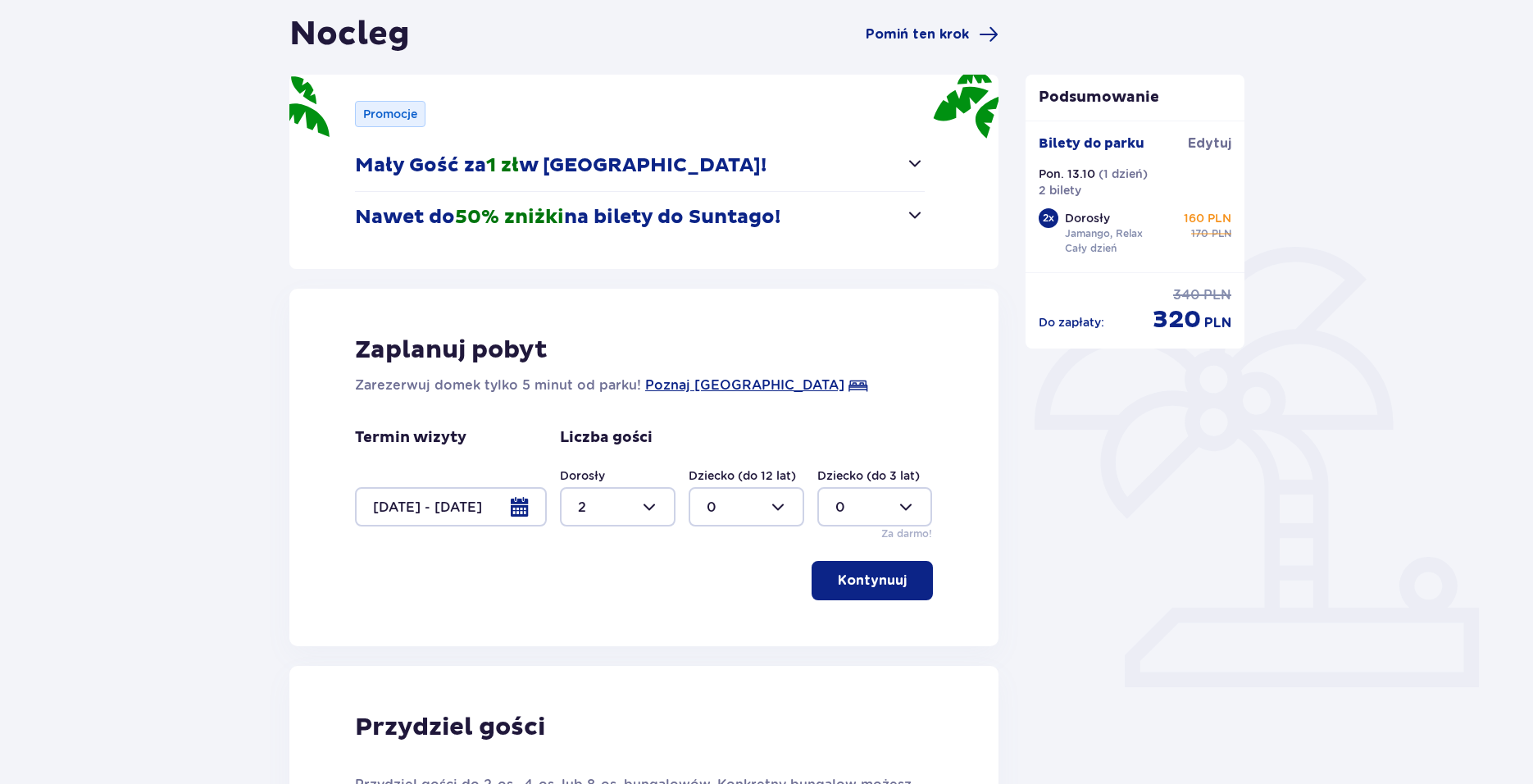
click at [869, 589] on p "Kontynuuj" at bounding box center [872, 580] width 69 height 18
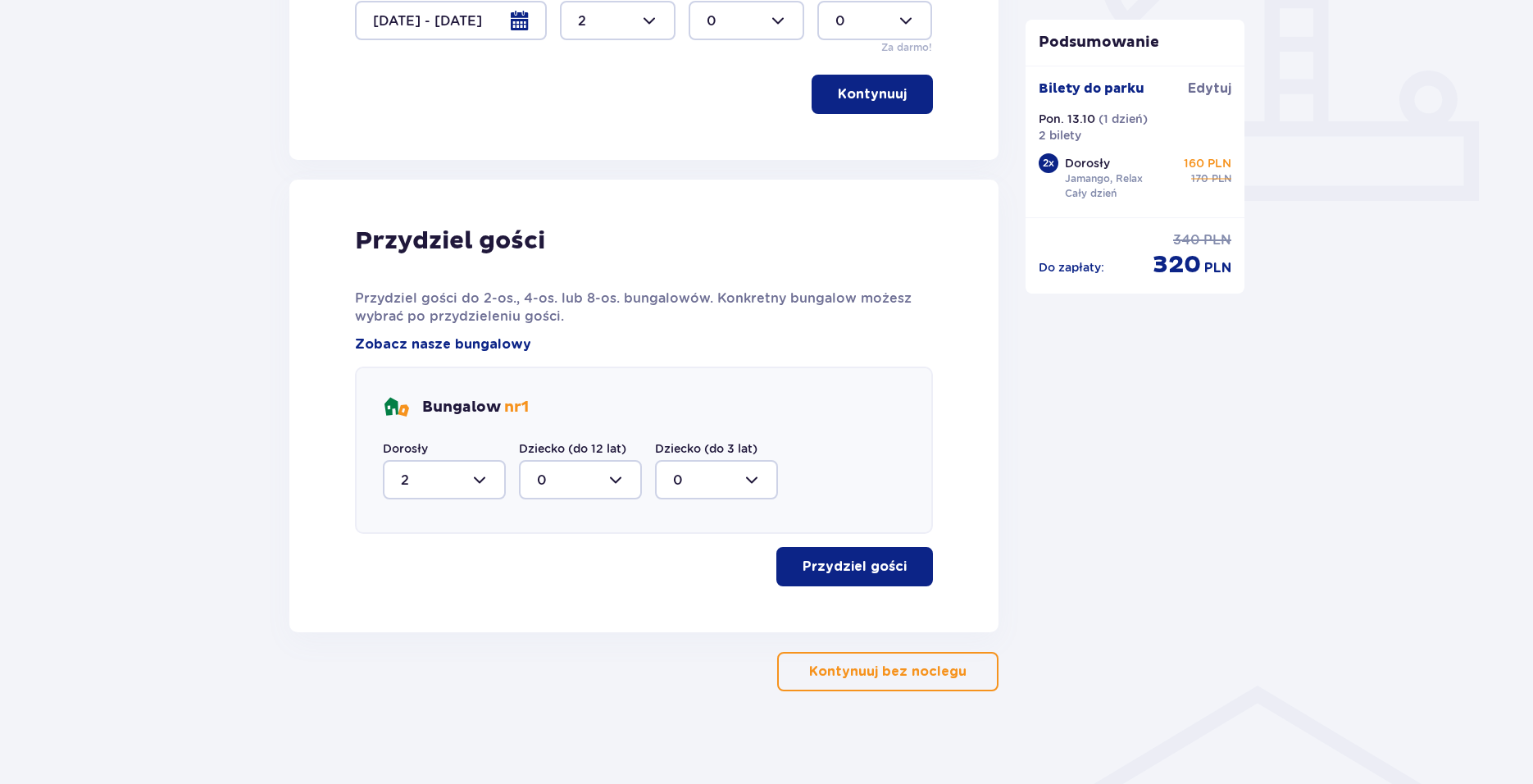
scroll to position [651, 0]
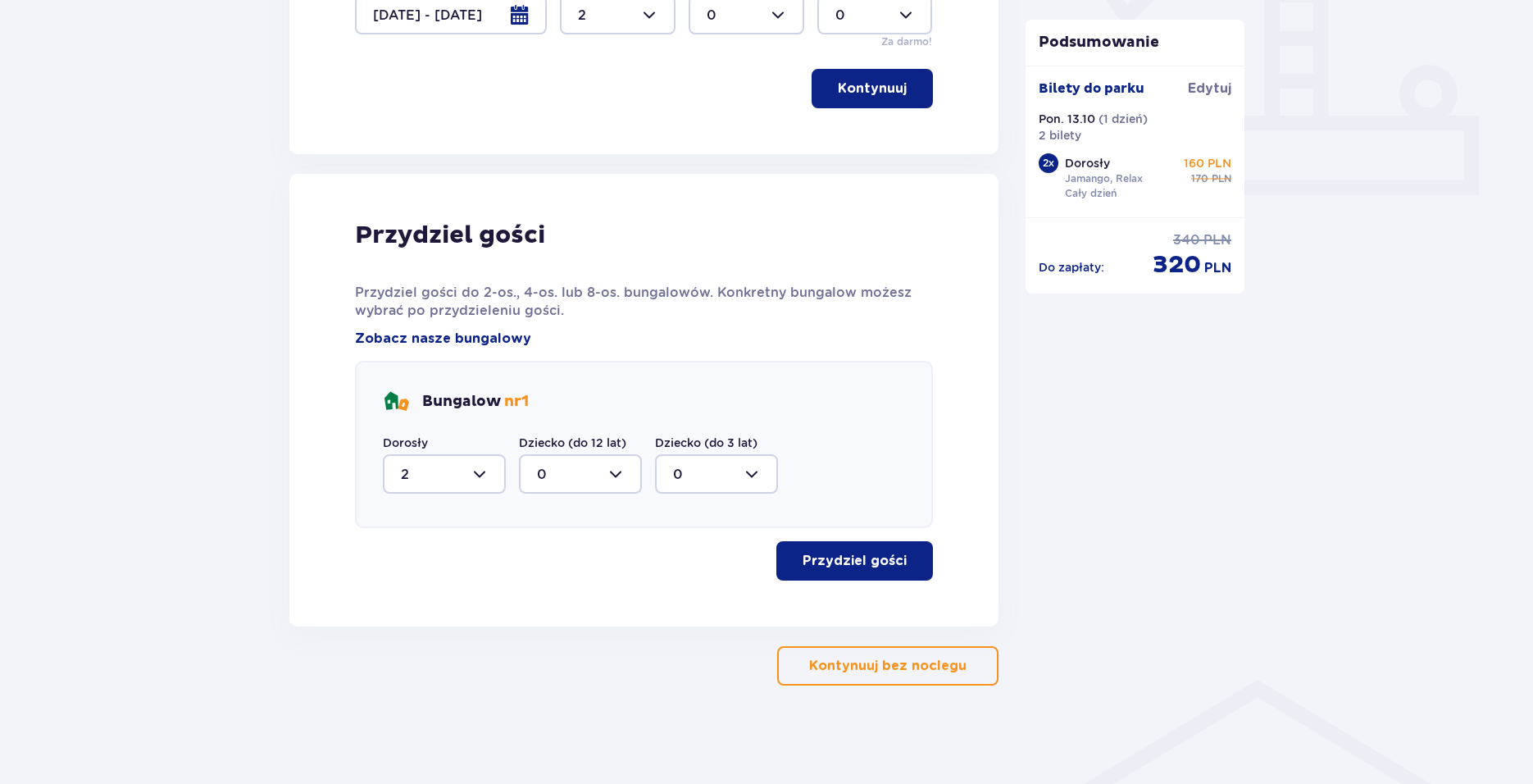
click at [864, 575] on button "Przydziel gości" at bounding box center [855, 560] width 156 height 39
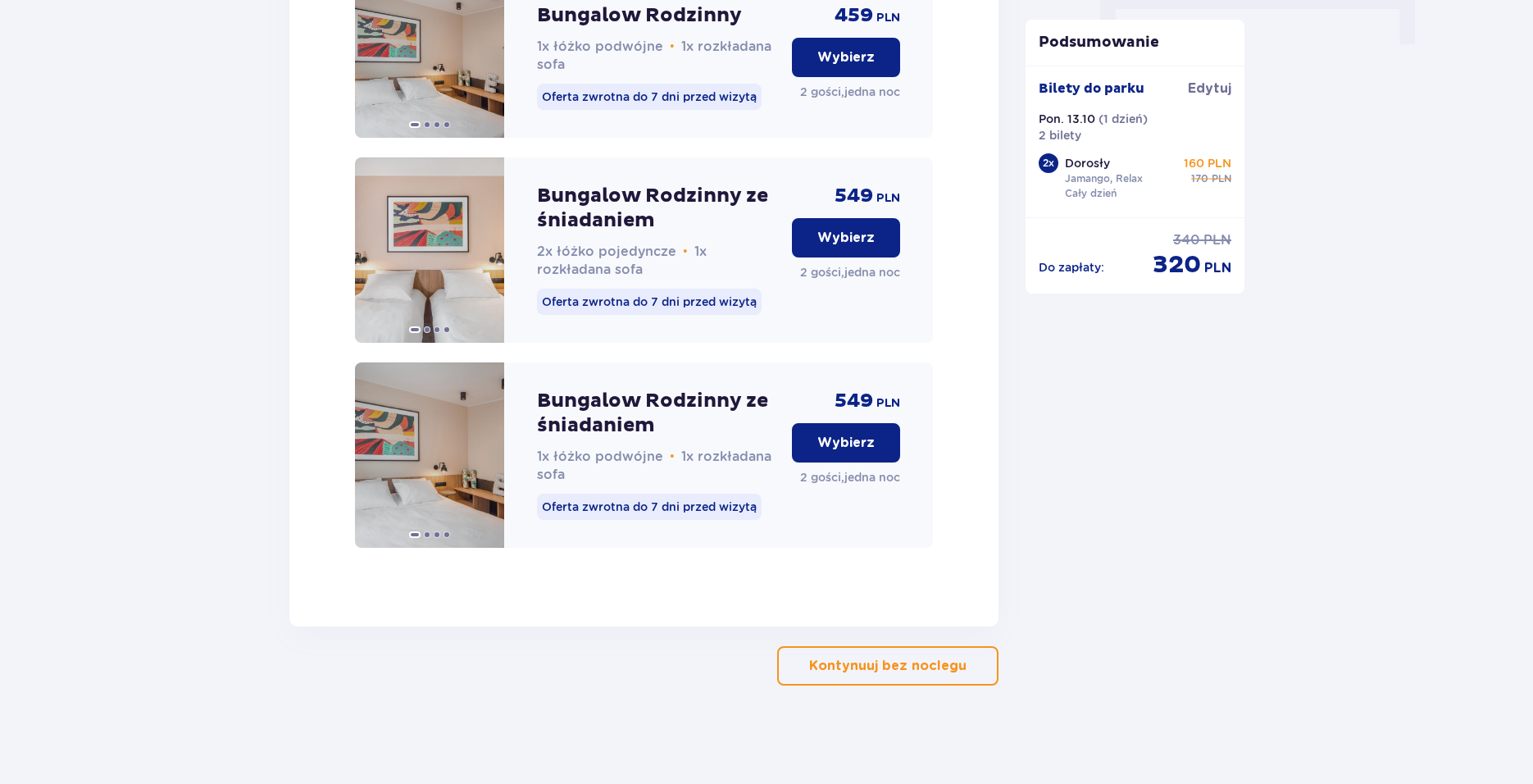
scroll to position [1741, 0]
click at [482, 457] on span at bounding box center [486, 455] width 13 height 13
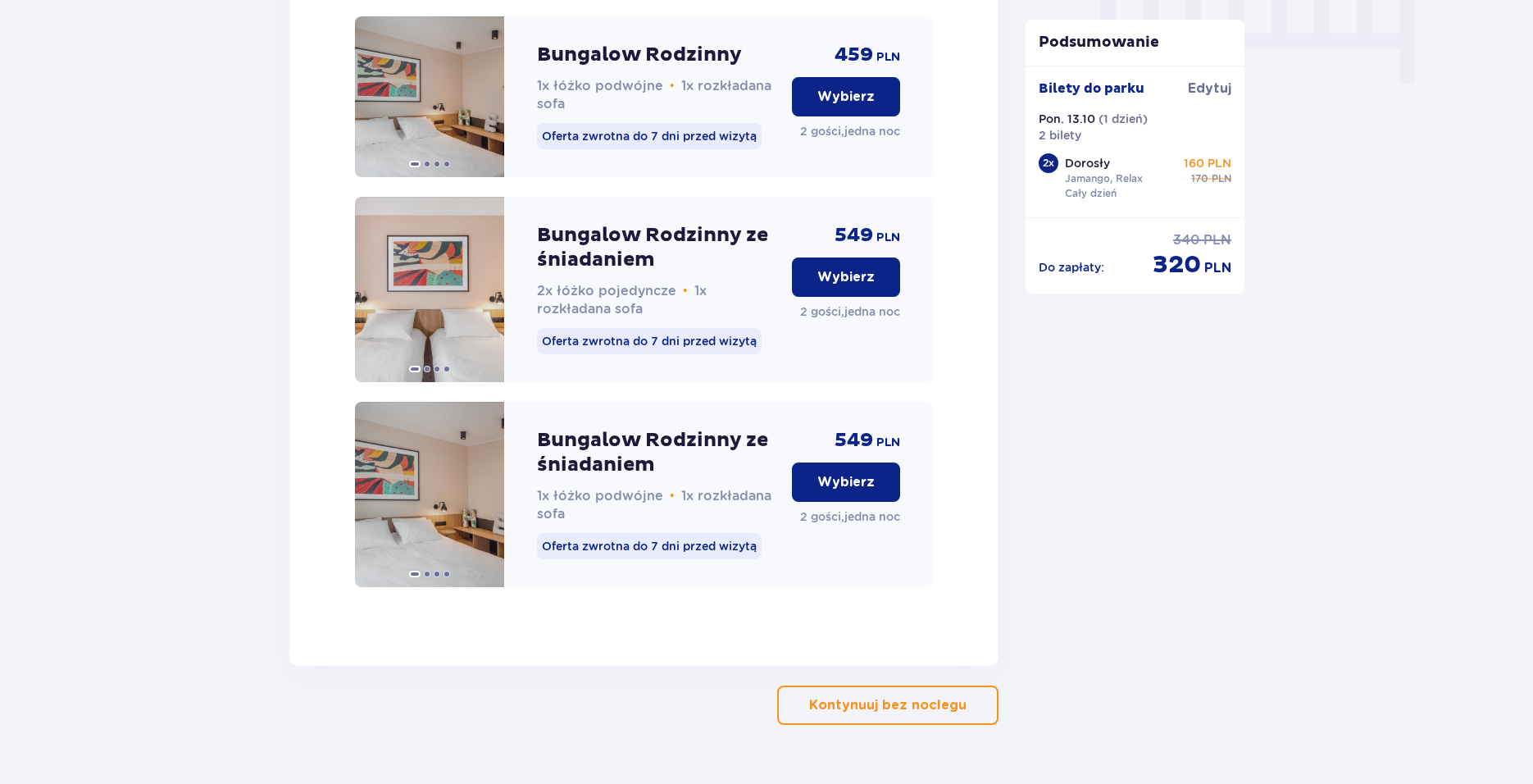
scroll to position [1495, 0]
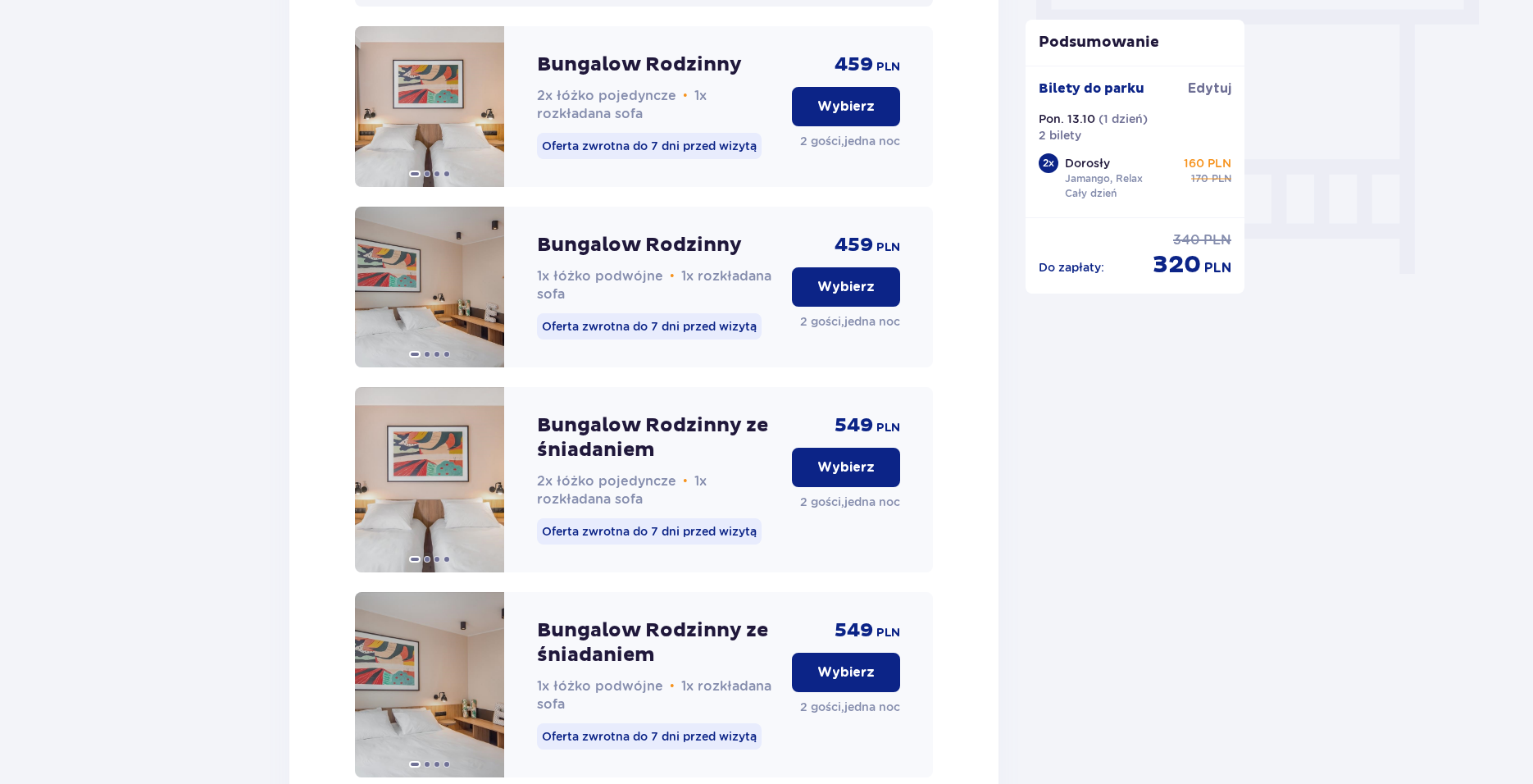
drag, startPoint x: 690, startPoint y: 491, endPoint x: 543, endPoint y: 356, distance: 199.6
click at [682, 482] on div "Bungalow Rodzinny ze śniadaniem 2x łóżko pojedyncze • 1x rozkładana sofa" at bounding box center [658, 461] width 242 height 95
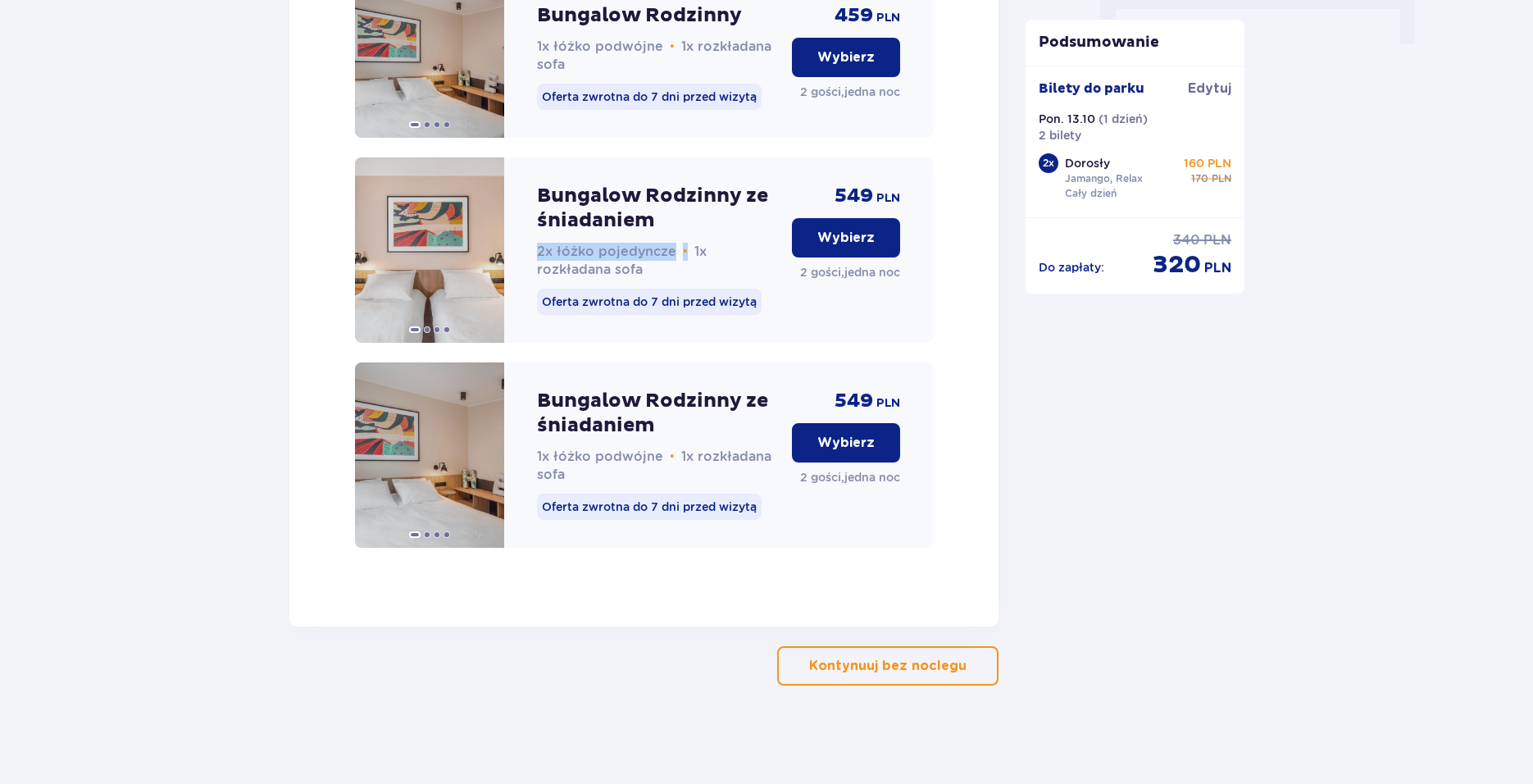
scroll to position [1741, 0]
click at [907, 665] on p "Kontynuuj bez noclegu" at bounding box center [887, 665] width 157 height 18
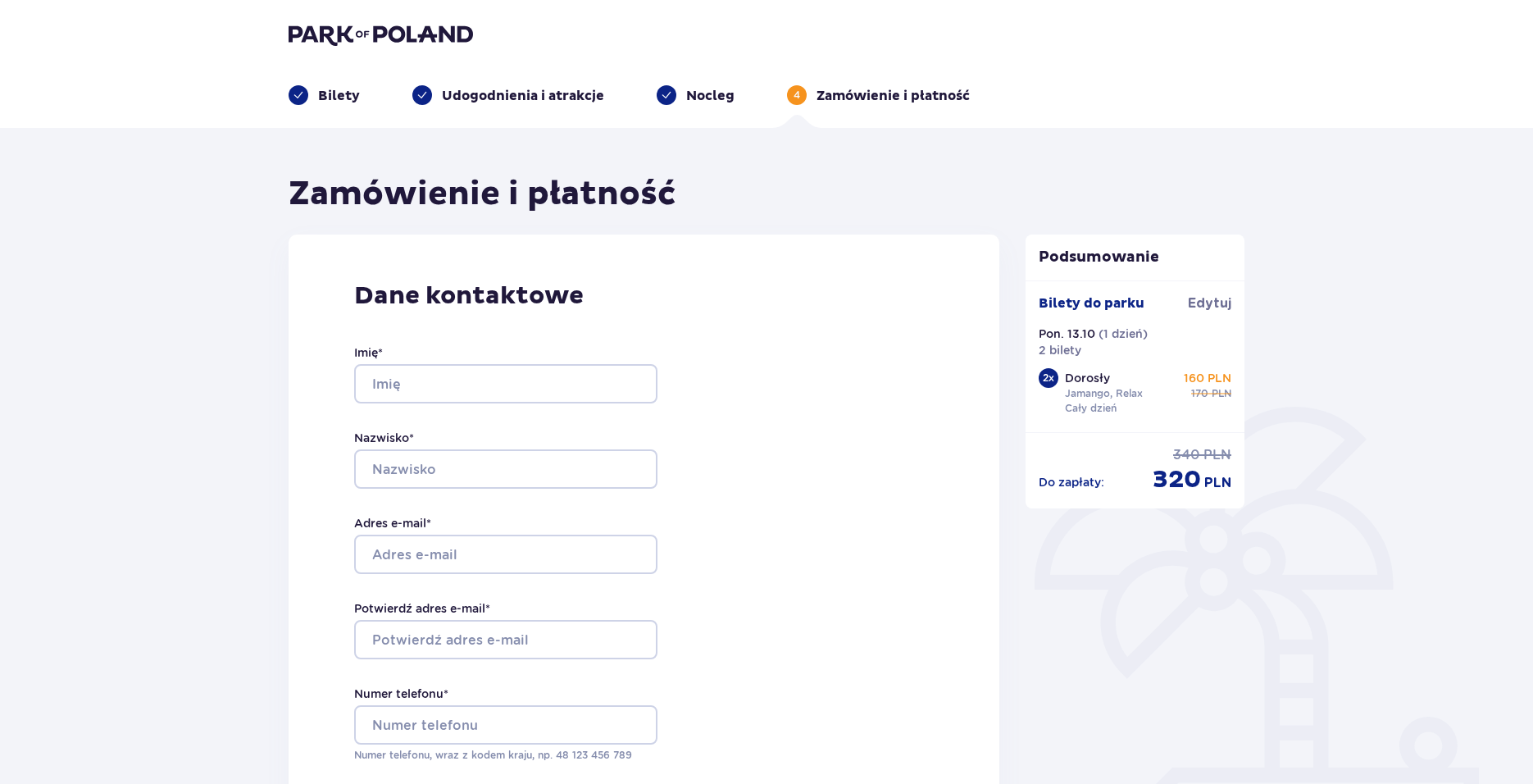
click at [494, 96] on p "Udogodnienia i atrakcje" at bounding box center [523, 95] width 162 height 18
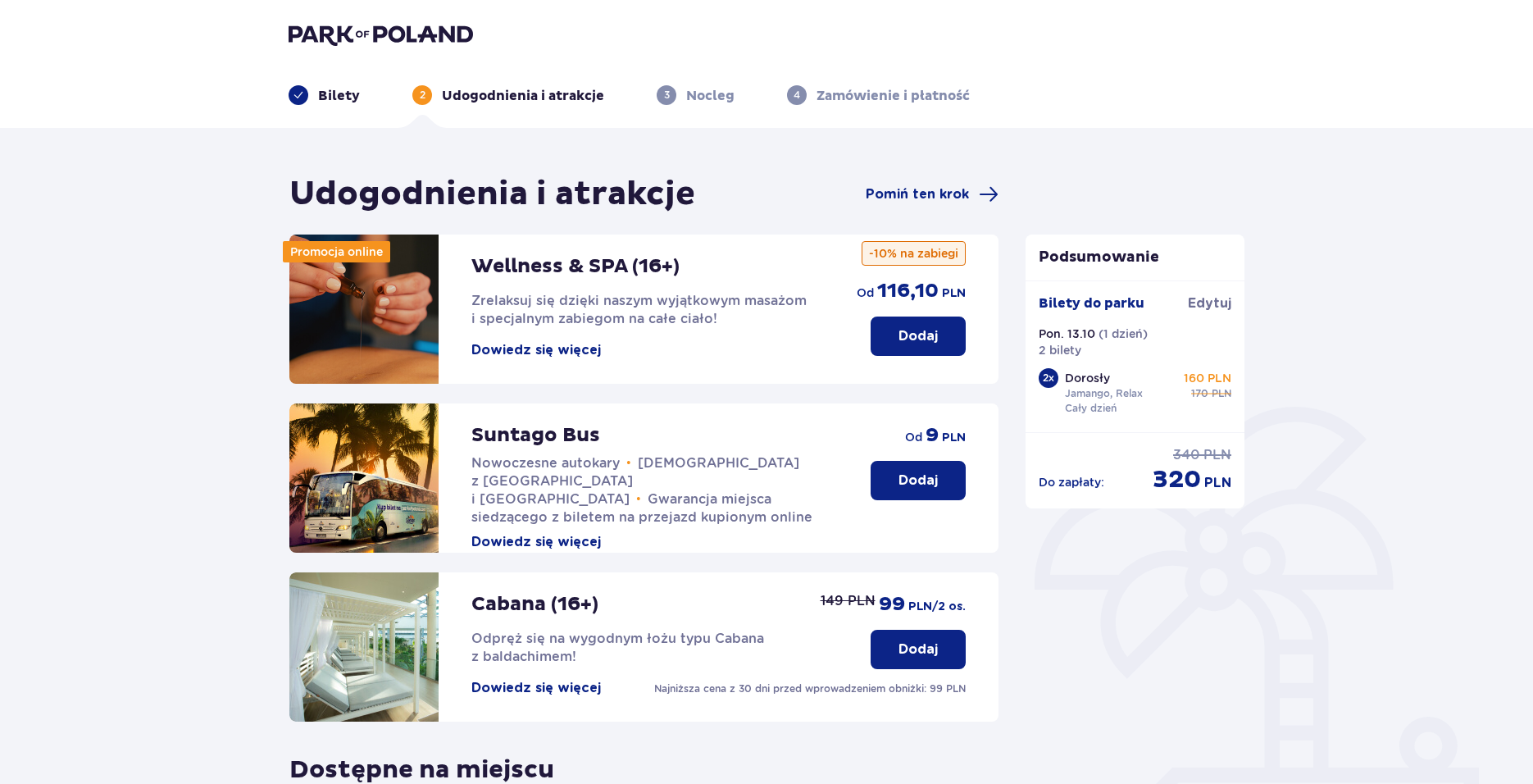
click at [915, 471] on p "Dodaj" at bounding box center [918, 480] width 39 height 18
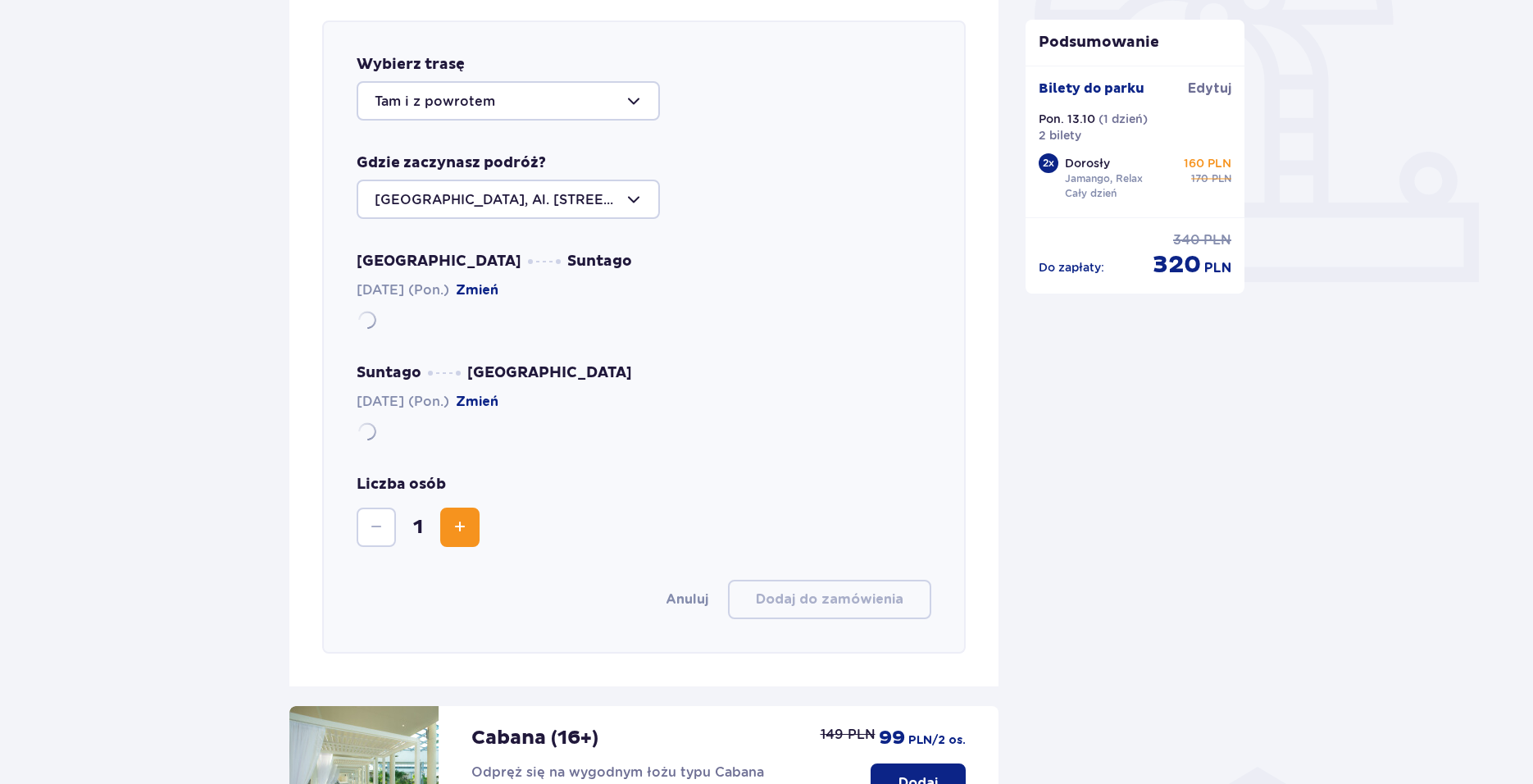
scroll to position [566, 0]
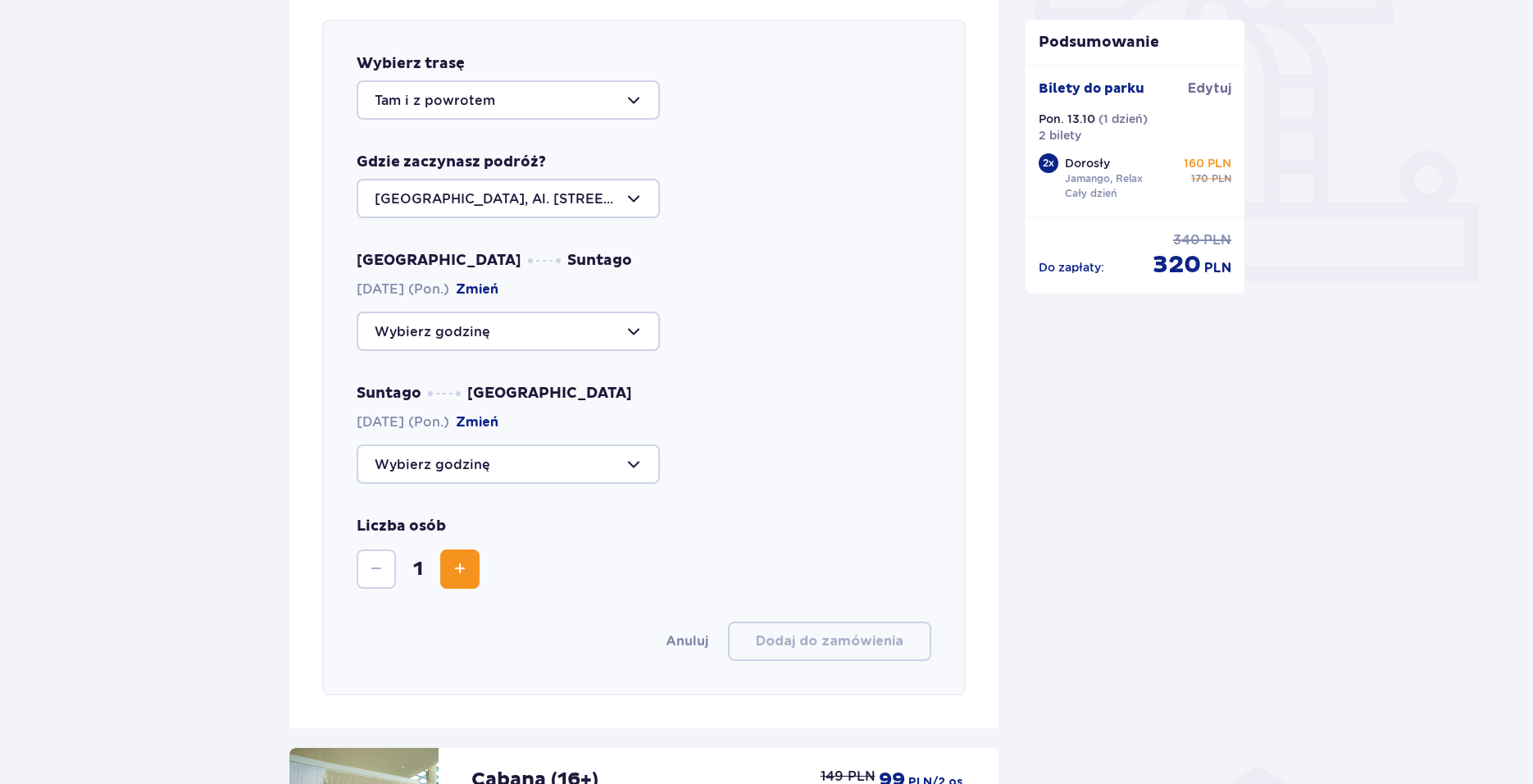
click at [477, 105] on div at bounding box center [508, 99] width 303 height 39
click at [483, 149] on p "Tam i z powrotem" at bounding box center [435, 150] width 120 height 18
click at [552, 458] on div at bounding box center [508, 464] width 303 height 39
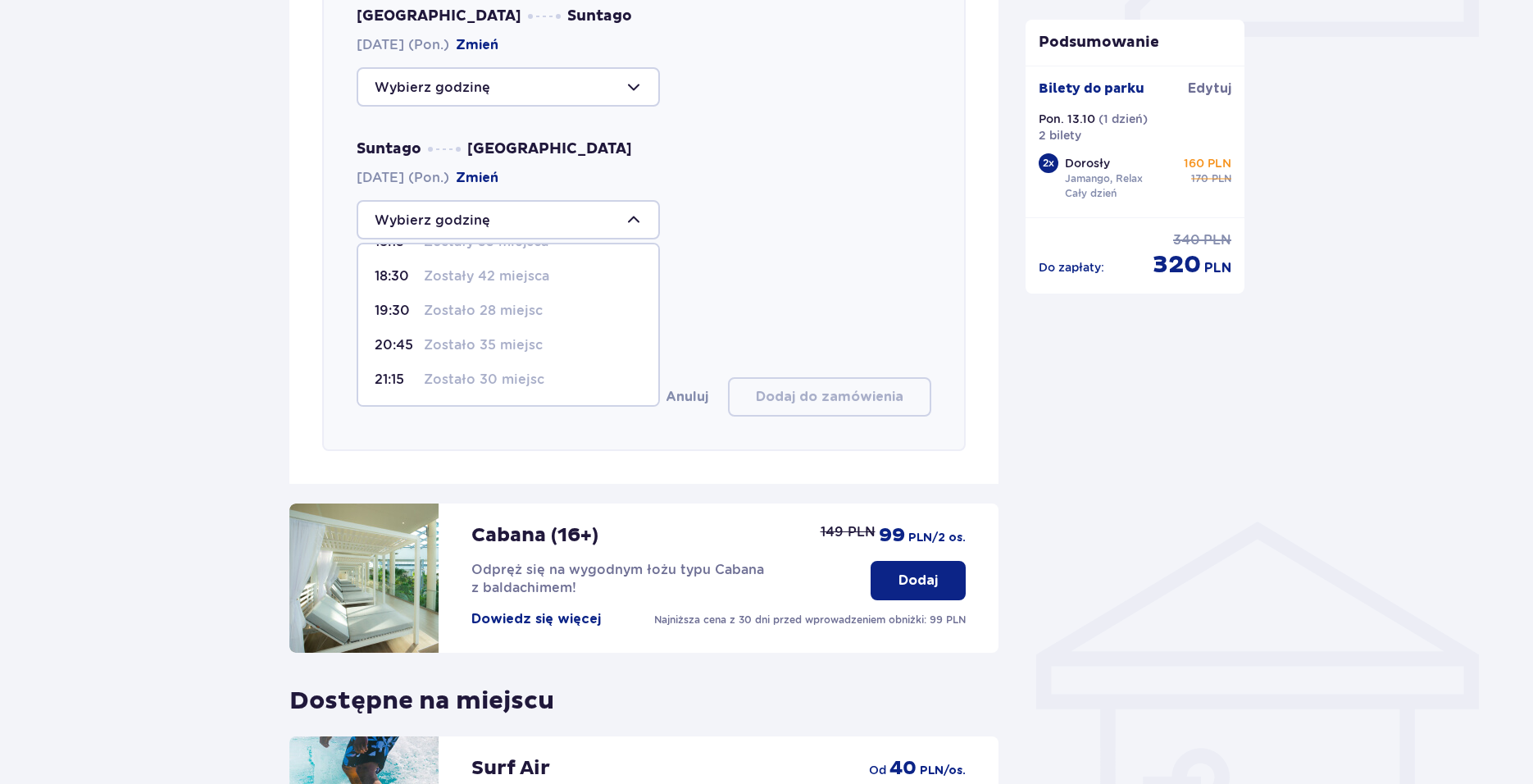
scroll to position [812, 0]
click at [694, 201] on div "12:00 Zostały 44 miejsca 14:00 Zostało 36 miejsc 18:15 Zostały 33 miejsca 18:30…" at bounding box center [644, 217] width 575 height 39
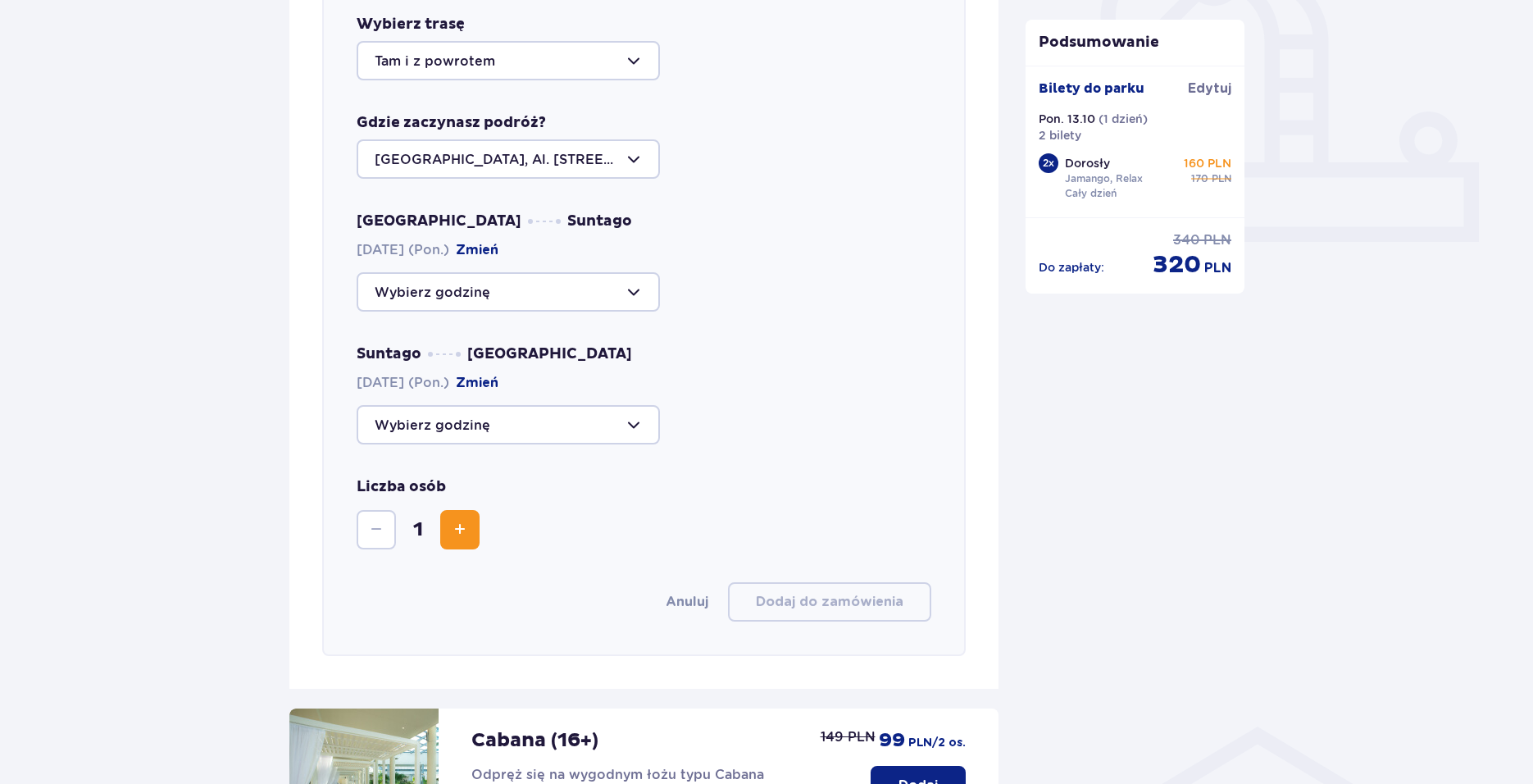
scroll to position [566, 0]
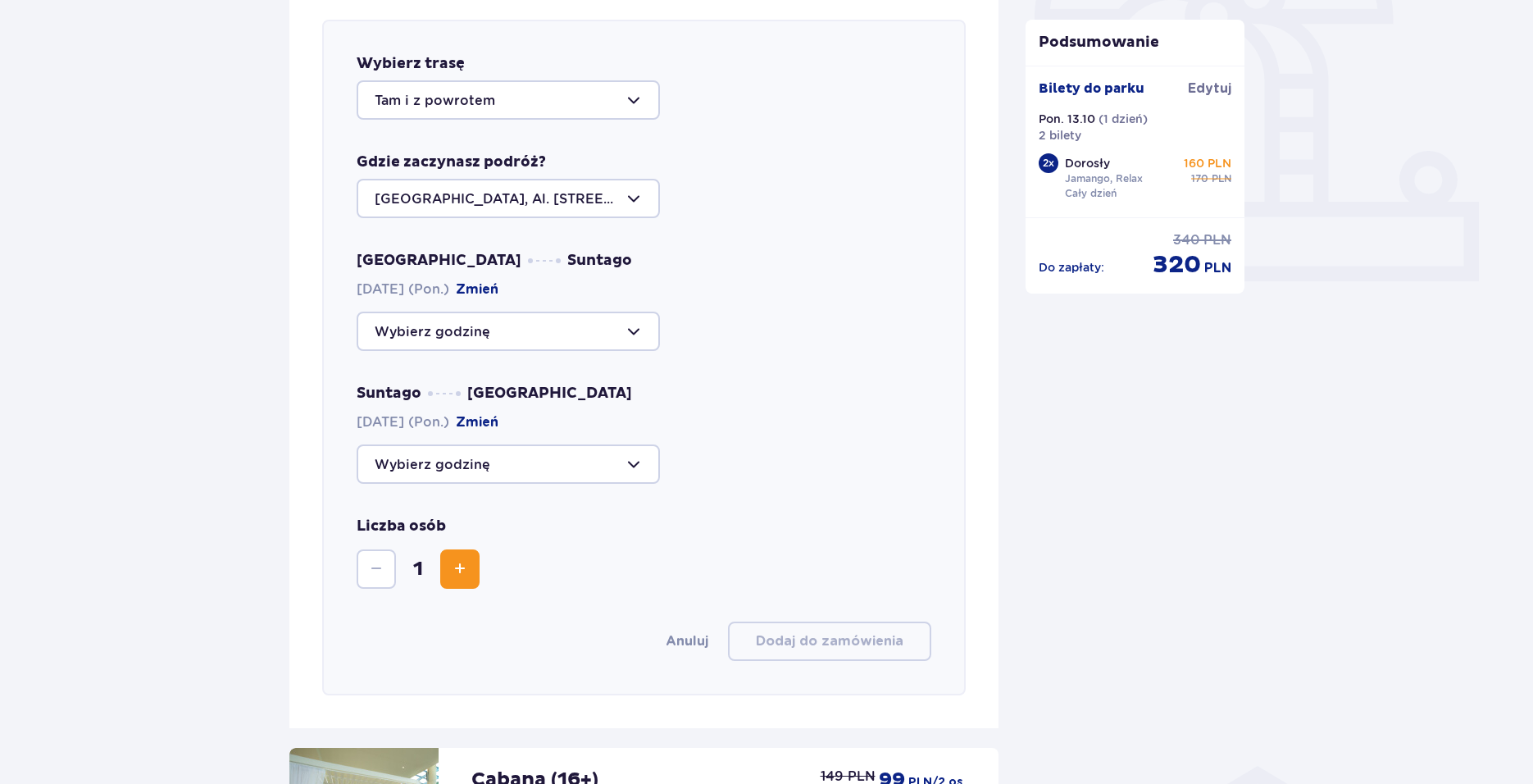
click at [549, 201] on div at bounding box center [508, 197] width 303 height 39
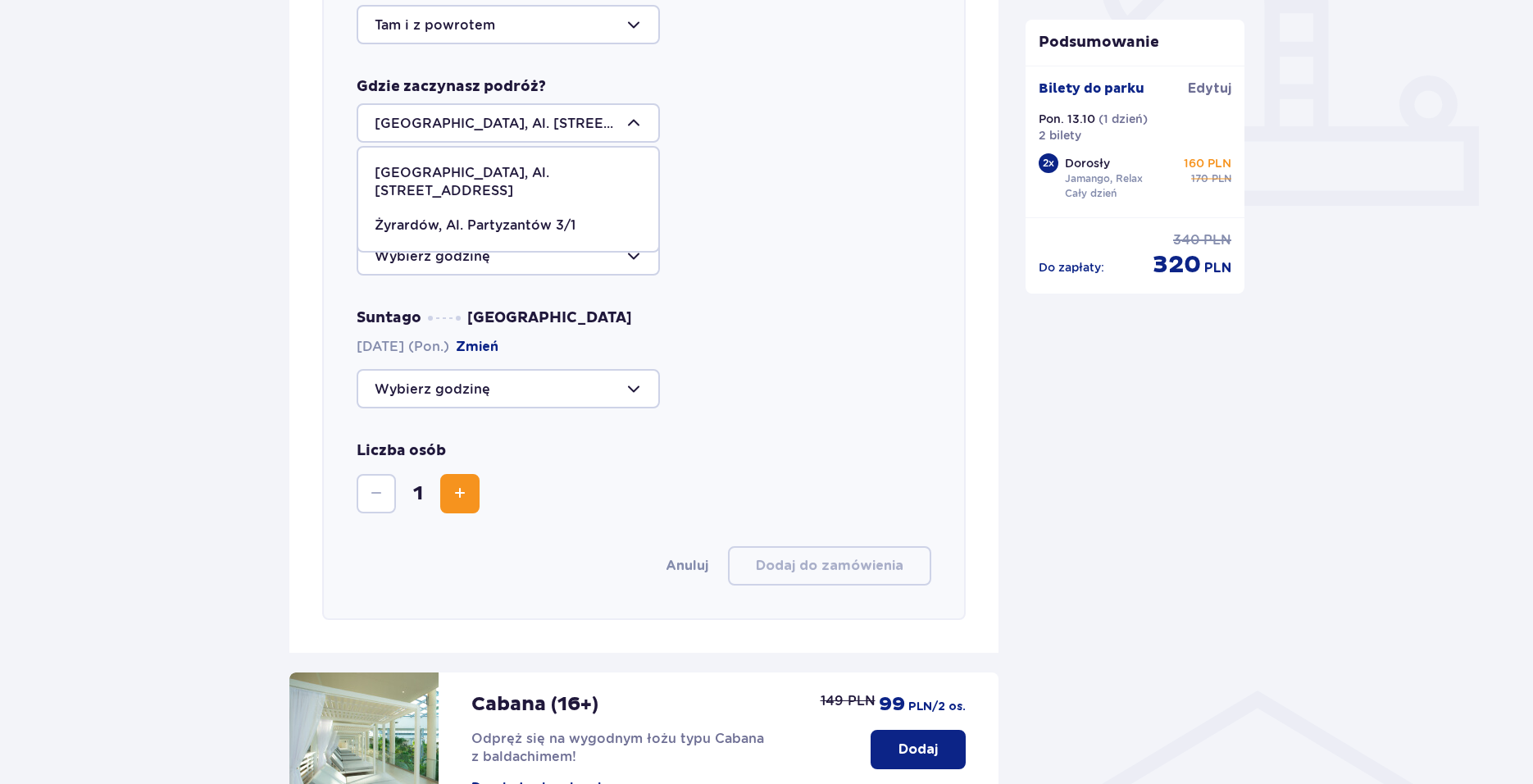
scroll to position [648, 0]
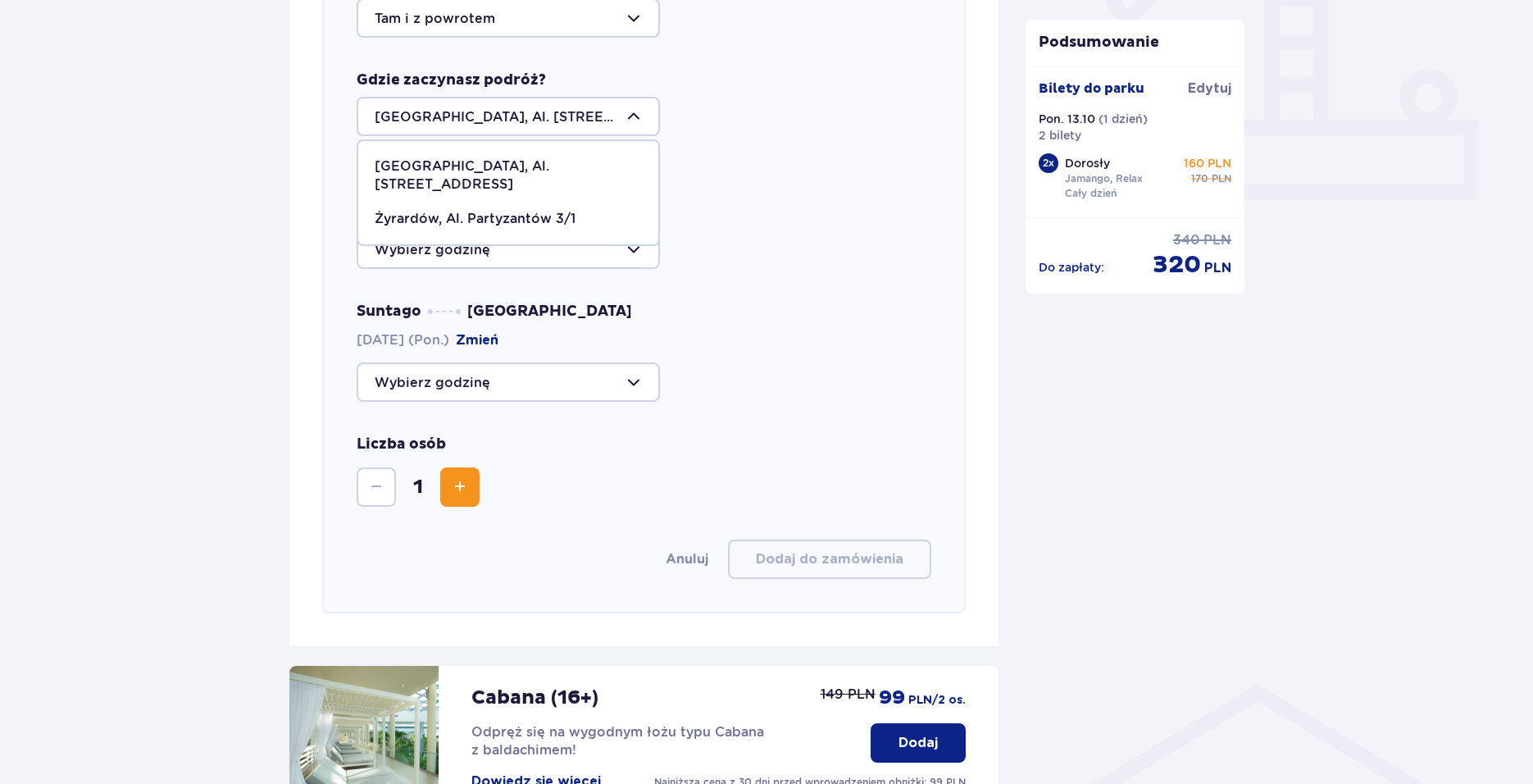
click at [531, 105] on div at bounding box center [508, 115] width 303 height 39
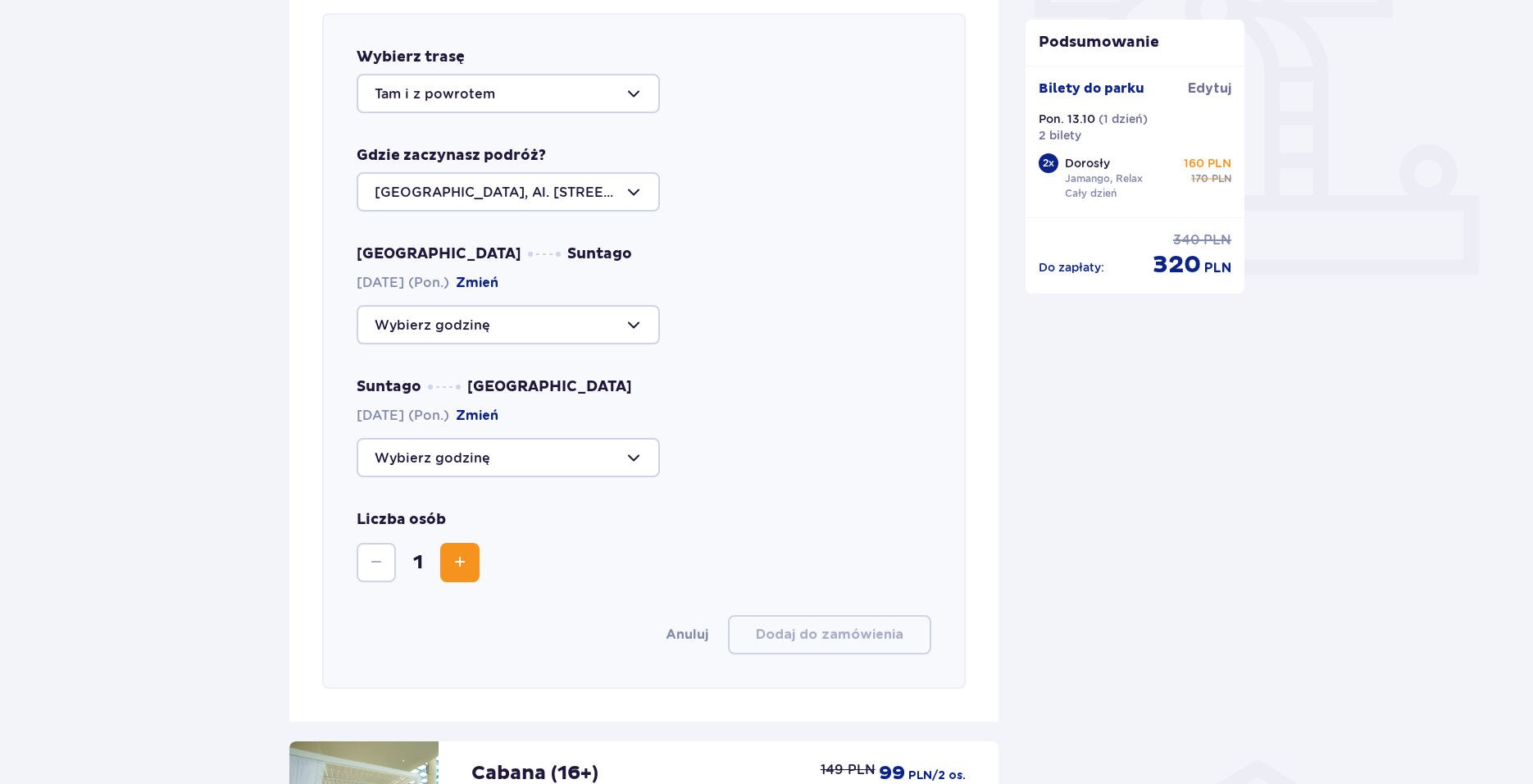
scroll to position [566, 0]
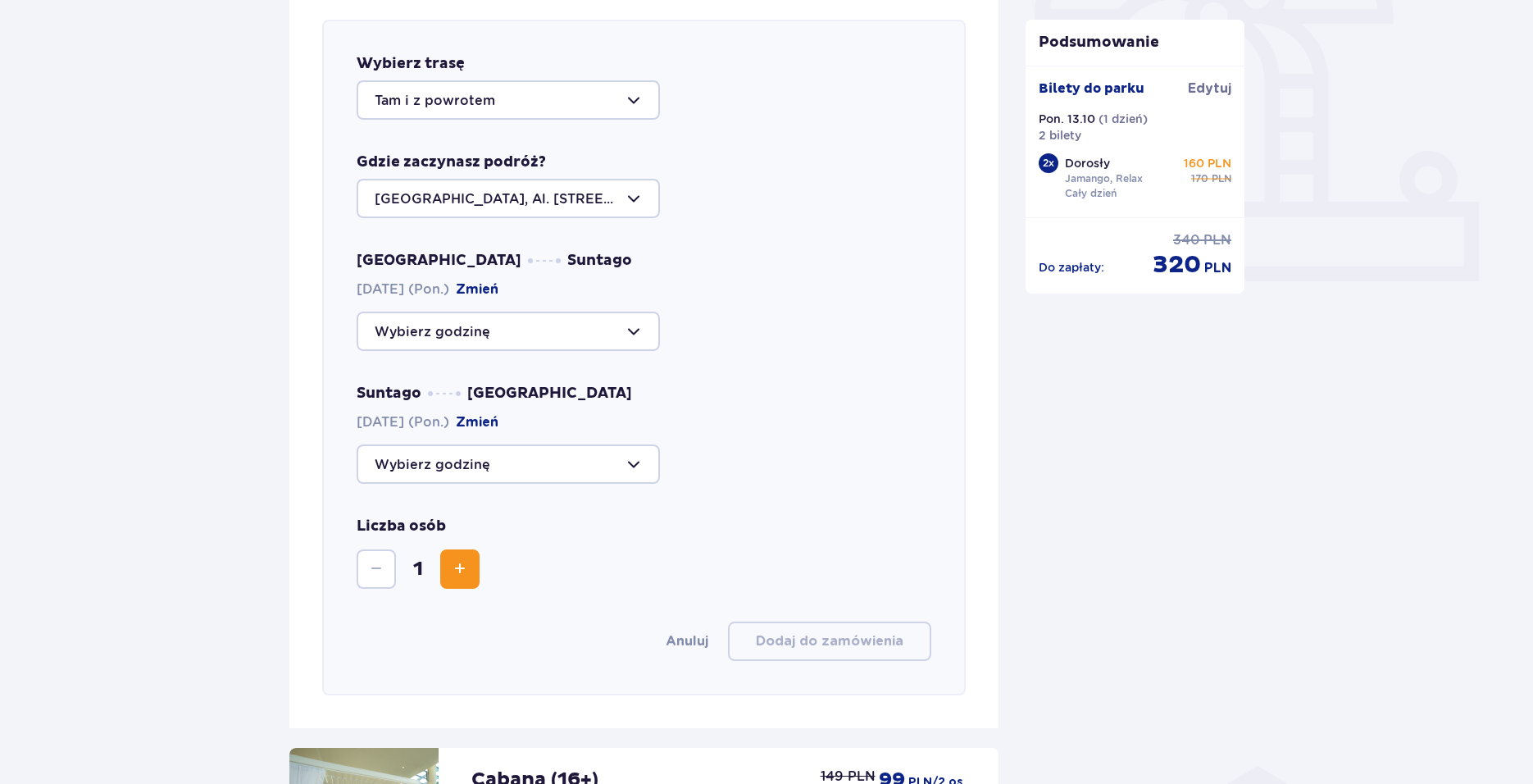
click at [510, 97] on div at bounding box center [508, 99] width 303 height 39
click at [496, 337] on div at bounding box center [508, 331] width 303 height 39
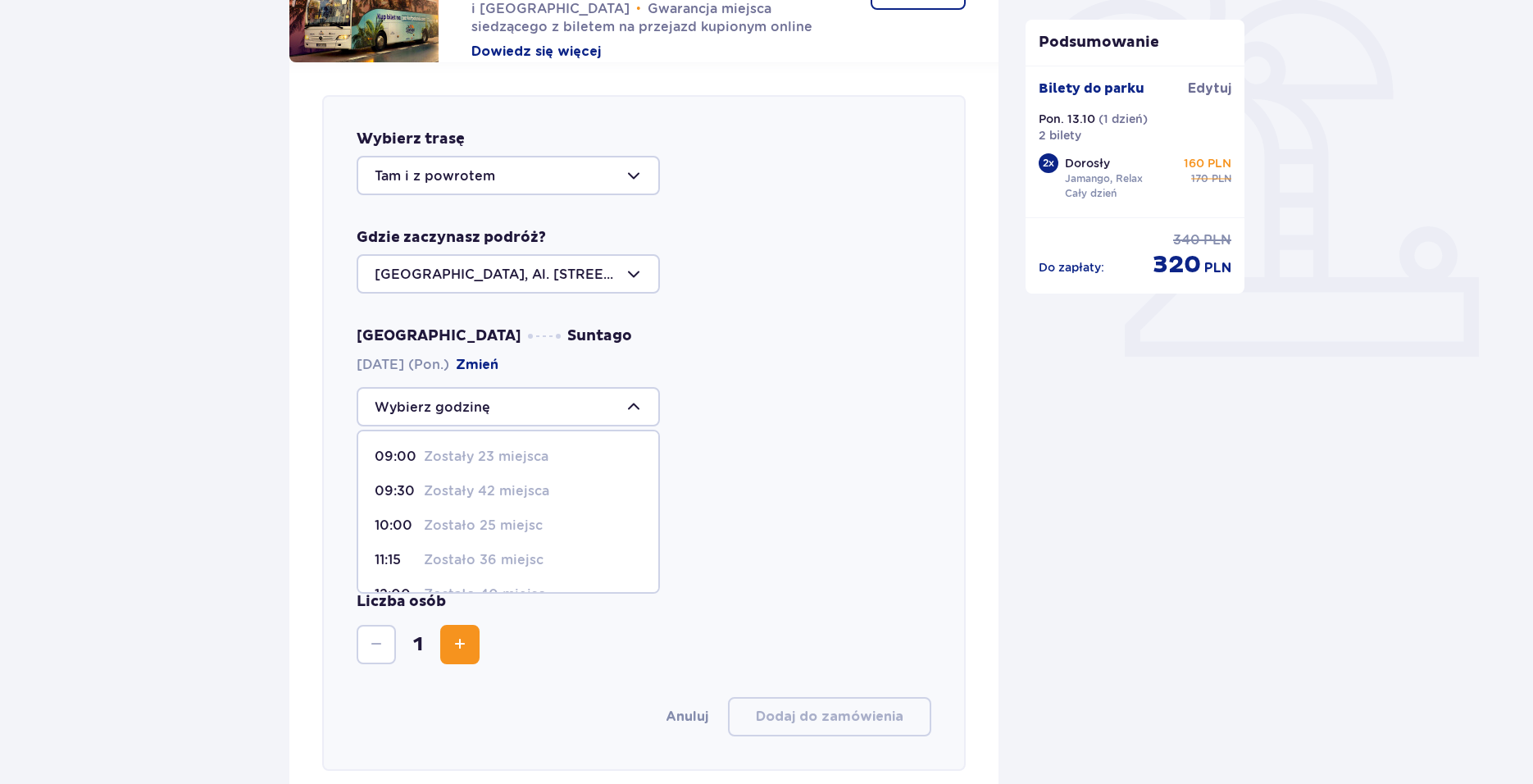
scroll to position [484, 0]
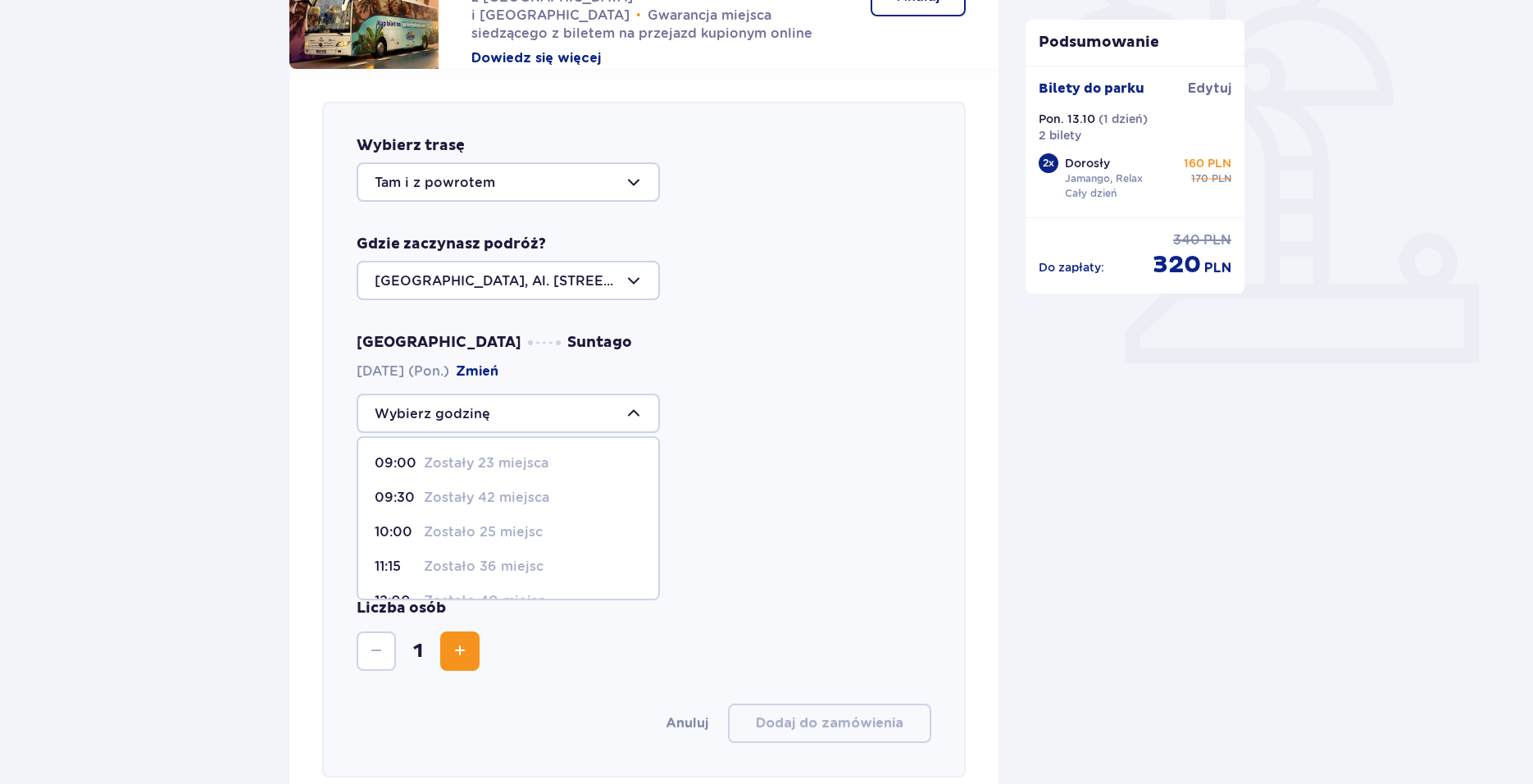
click at [510, 458] on p "Zostały 23 miejsca" at bounding box center [486, 463] width 125 height 18
type input "09:00"
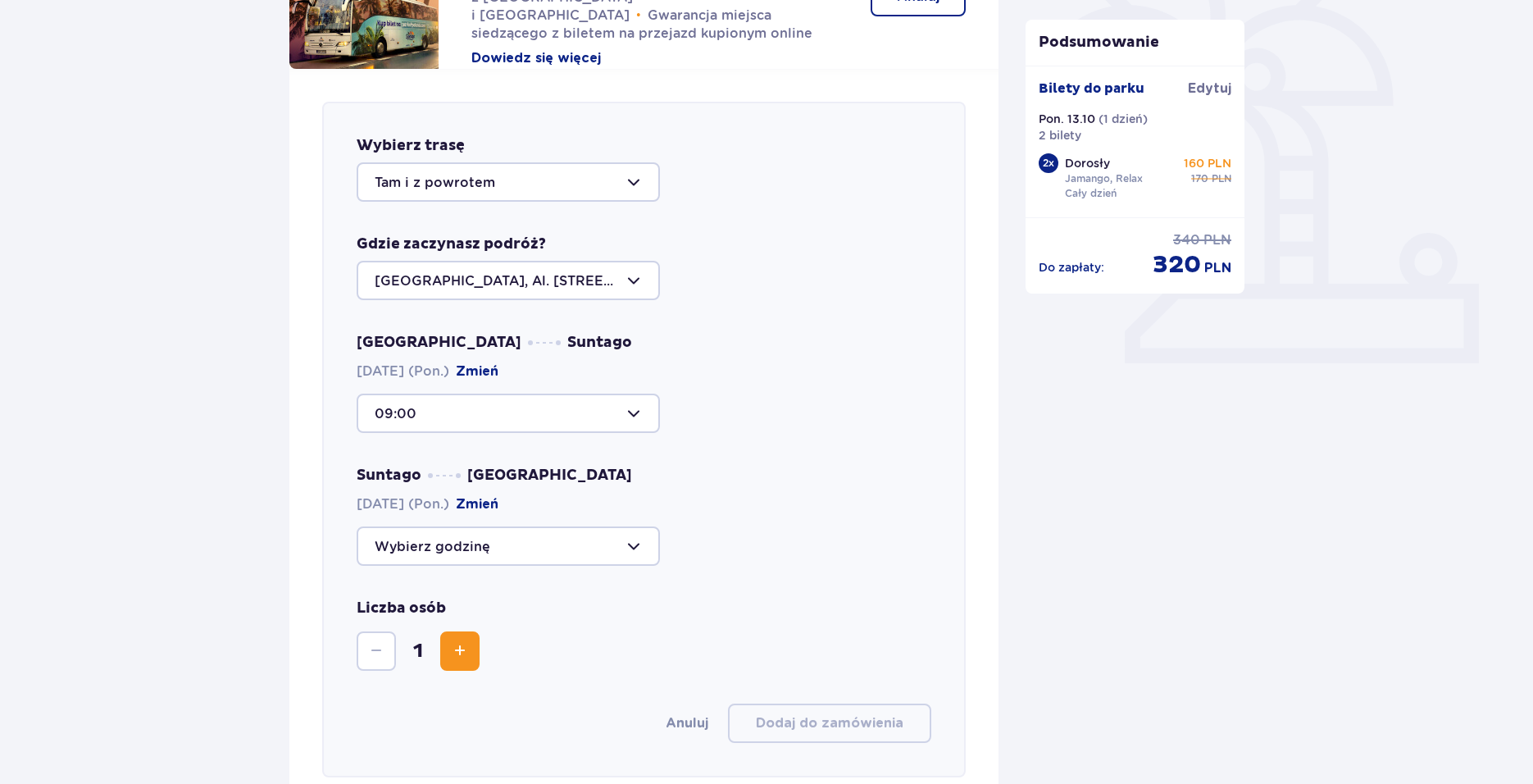
click at [546, 540] on div at bounding box center [508, 546] width 303 height 39
click at [461, 705] on p "Zostało 30 miejsc" at bounding box center [484, 706] width 120 height 18
type input "21:15"
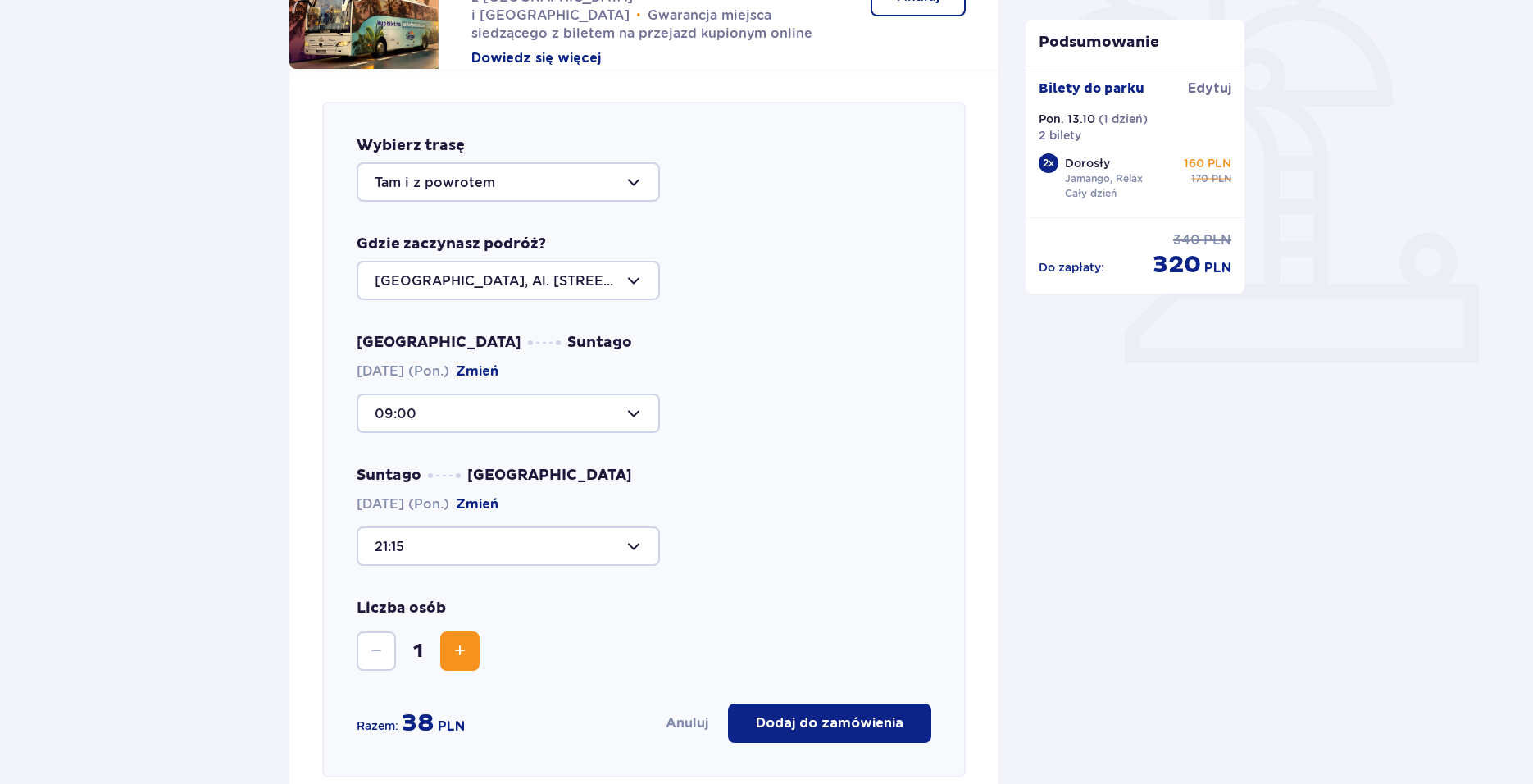
click at [873, 460] on div "Warszawa Suntago [DATE] (Pon.) Zmień 09:00 Suntago [GEOGRAPHIC_DATA] [DATE] (Po…" at bounding box center [644, 449] width 575 height 233
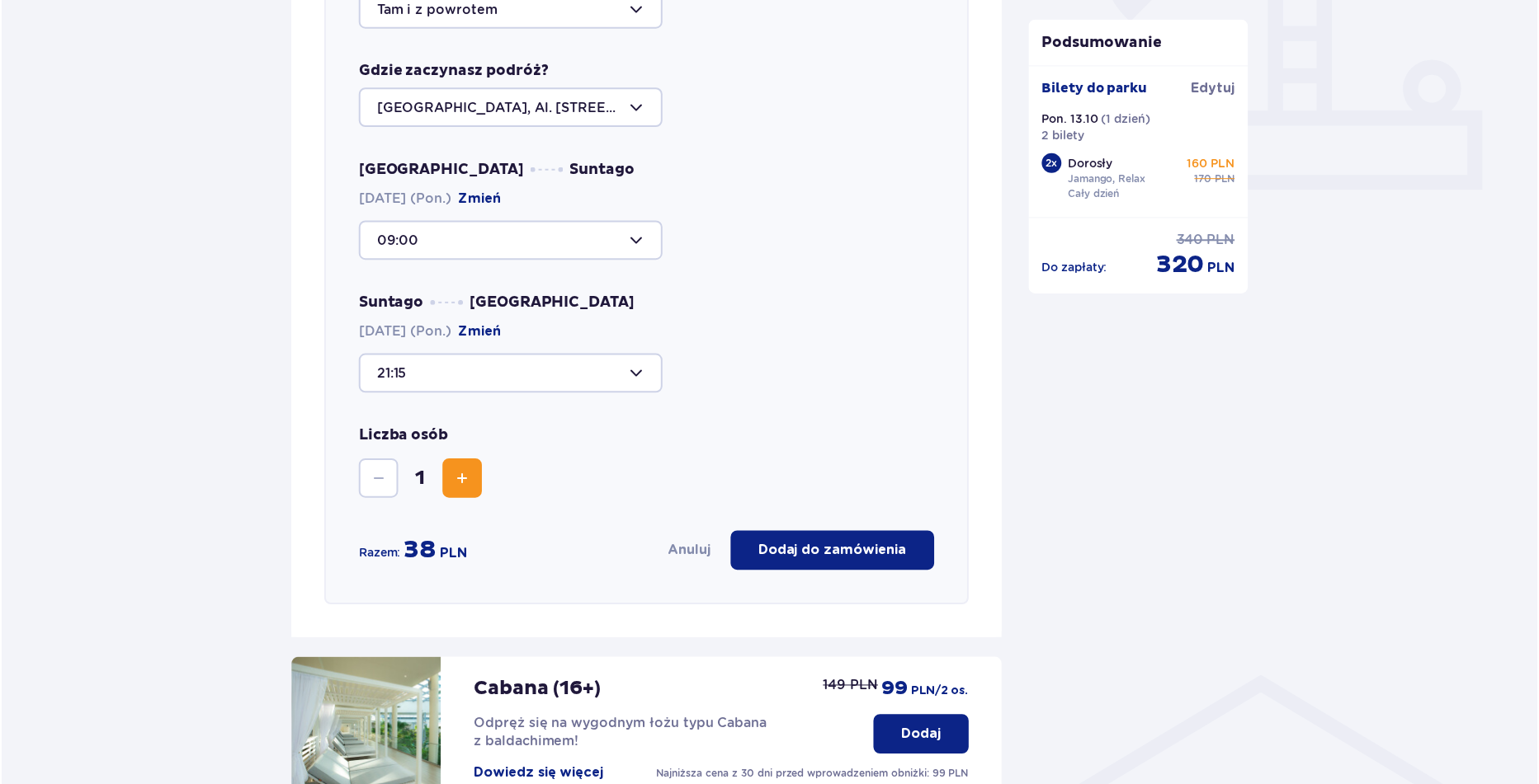
scroll to position [652, 0]
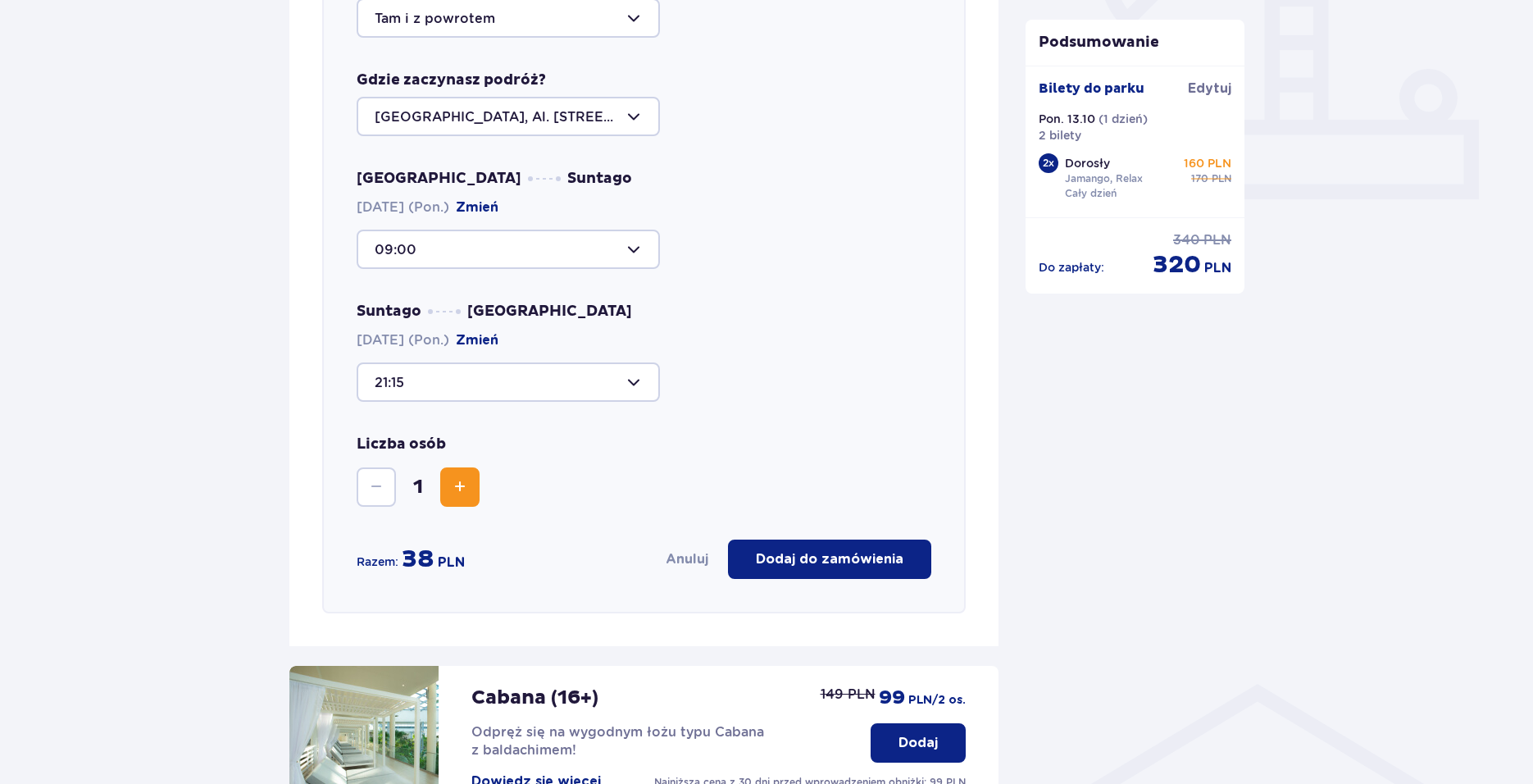
click at [464, 479] on span "Zwiększ" at bounding box center [460, 486] width 20 height 20
click at [383, 493] on span "Zmniejsz" at bounding box center [376, 486] width 20 height 20
click at [459, 488] on span "Zwiększ" at bounding box center [460, 486] width 20 height 20
